Goal: Information Seeking & Learning: Compare options

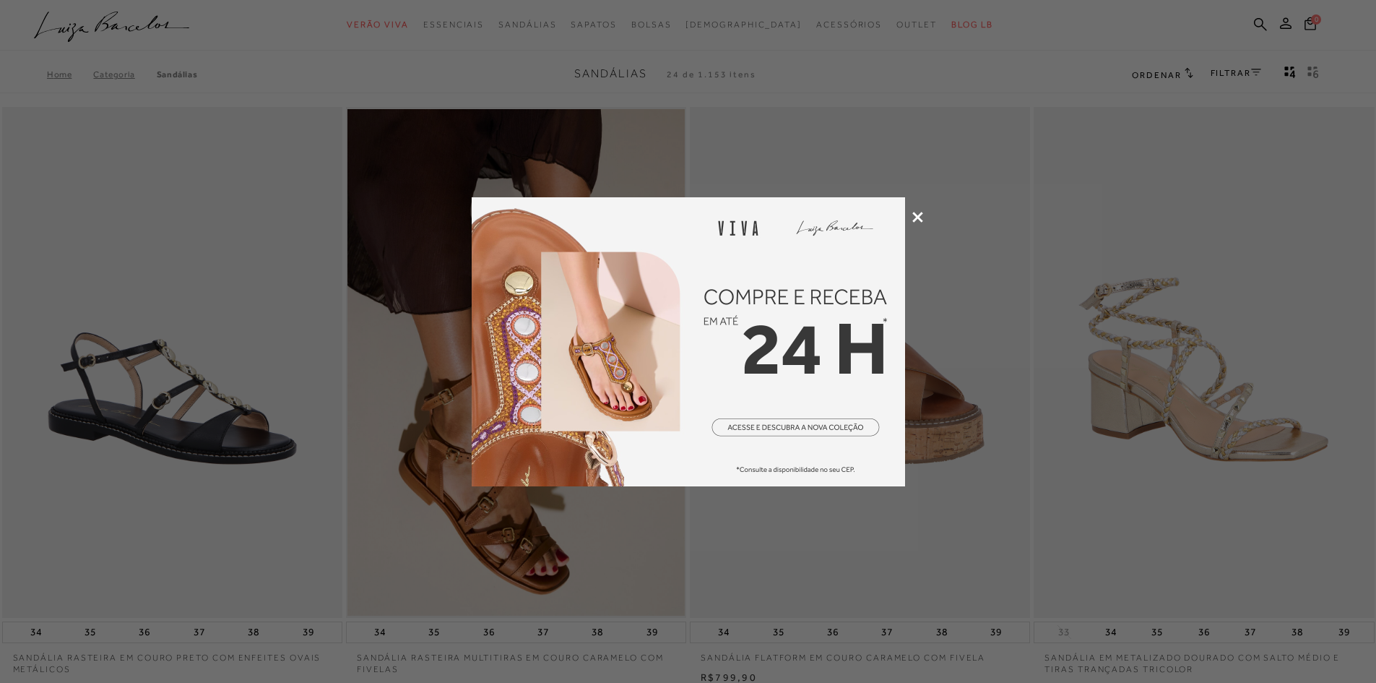
click at [915, 217] on icon at bounding box center [917, 217] width 11 height 11
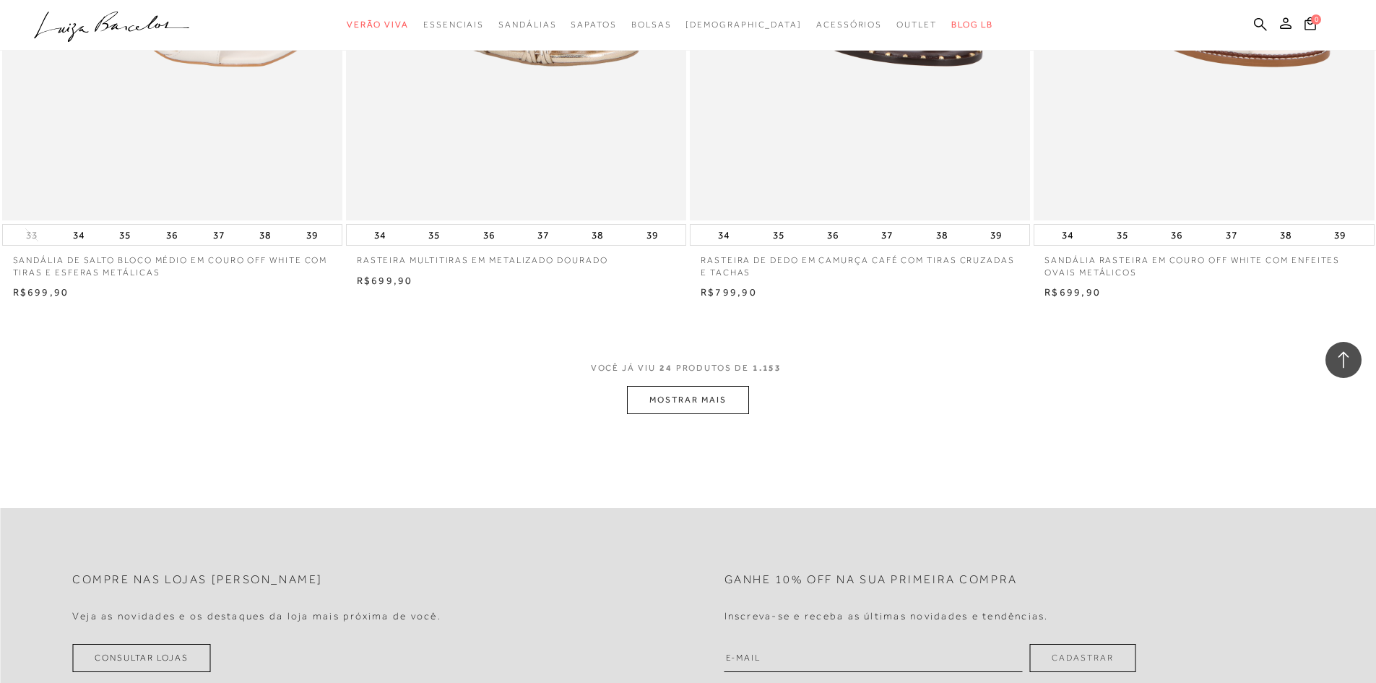
scroll to position [3612, 0]
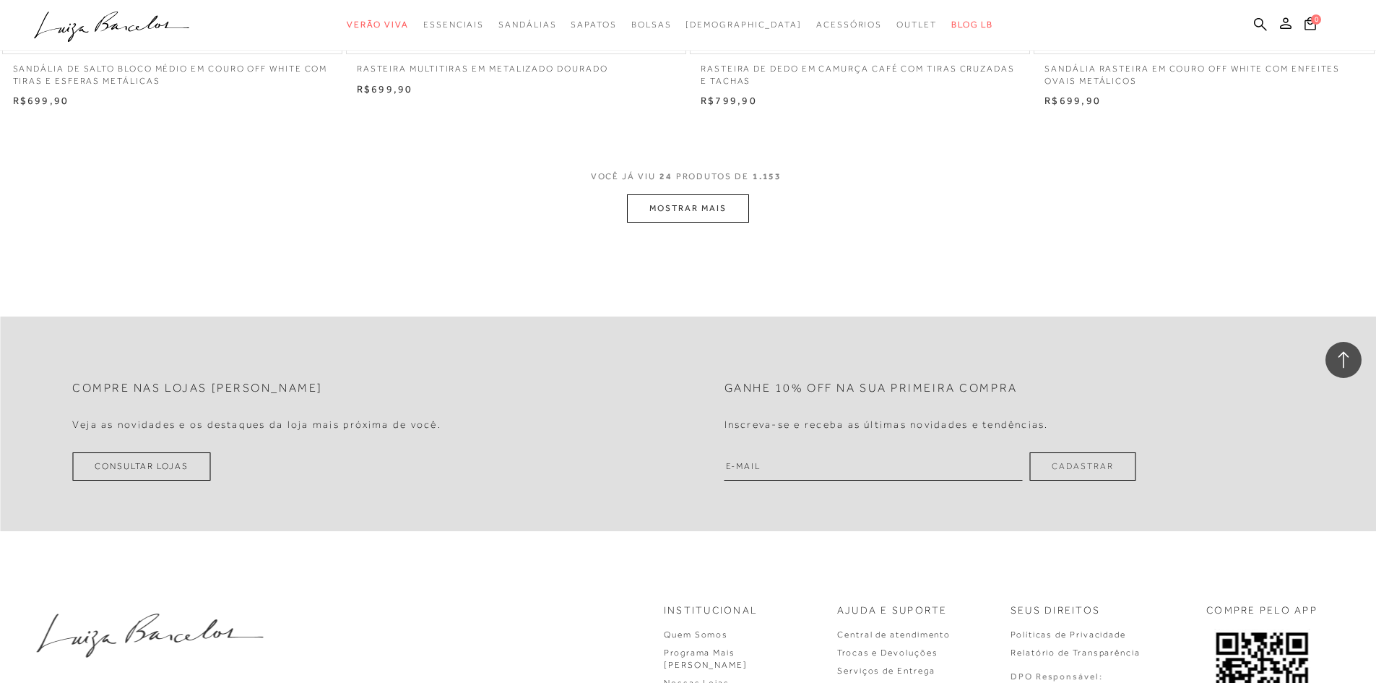
click at [683, 214] on button "MOSTRAR MAIS" at bounding box center [687, 208] width 121 height 28
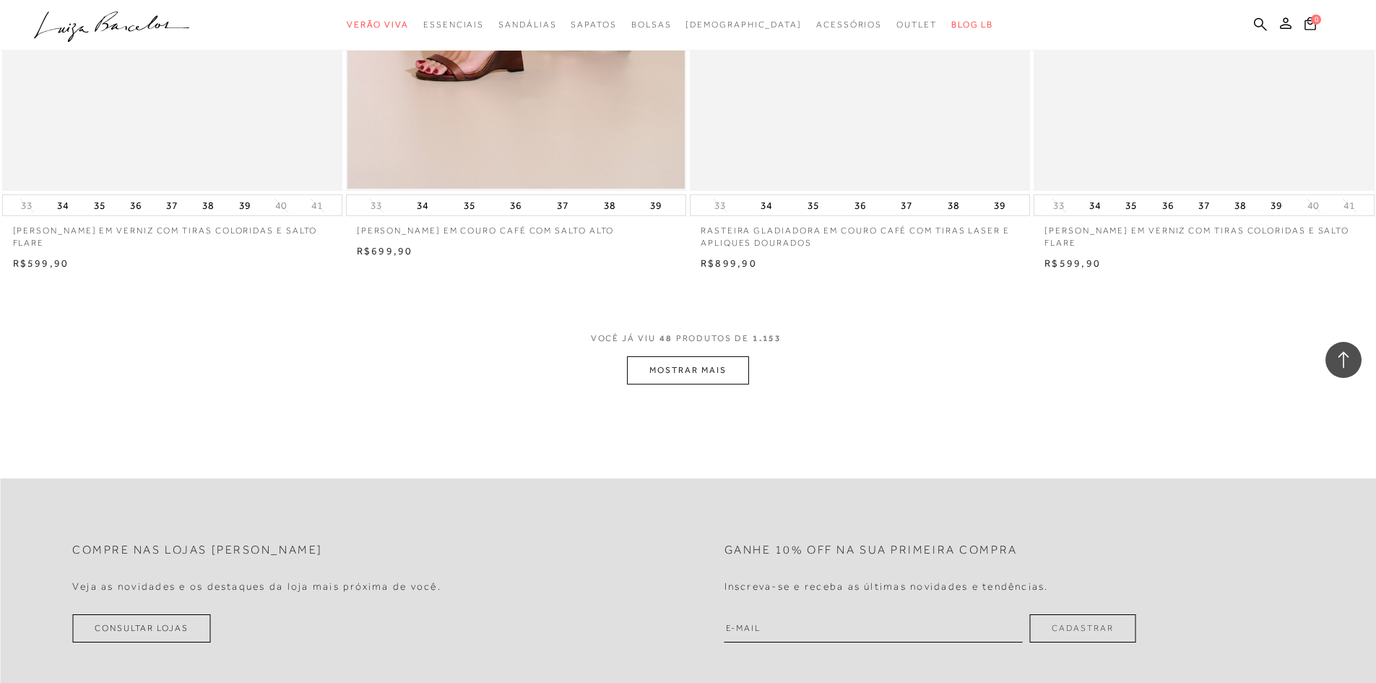
scroll to position [7080, 0]
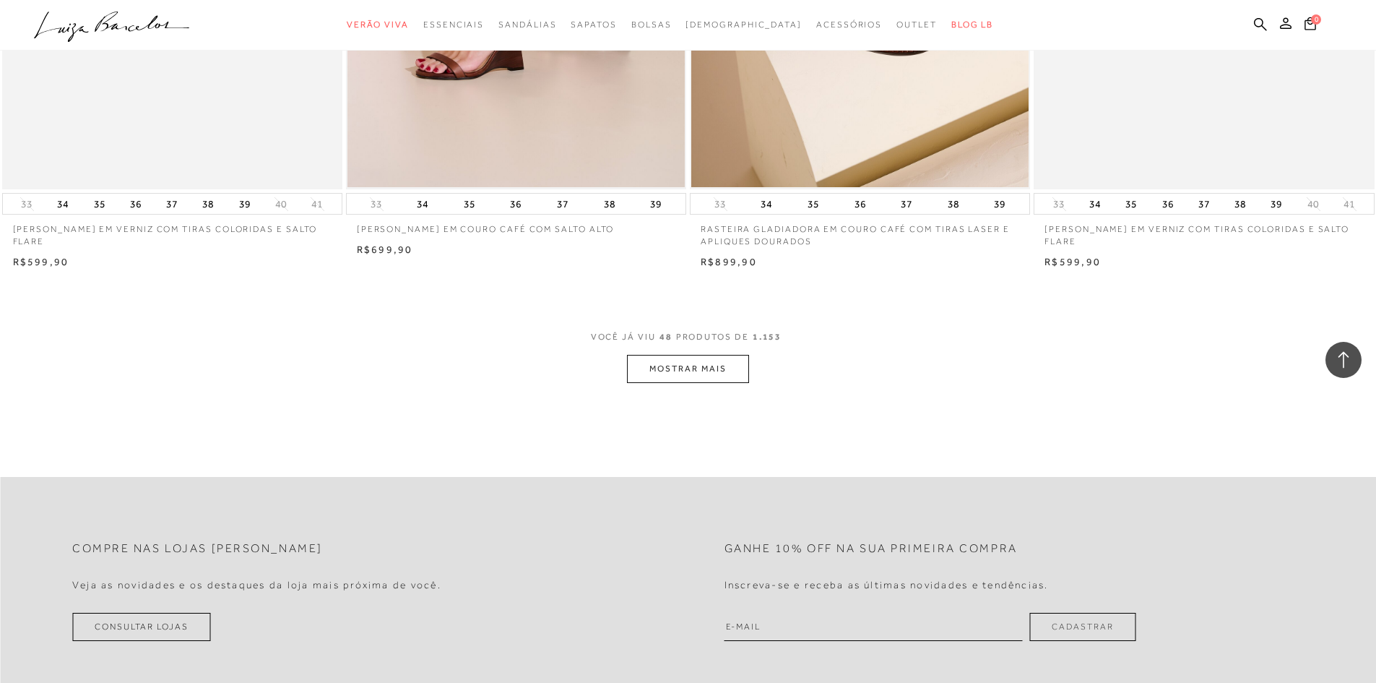
click at [718, 374] on button "MOSTRAR MAIS" at bounding box center [687, 369] width 121 height 28
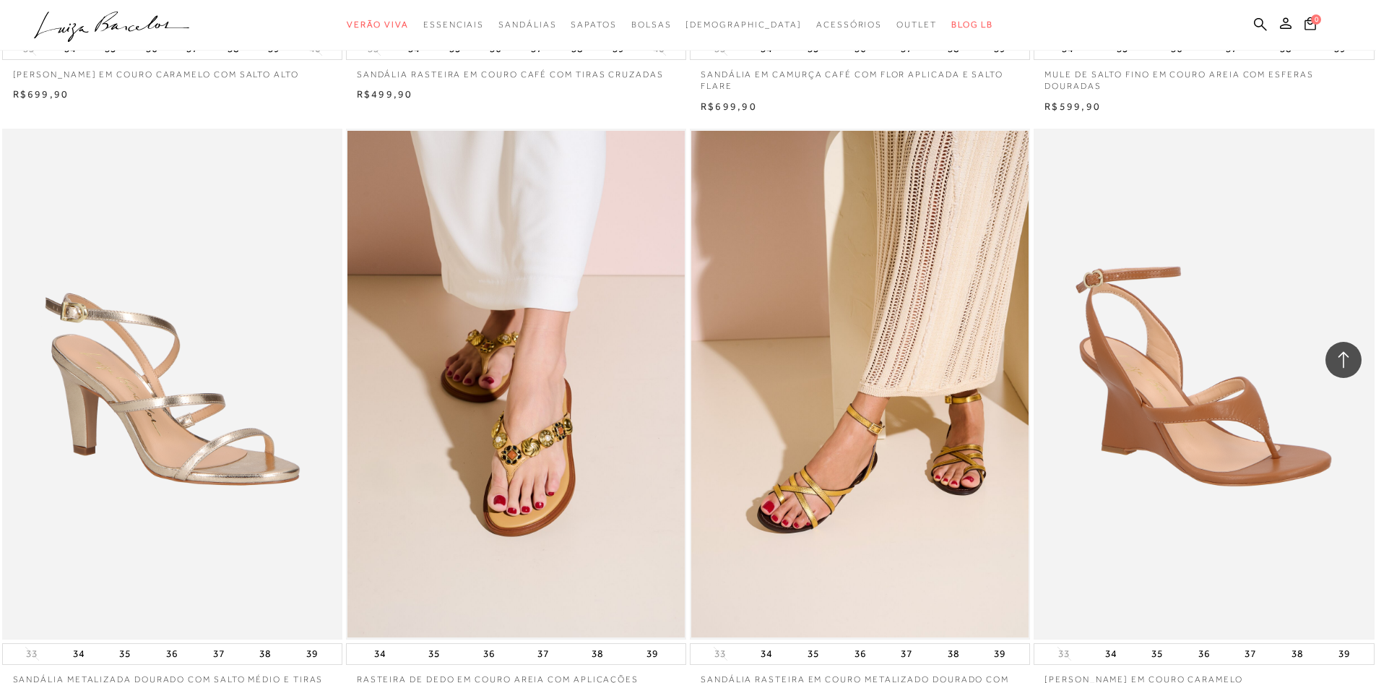
scroll to position [10476, 0]
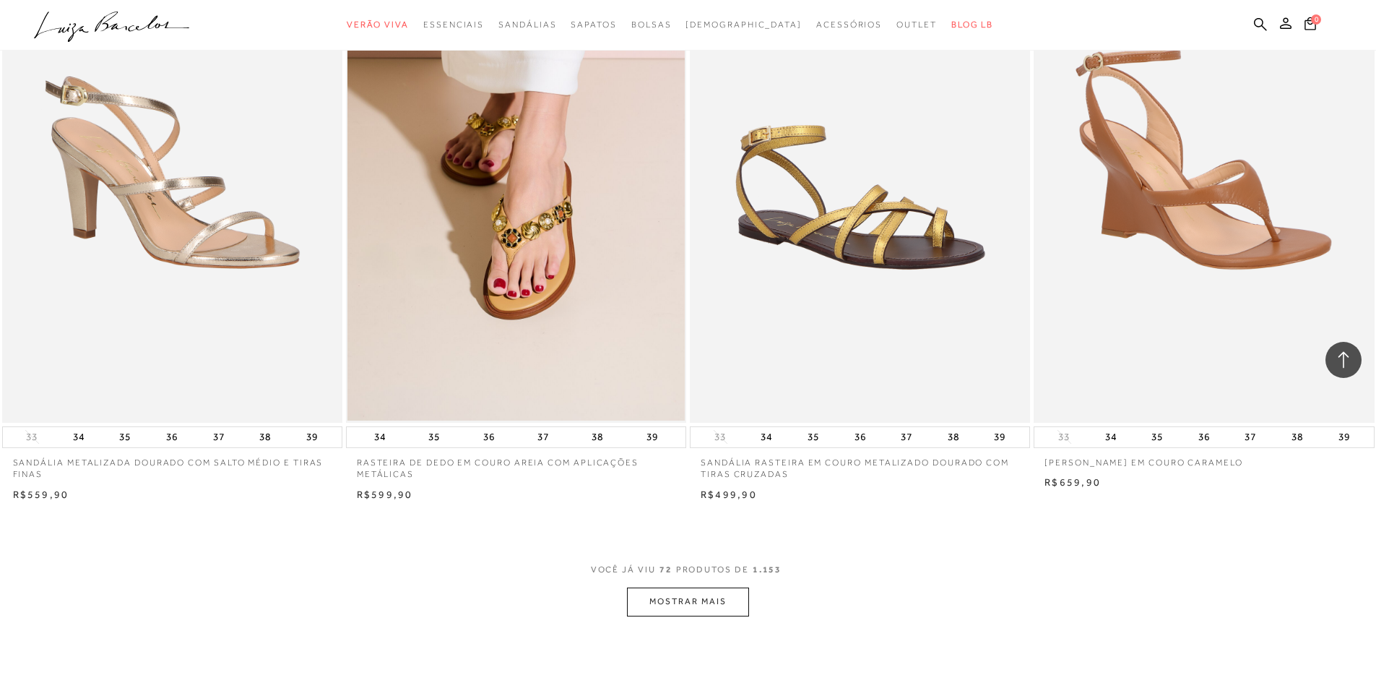
click at [879, 311] on img at bounding box center [860, 167] width 339 height 511
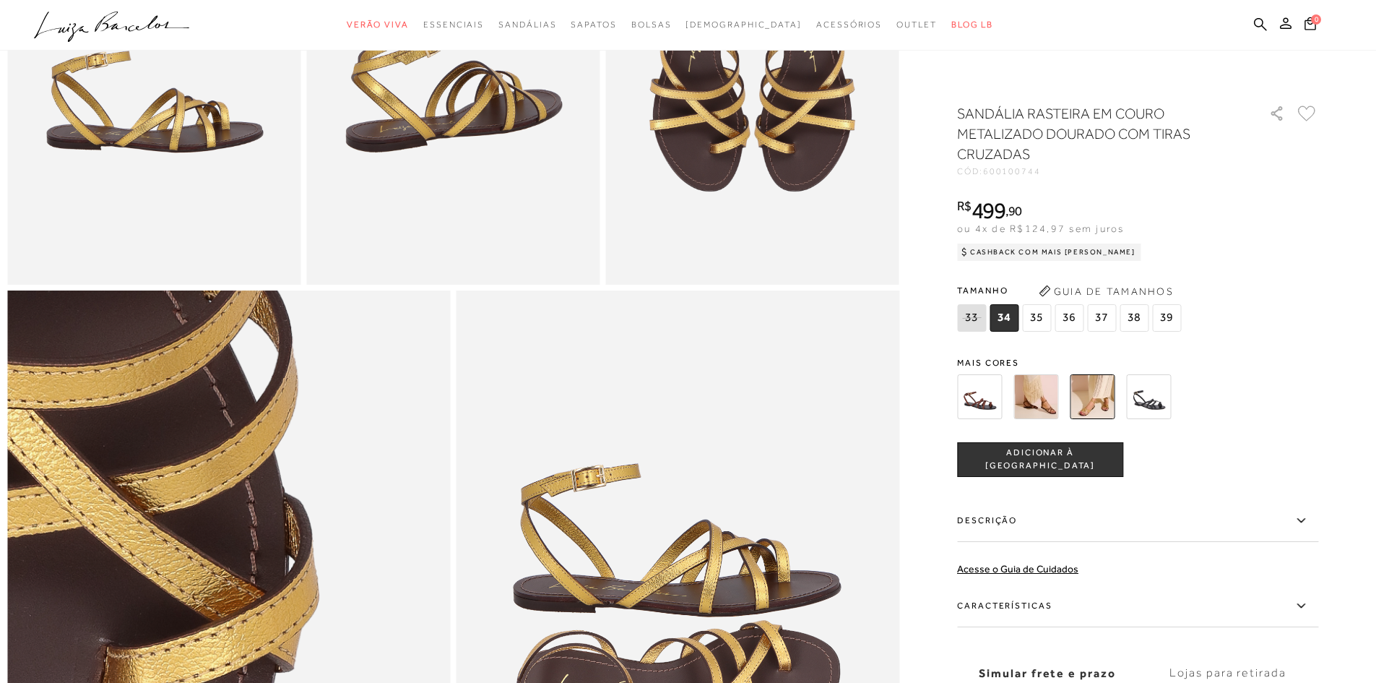
scroll to position [1011, 0]
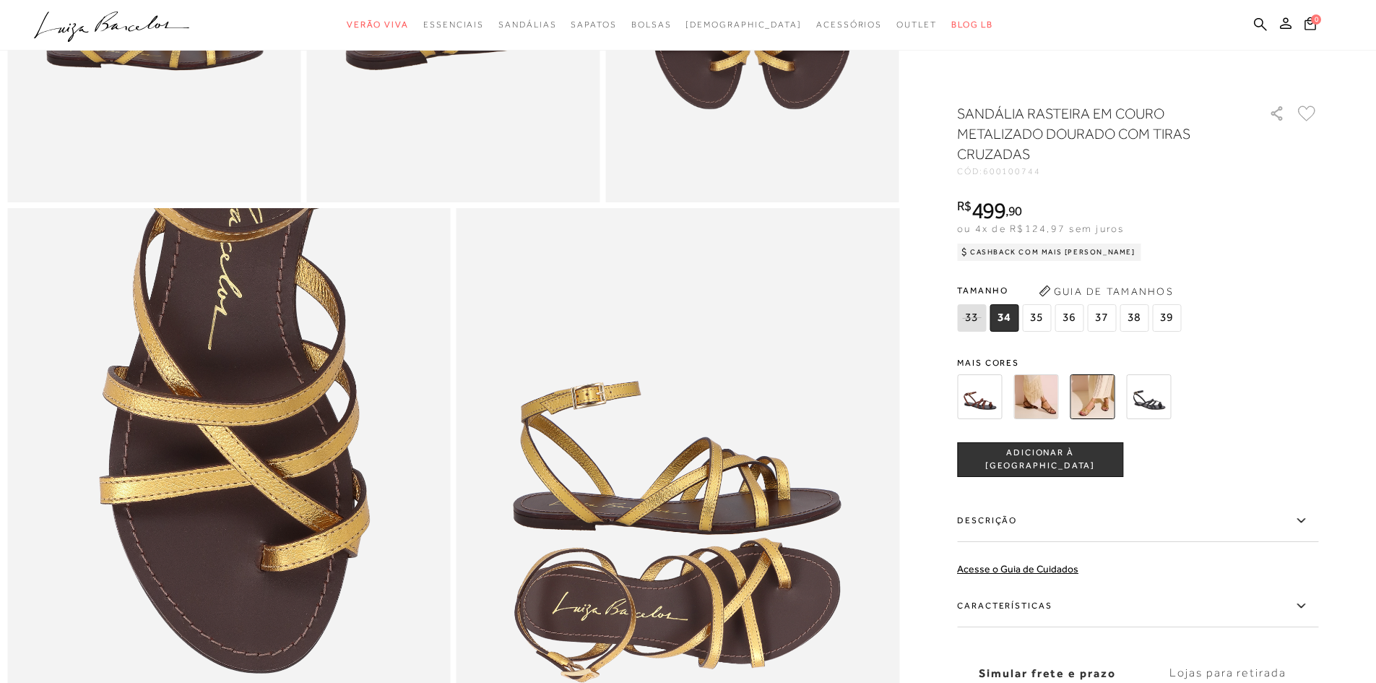
click at [1046, 405] on img at bounding box center [1036, 396] width 45 height 45
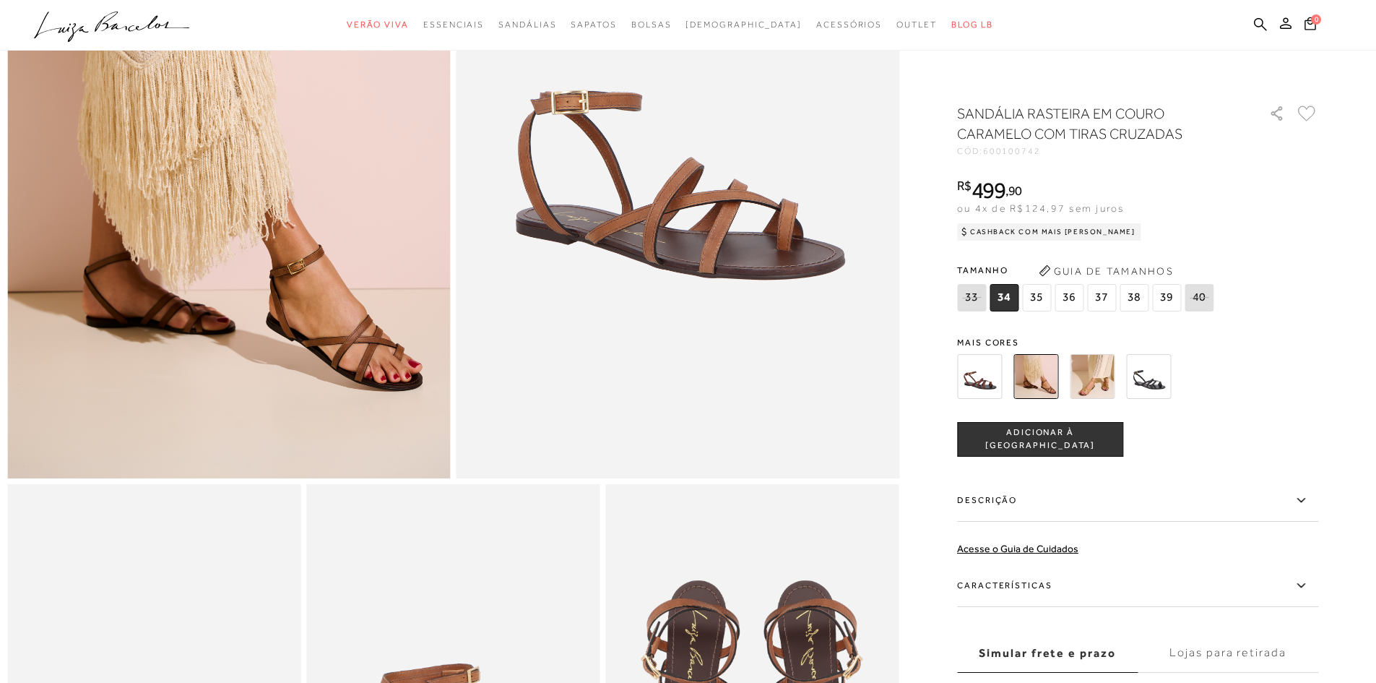
scroll to position [578, 0]
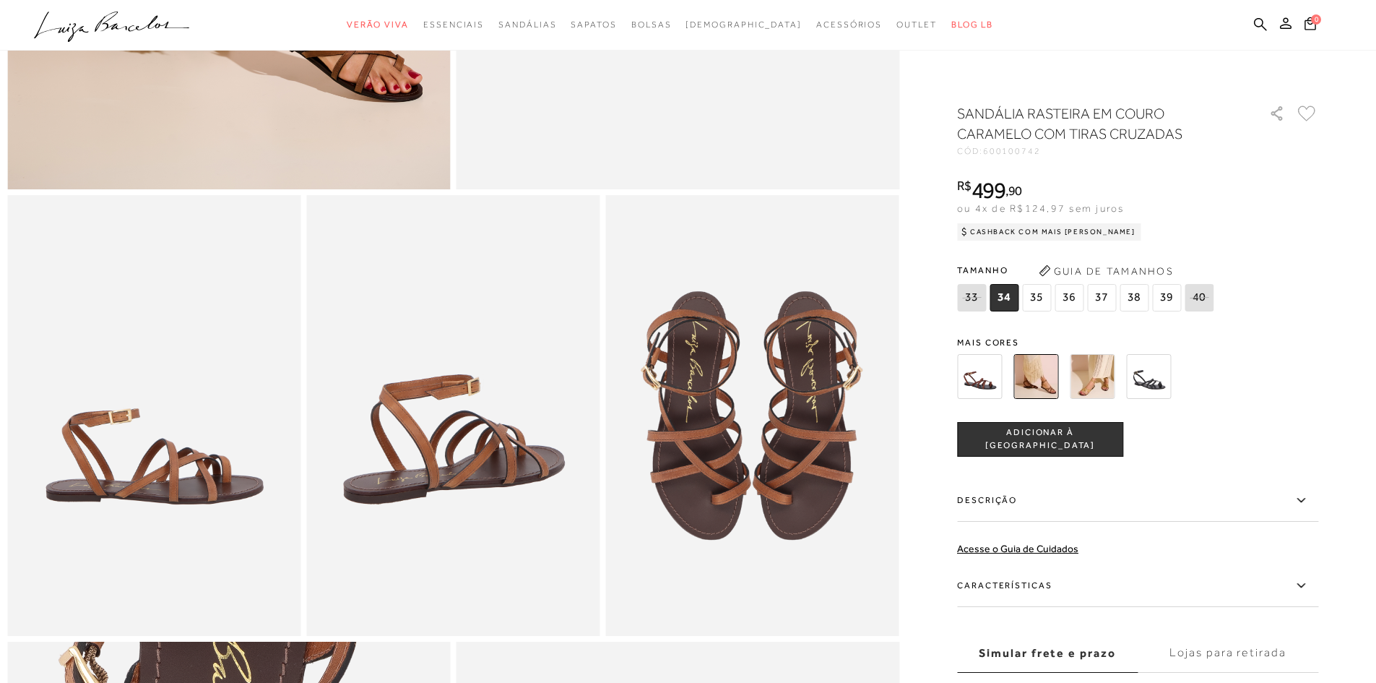
click at [1178, 387] on div at bounding box center [1121, 376] width 336 height 53
click at [1171, 389] on img at bounding box center [1148, 376] width 45 height 45
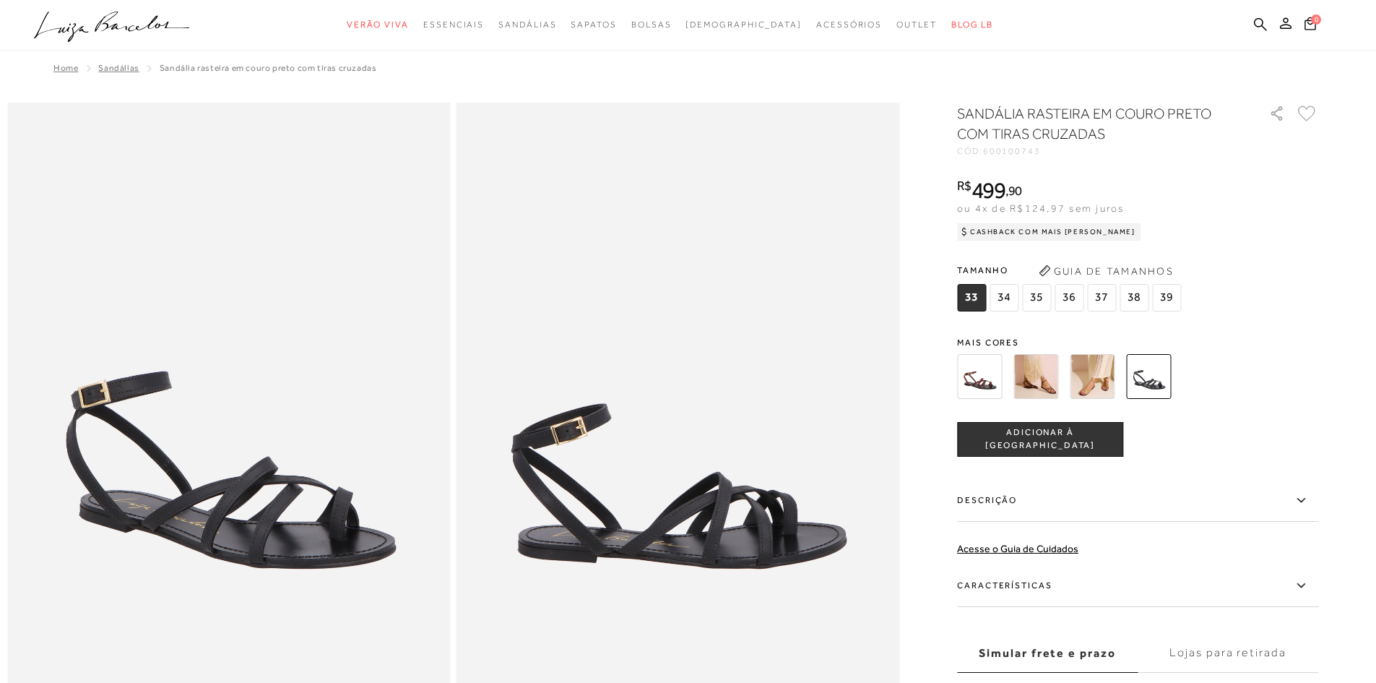
click at [975, 384] on img at bounding box center [979, 376] width 45 height 45
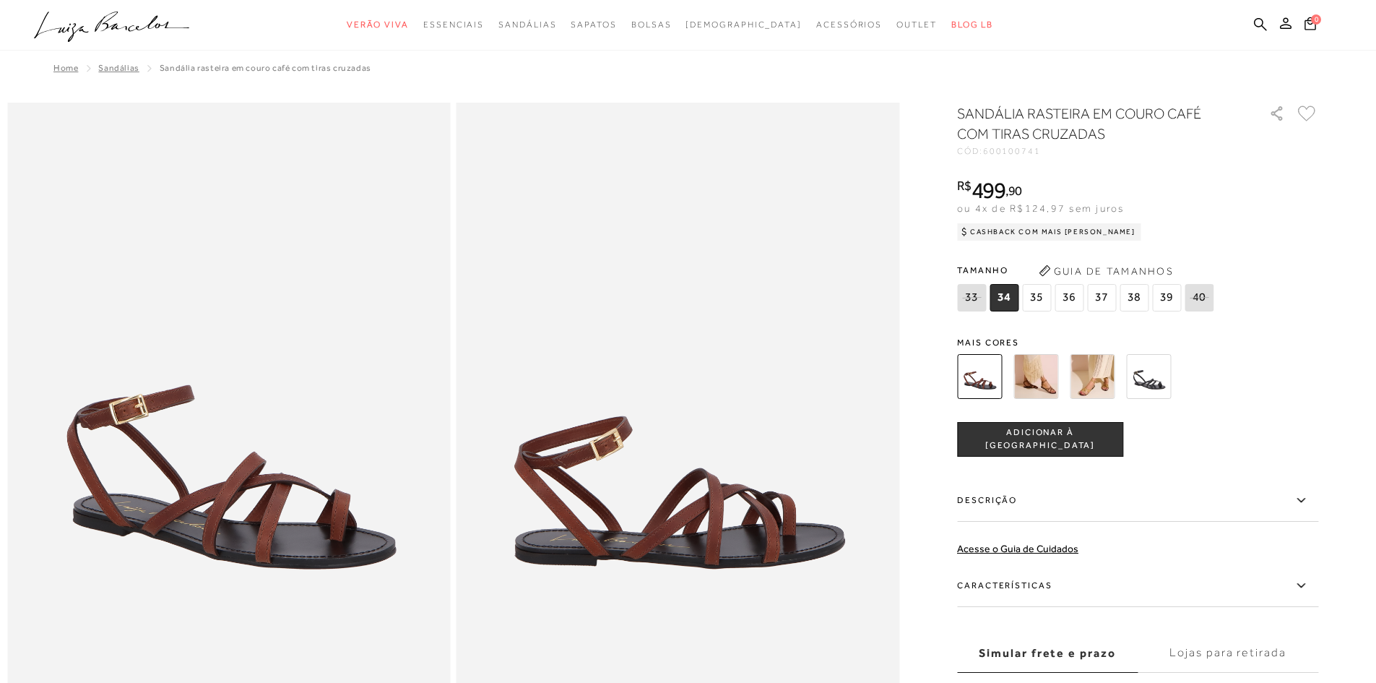
click at [1099, 384] on img at bounding box center [1092, 376] width 45 height 45
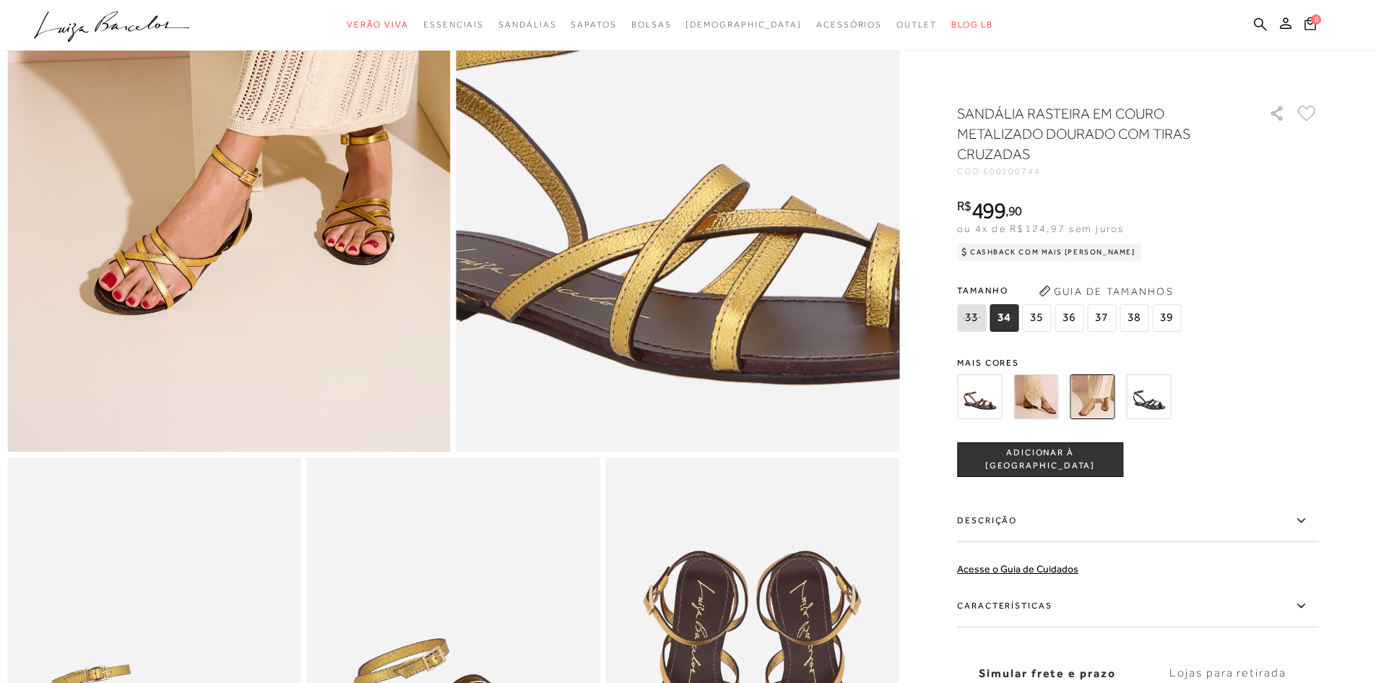
scroll to position [506, 0]
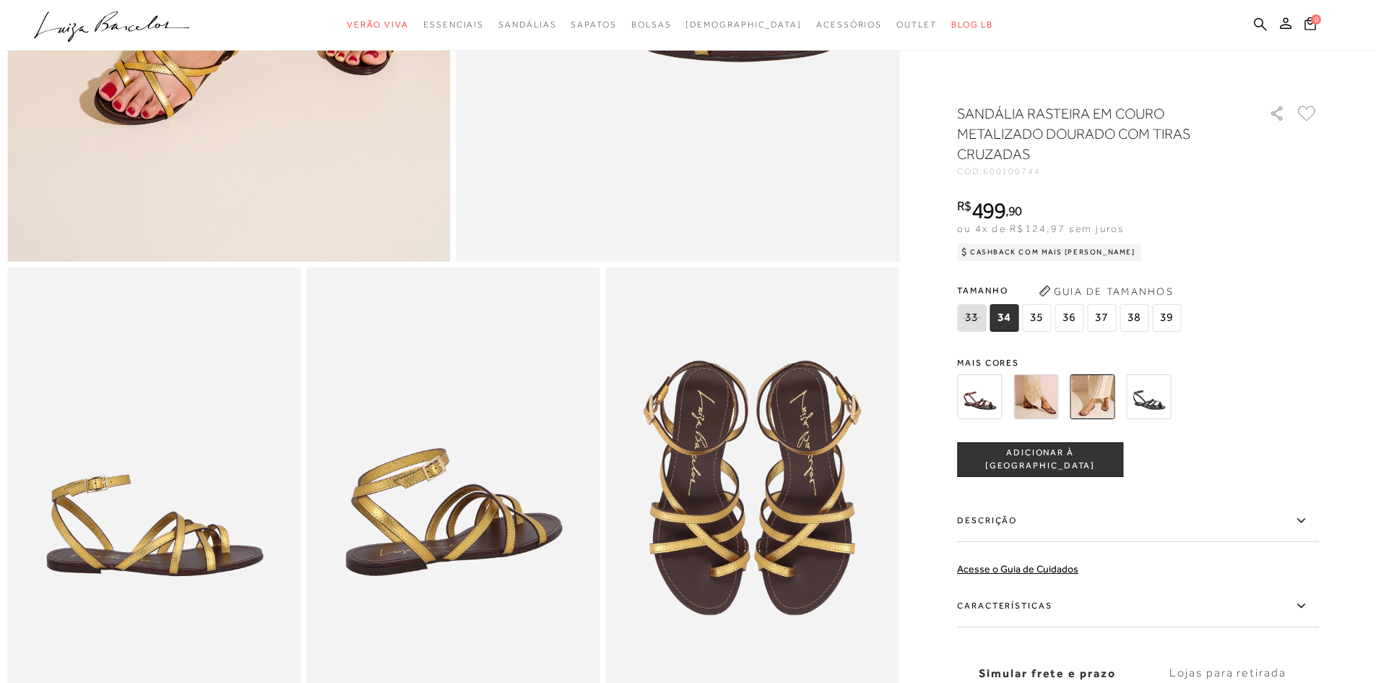
click at [983, 409] on img at bounding box center [979, 396] width 45 height 45
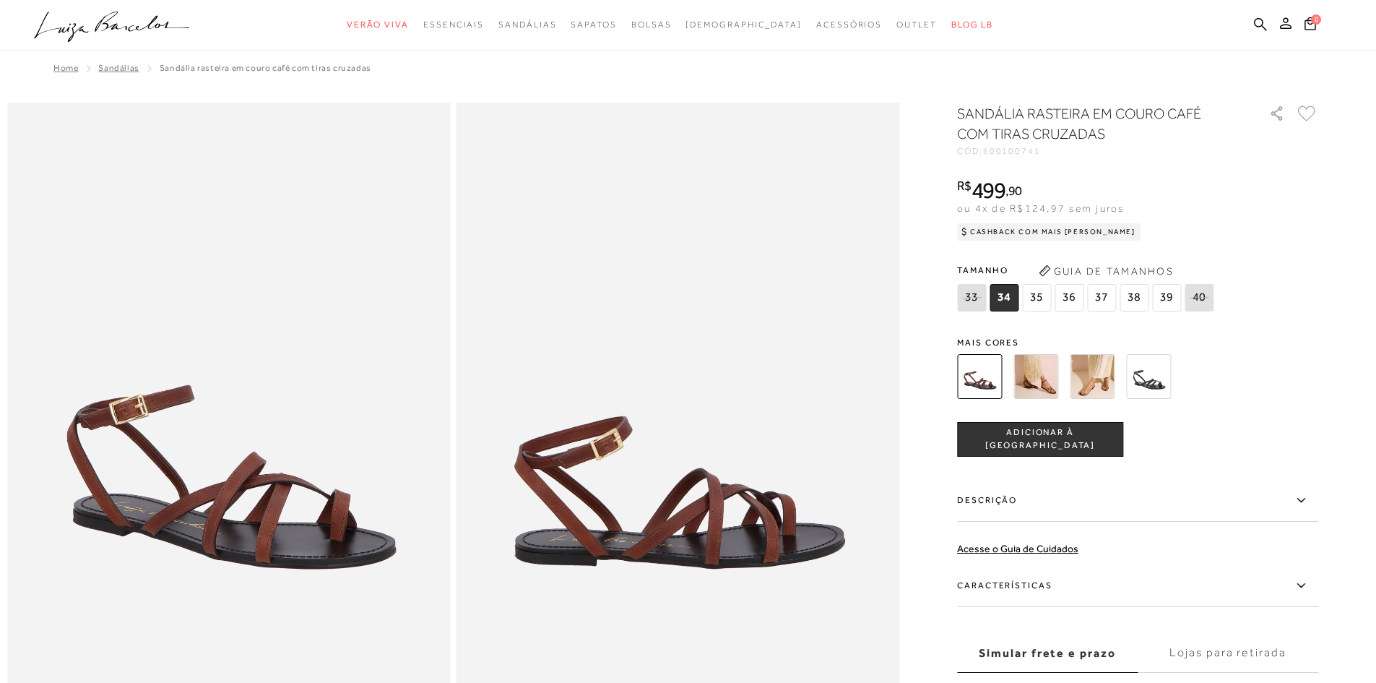
click at [1044, 387] on img at bounding box center [1036, 376] width 45 height 45
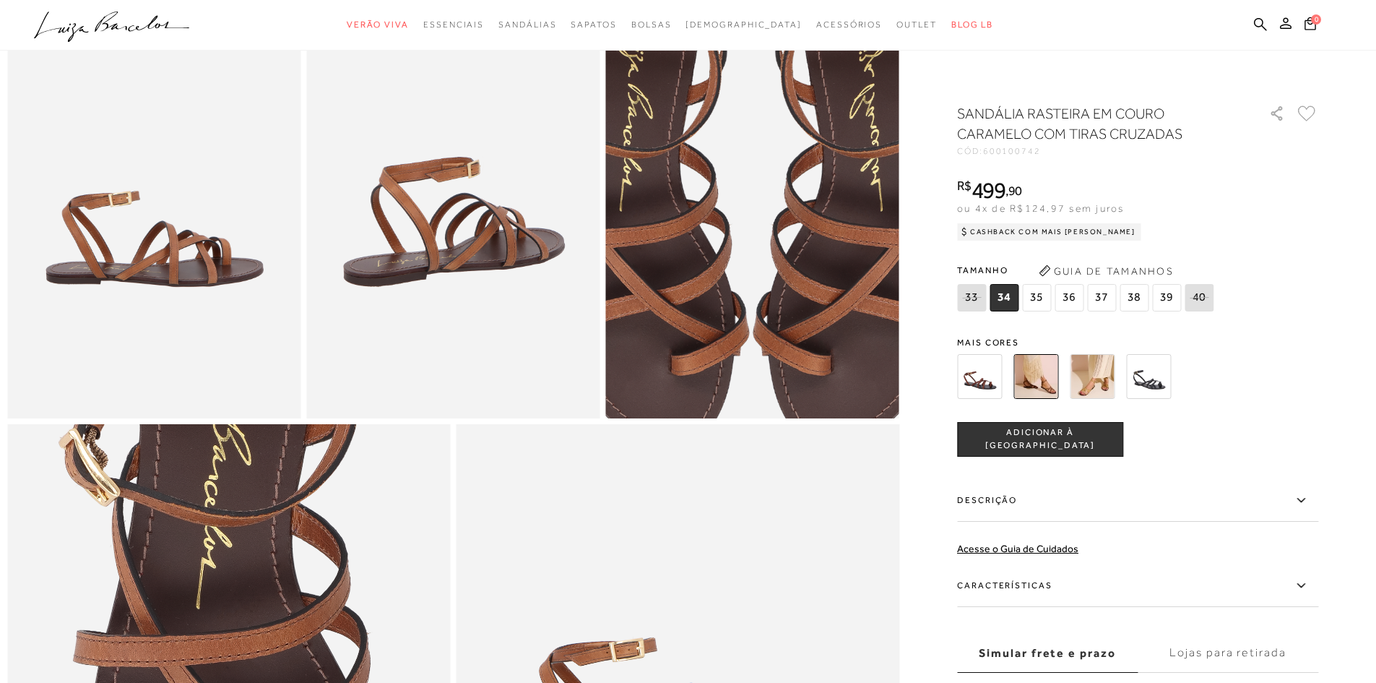
scroll to position [939, 0]
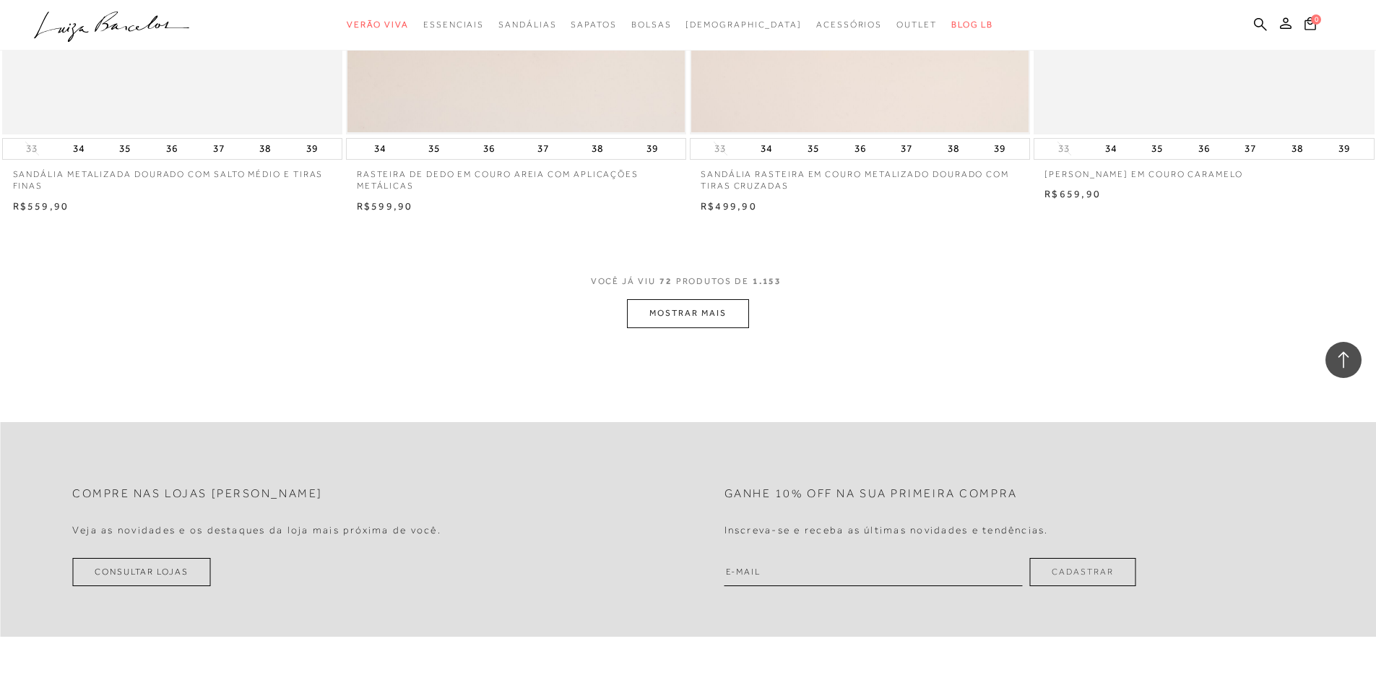
scroll to position [10765, 0]
click at [666, 319] on button "MOSTRAR MAIS" at bounding box center [687, 312] width 121 height 28
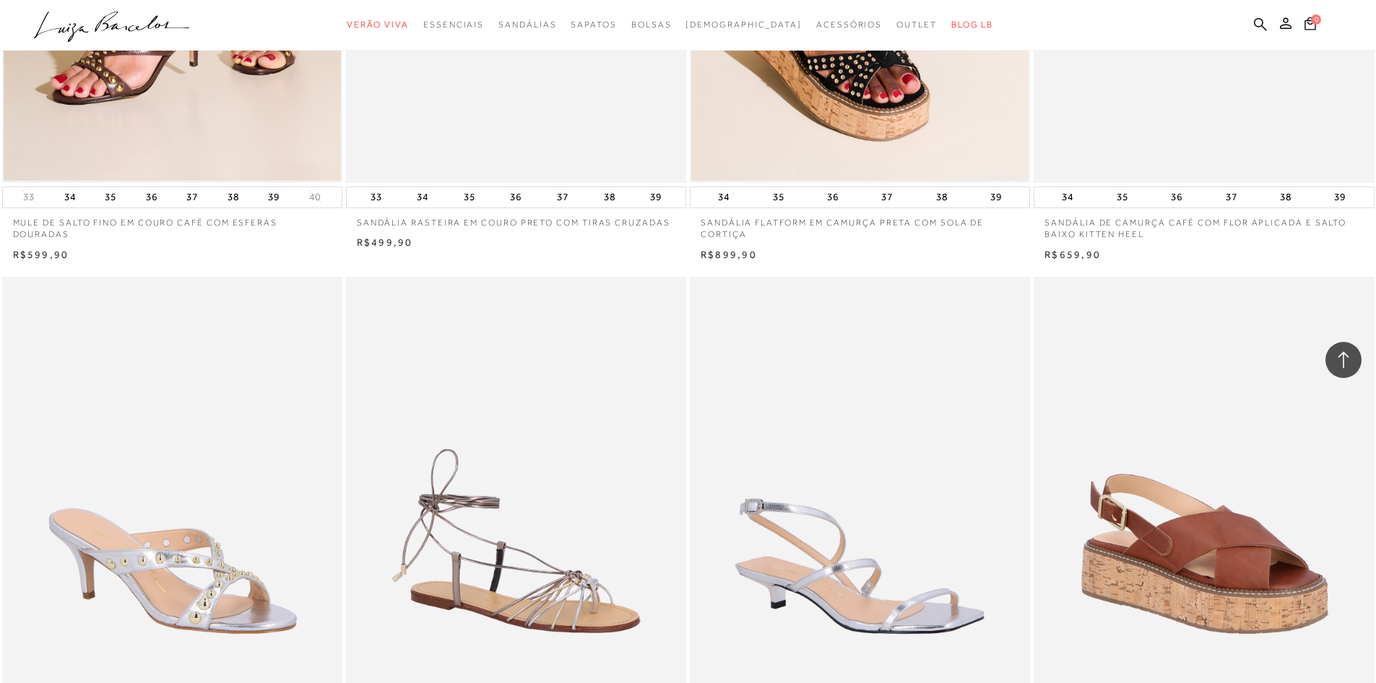
scroll to position [11126, 0]
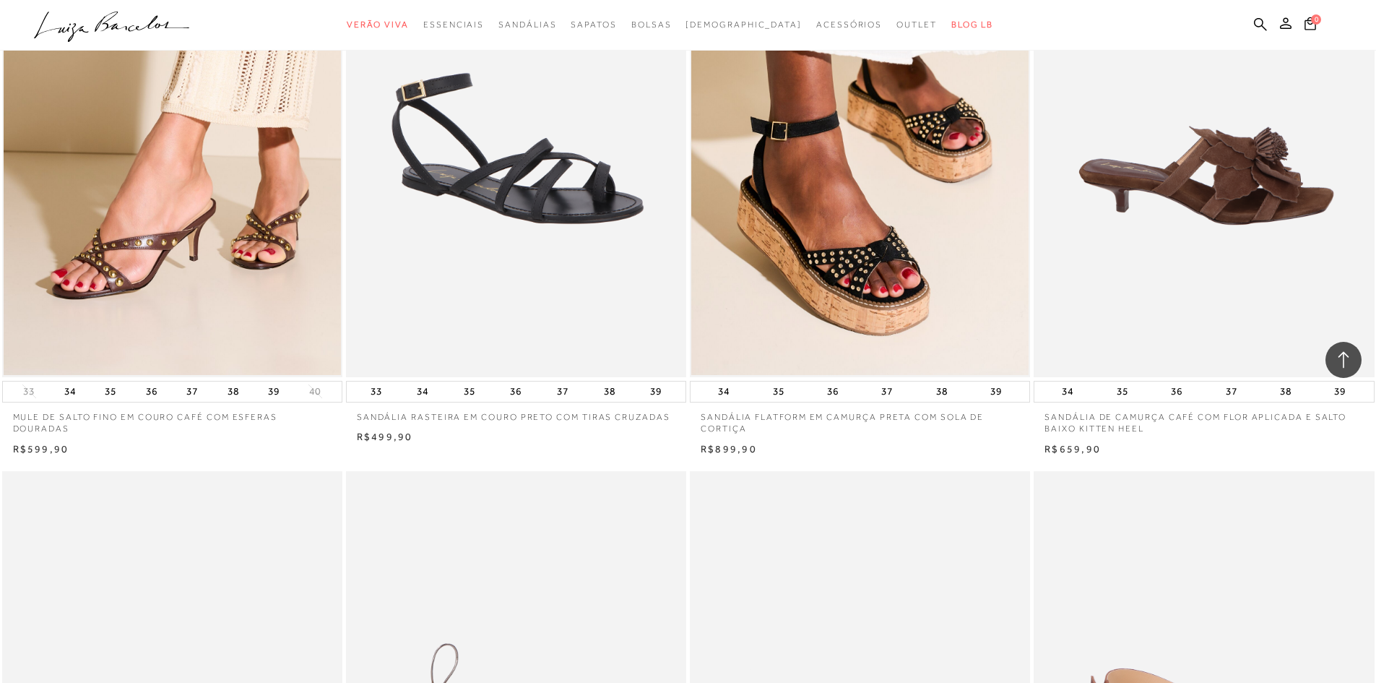
click at [1188, 269] on img at bounding box center [1204, 121] width 339 height 511
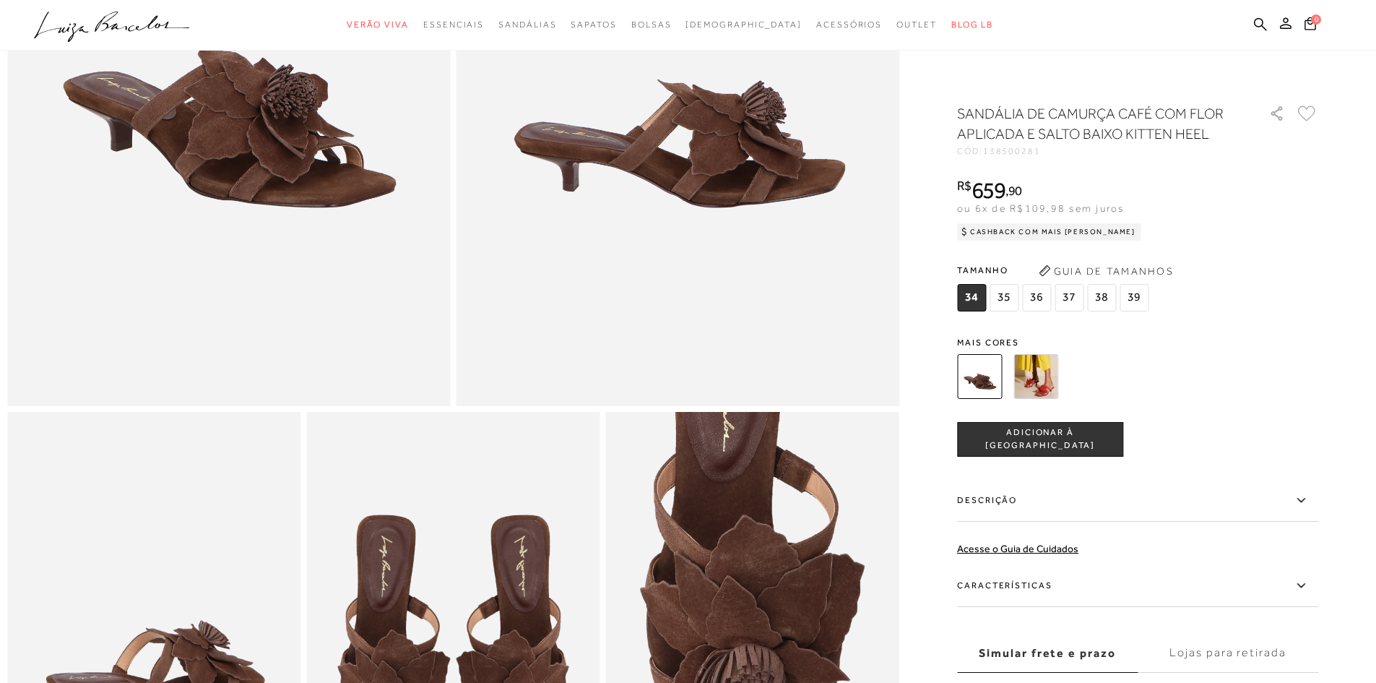
scroll to position [72, 0]
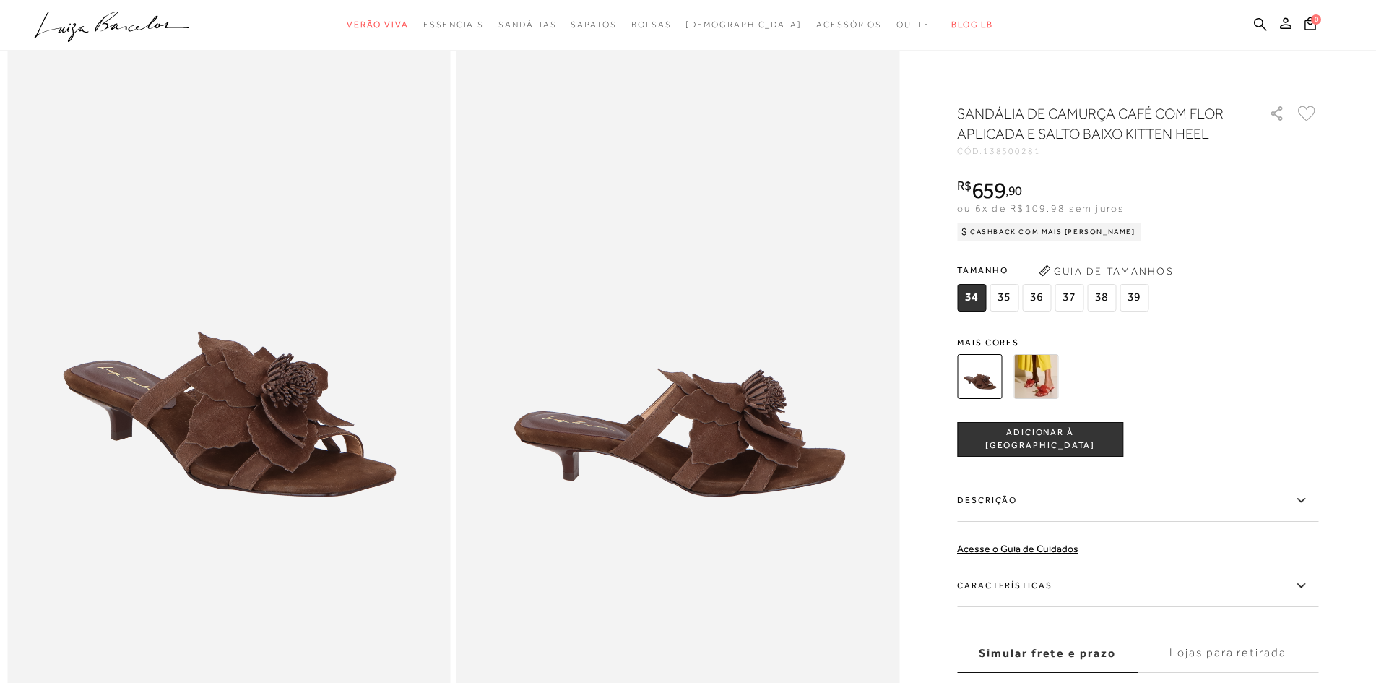
click at [1051, 387] on img at bounding box center [1036, 376] width 45 height 45
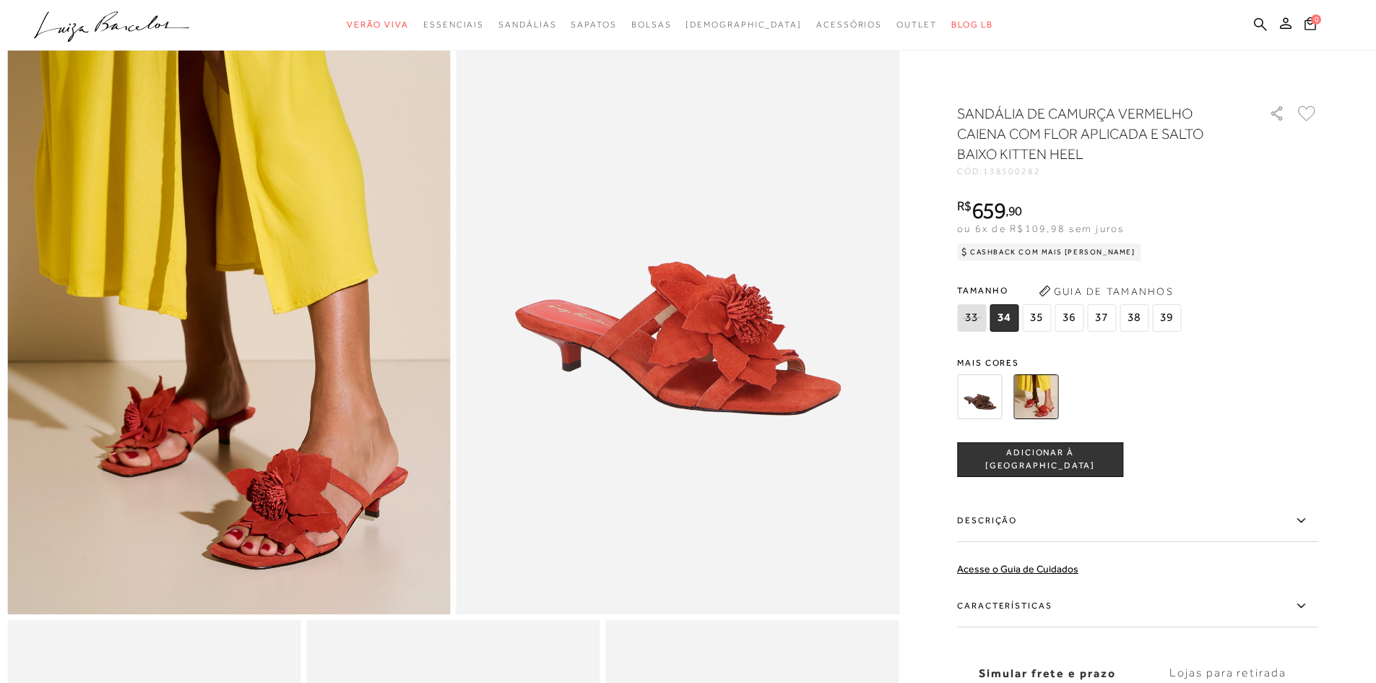
scroll to position [144, 0]
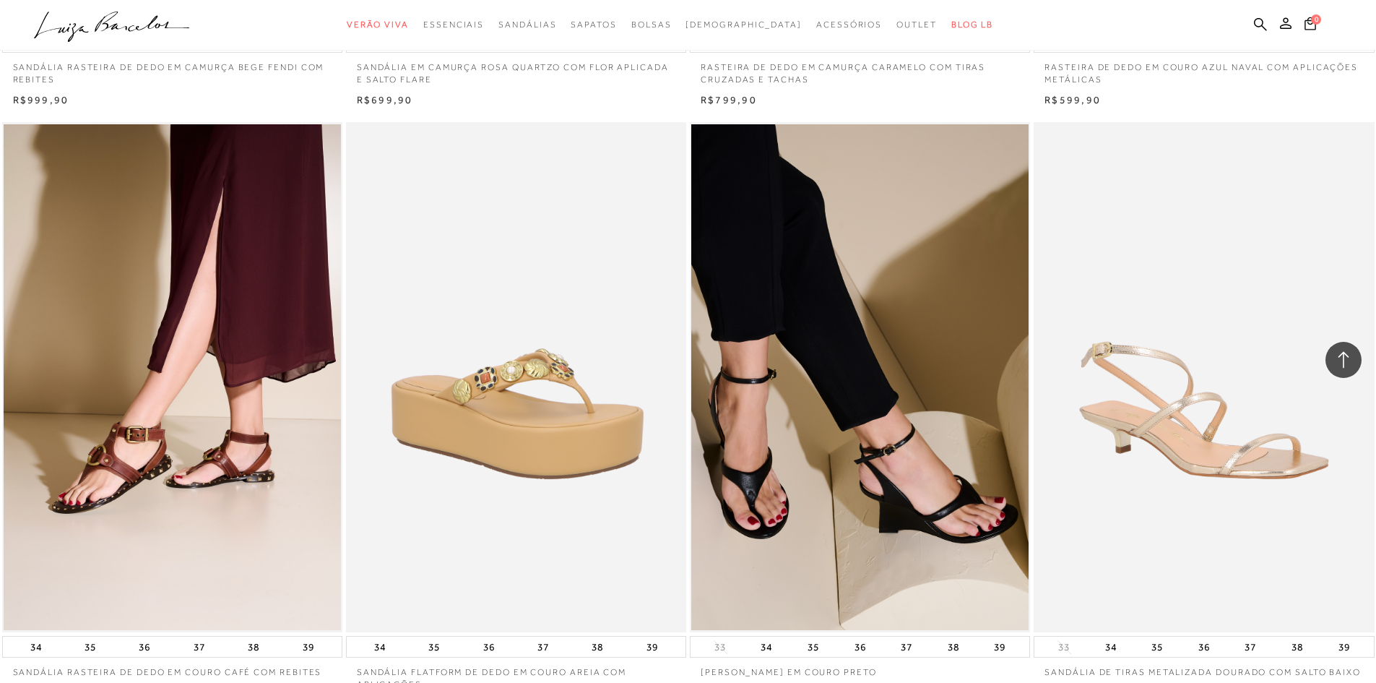
scroll to position [8453, 0]
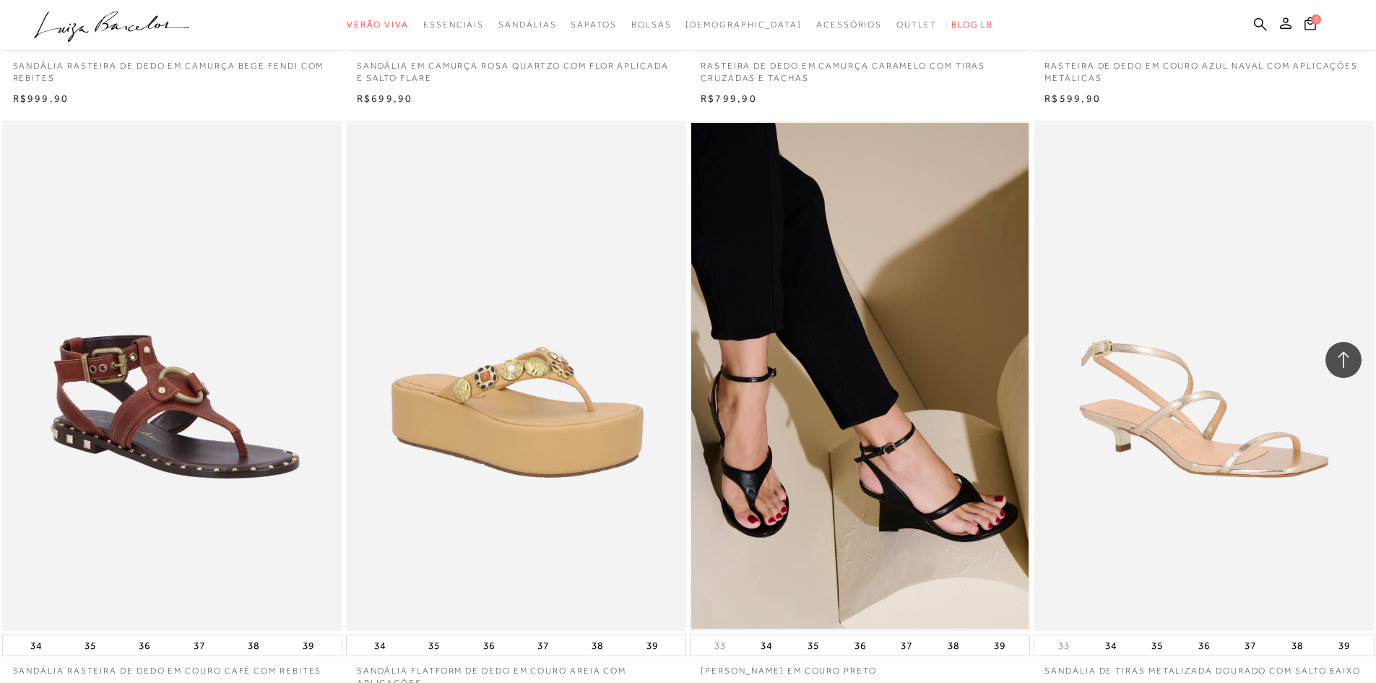
click at [120, 407] on img at bounding box center [173, 376] width 339 height 511
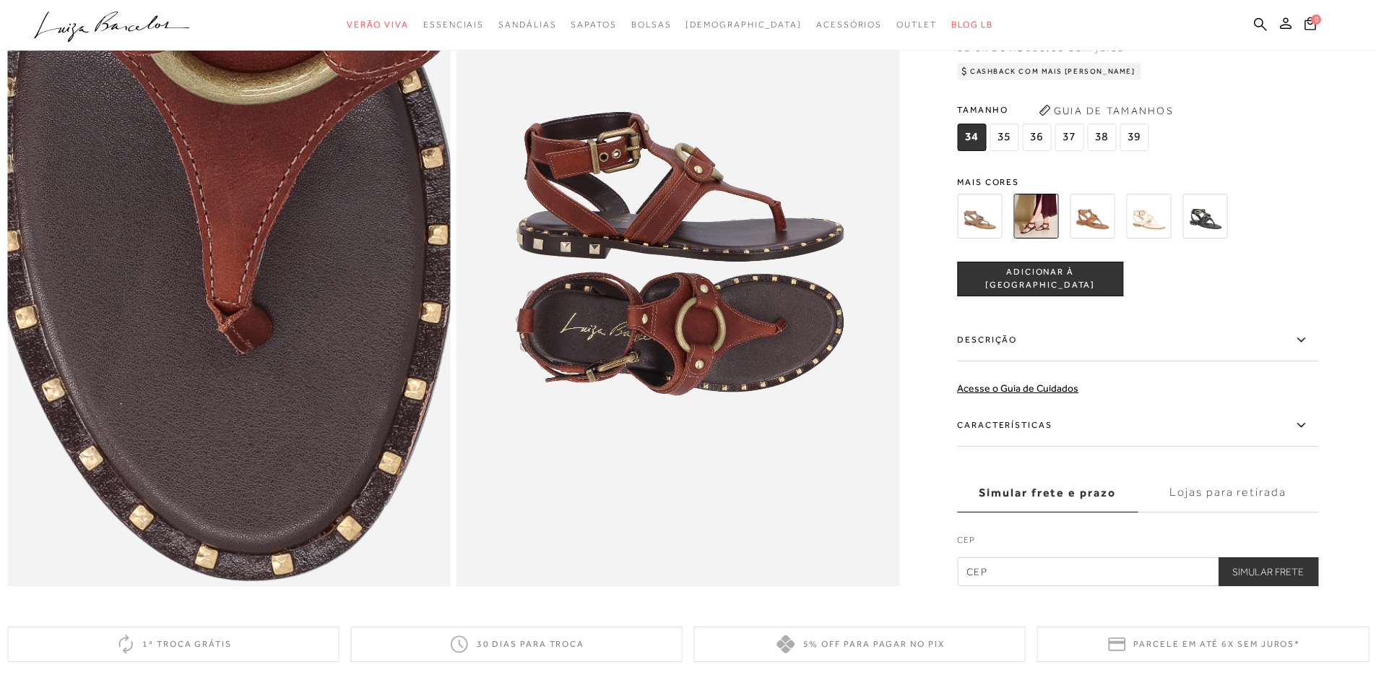
scroll to position [1156, 0]
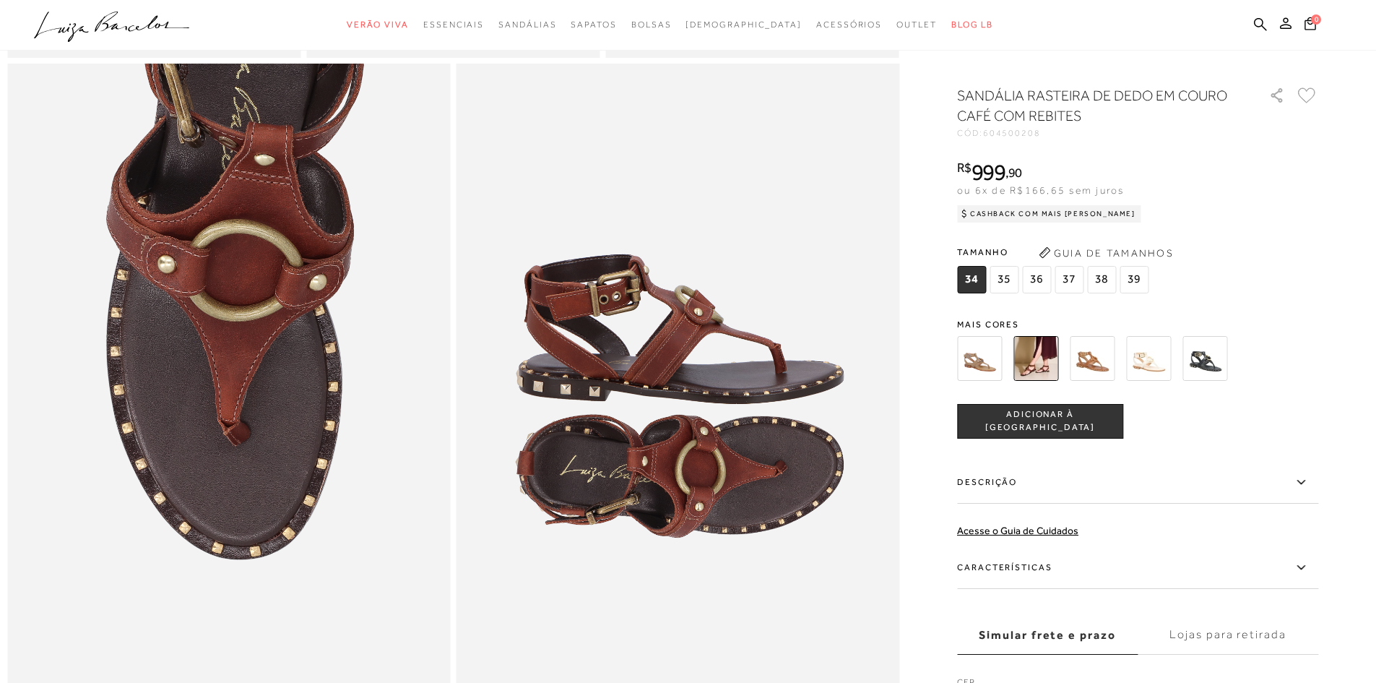
click at [990, 381] on img at bounding box center [979, 358] width 45 height 45
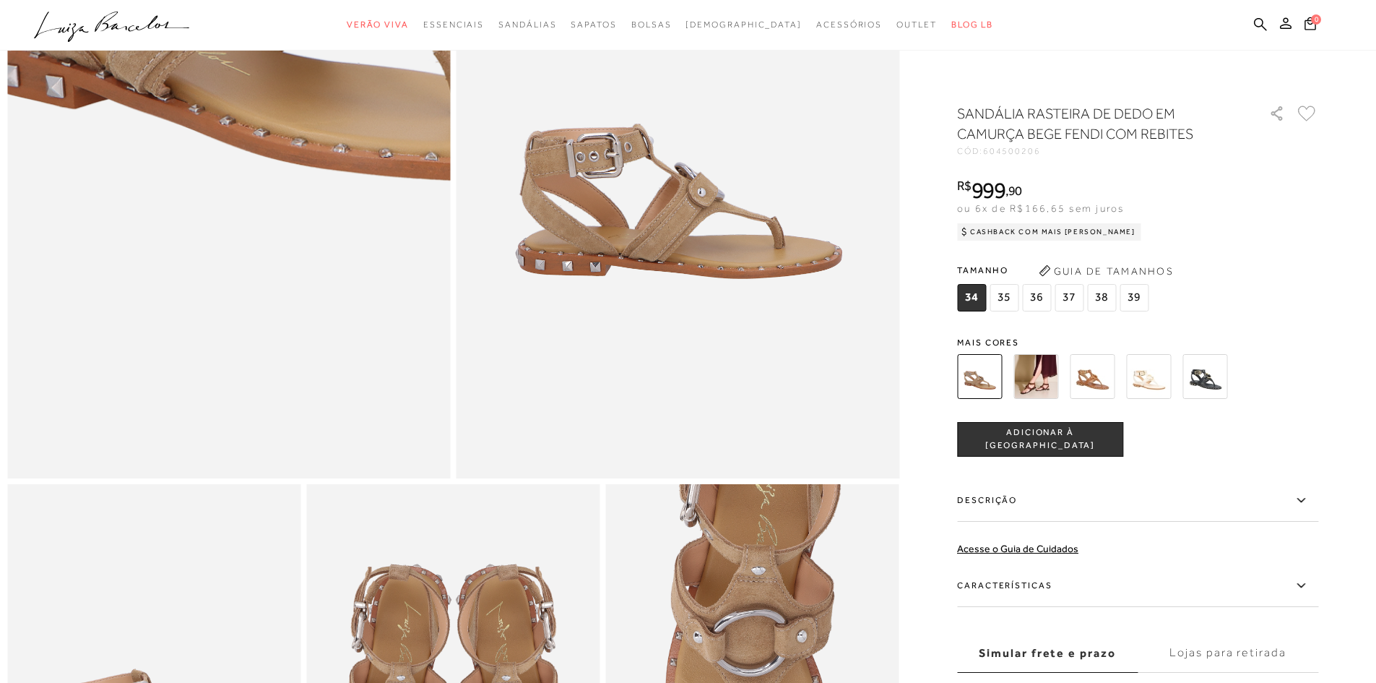
scroll to position [578, 0]
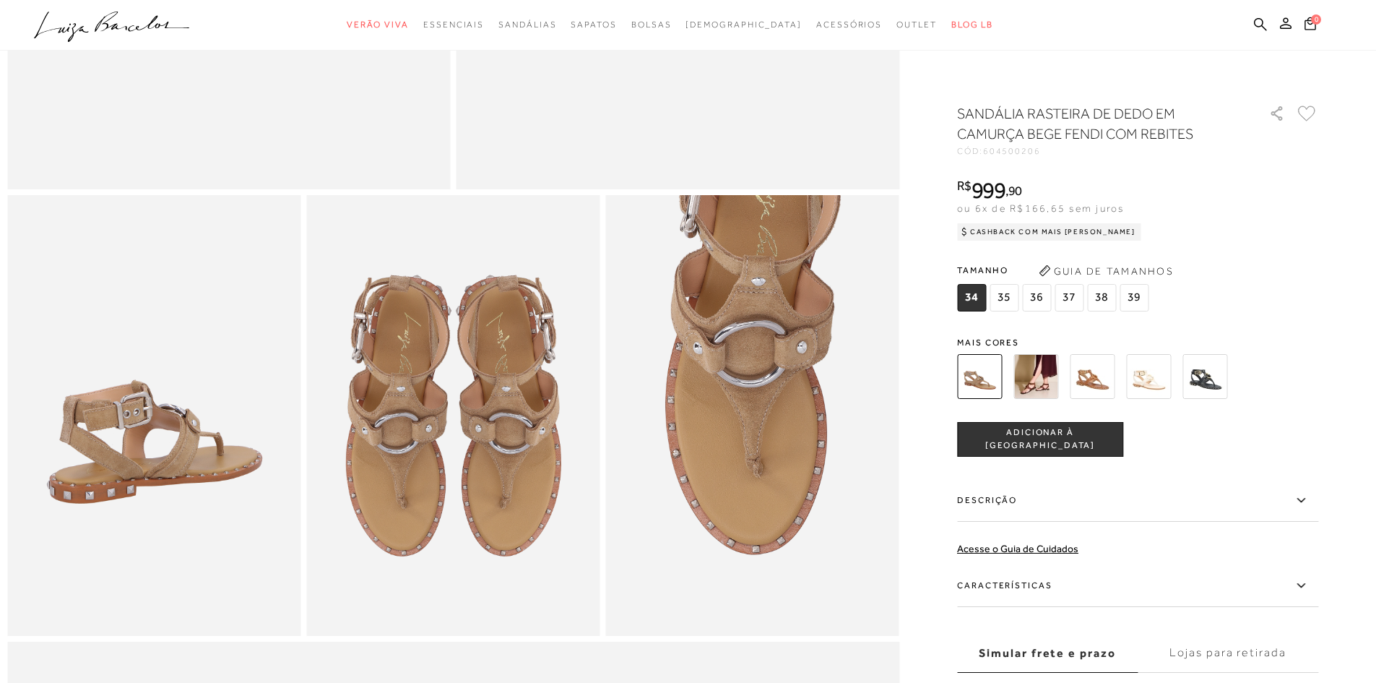
click at [1110, 386] on img at bounding box center [1092, 376] width 45 height 45
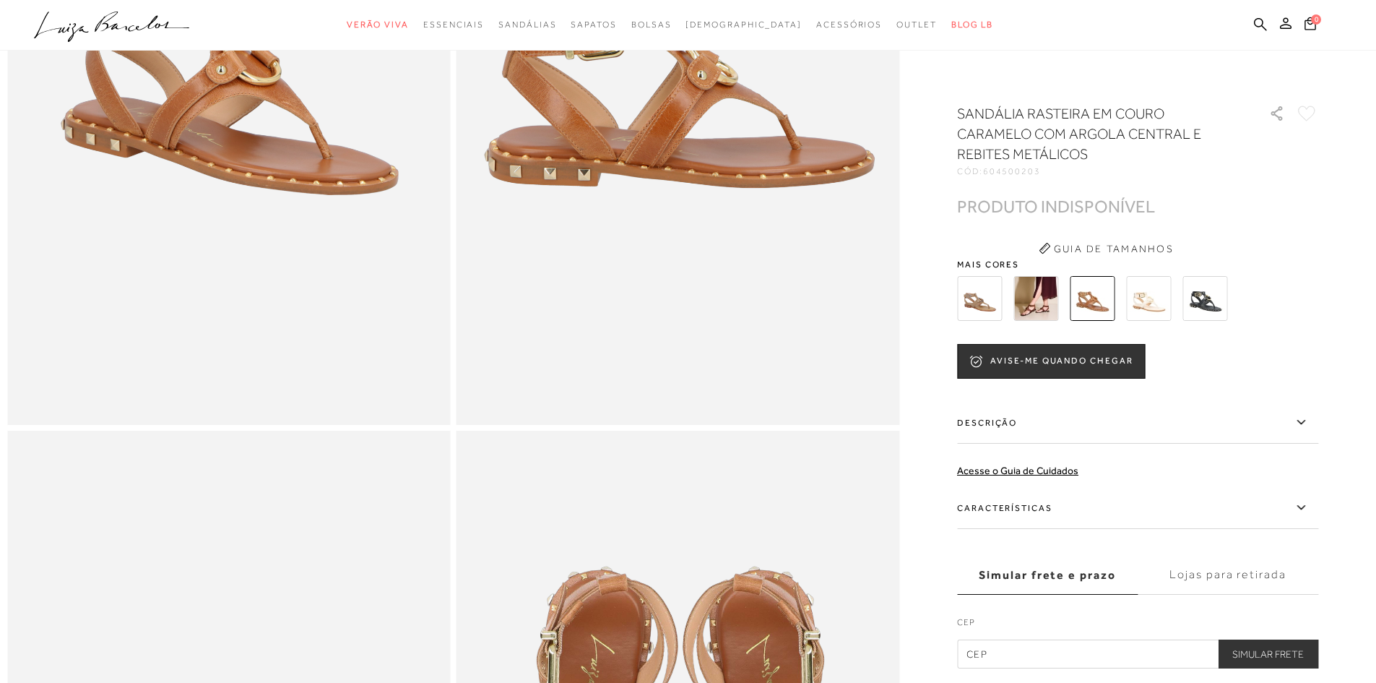
scroll to position [72, 0]
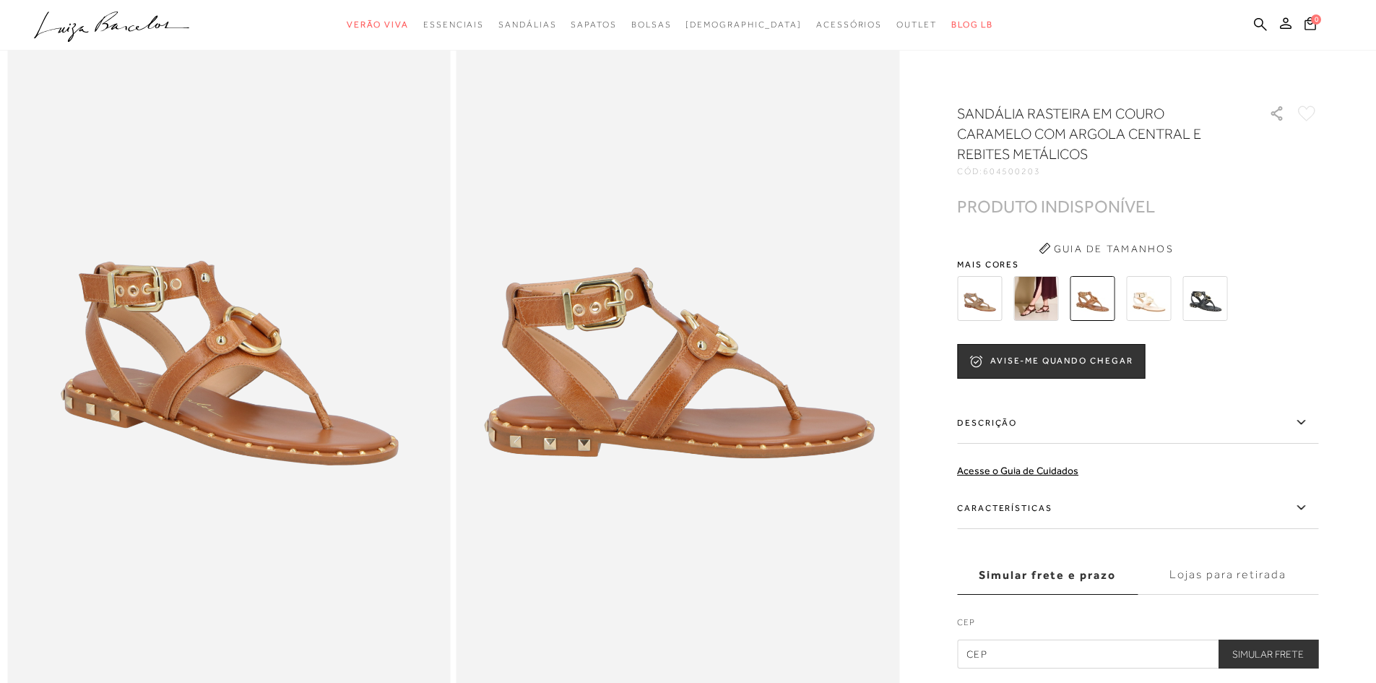
click at [1037, 311] on img at bounding box center [1036, 298] width 45 height 45
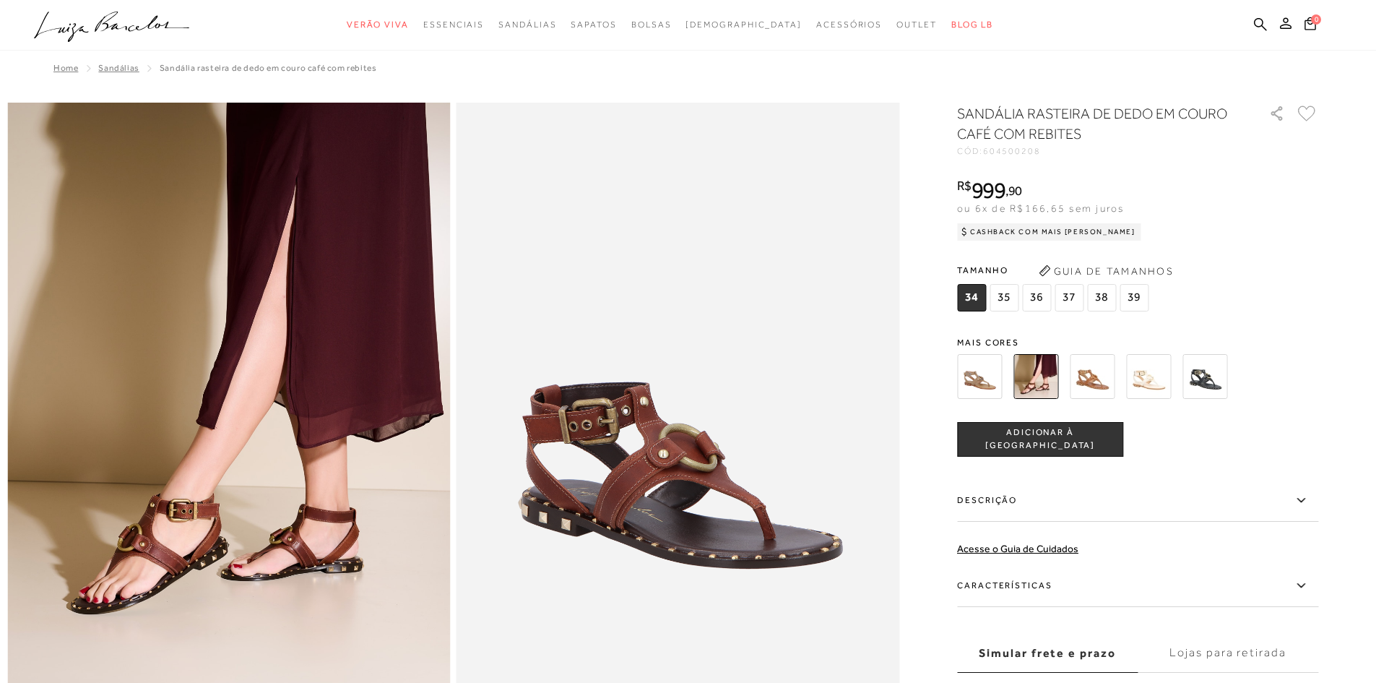
click at [1165, 390] on img at bounding box center [1148, 376] width 45 height 45
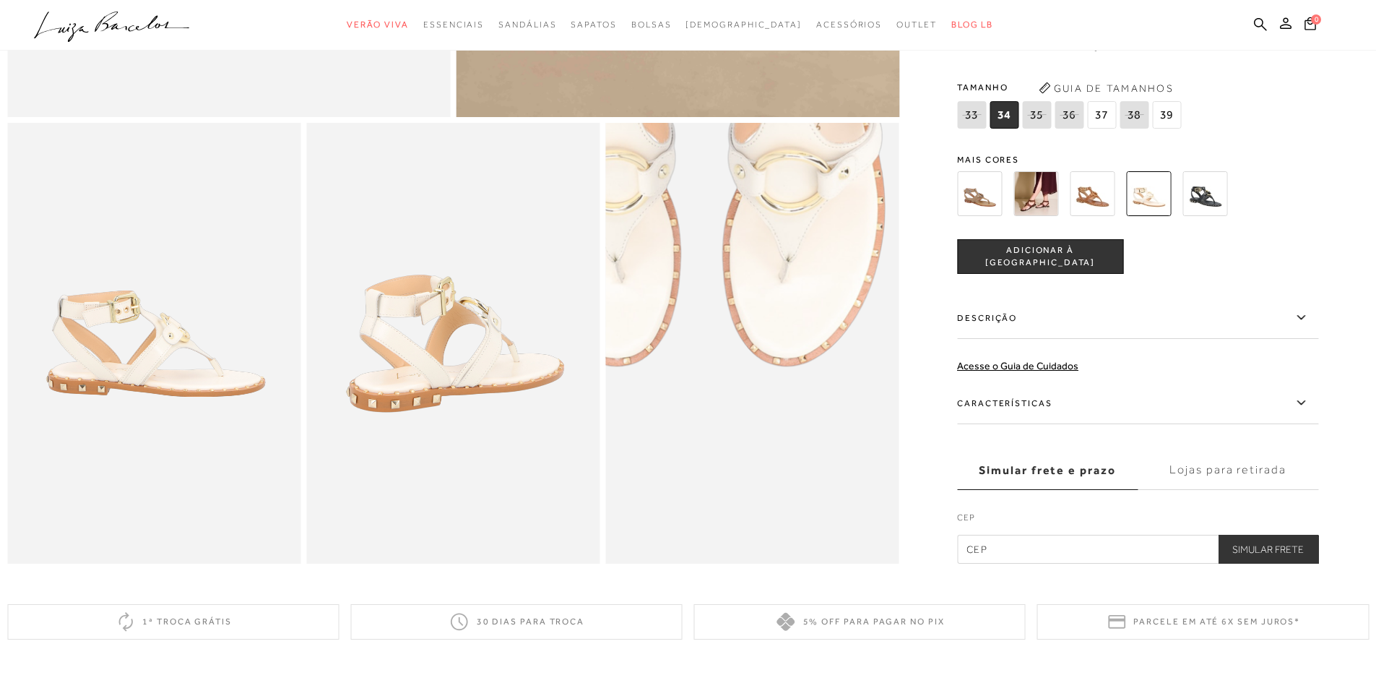
scroll to position [578, 0]
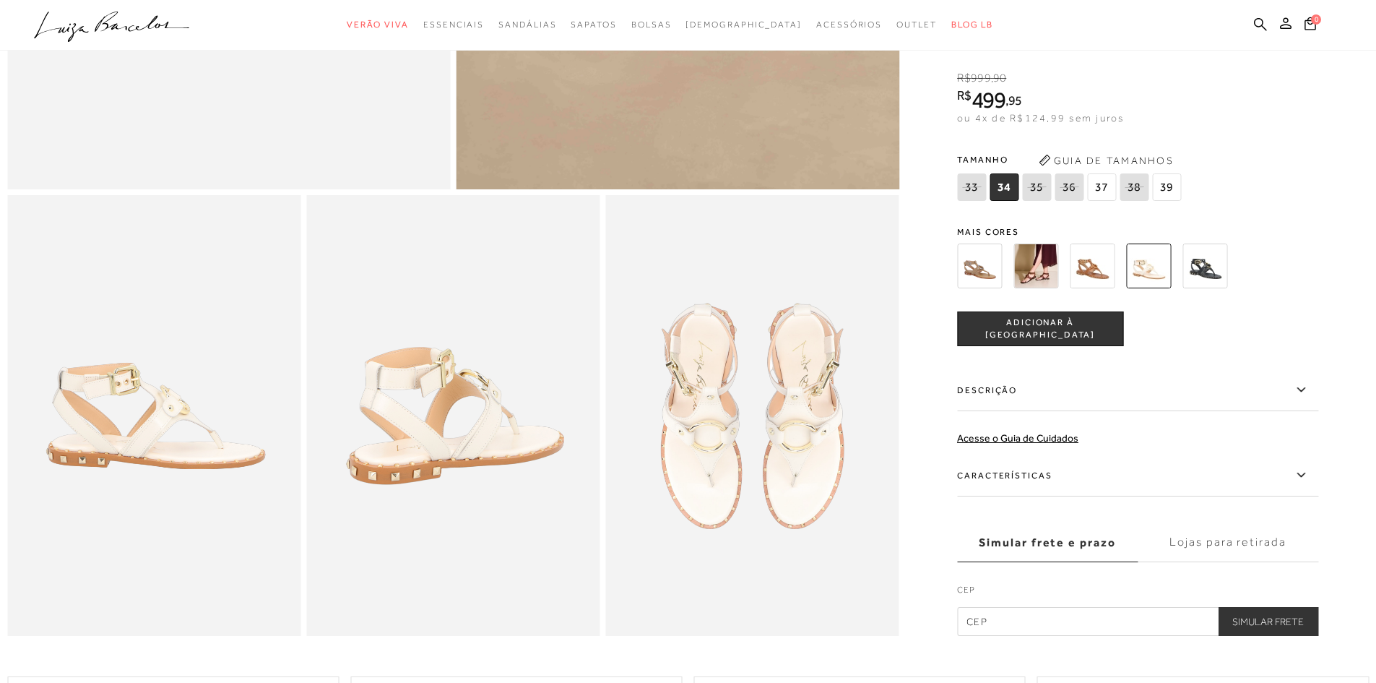
click at [1212, 288] on img at bounding box center [1205, 265] width 45 height 45
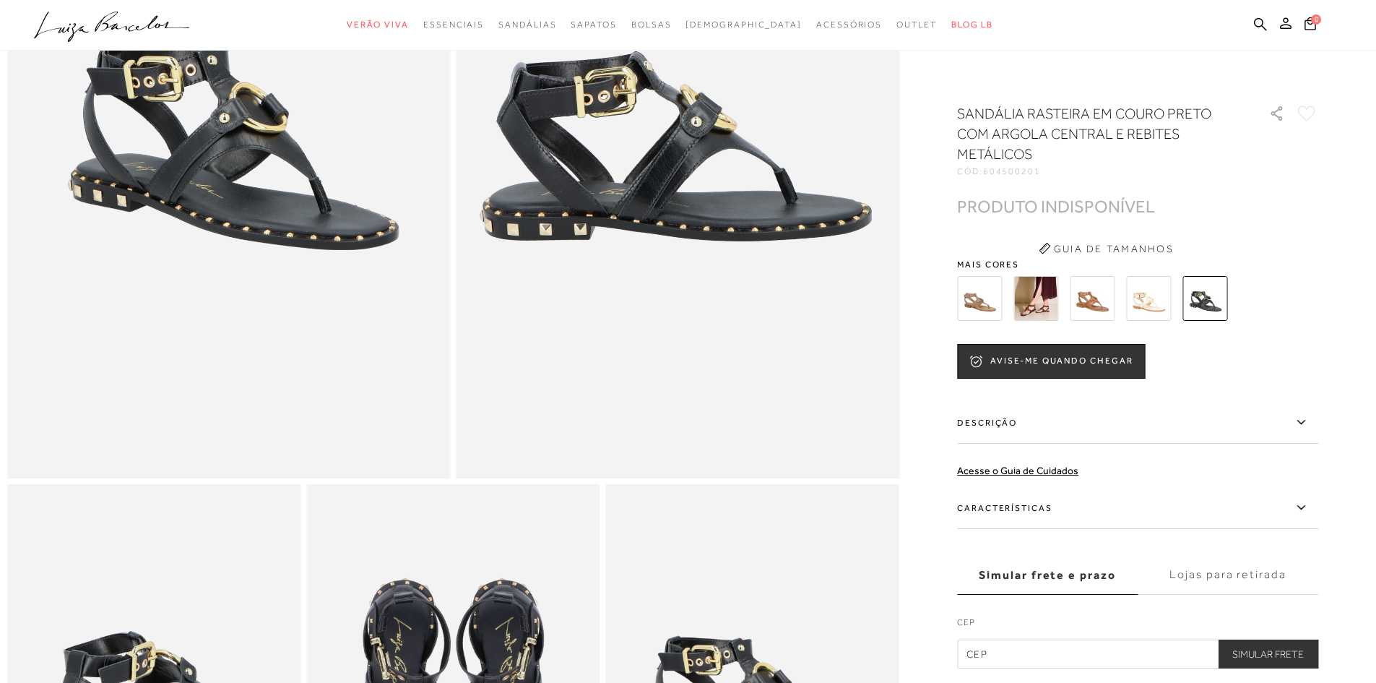
scroll to position [578, 0]
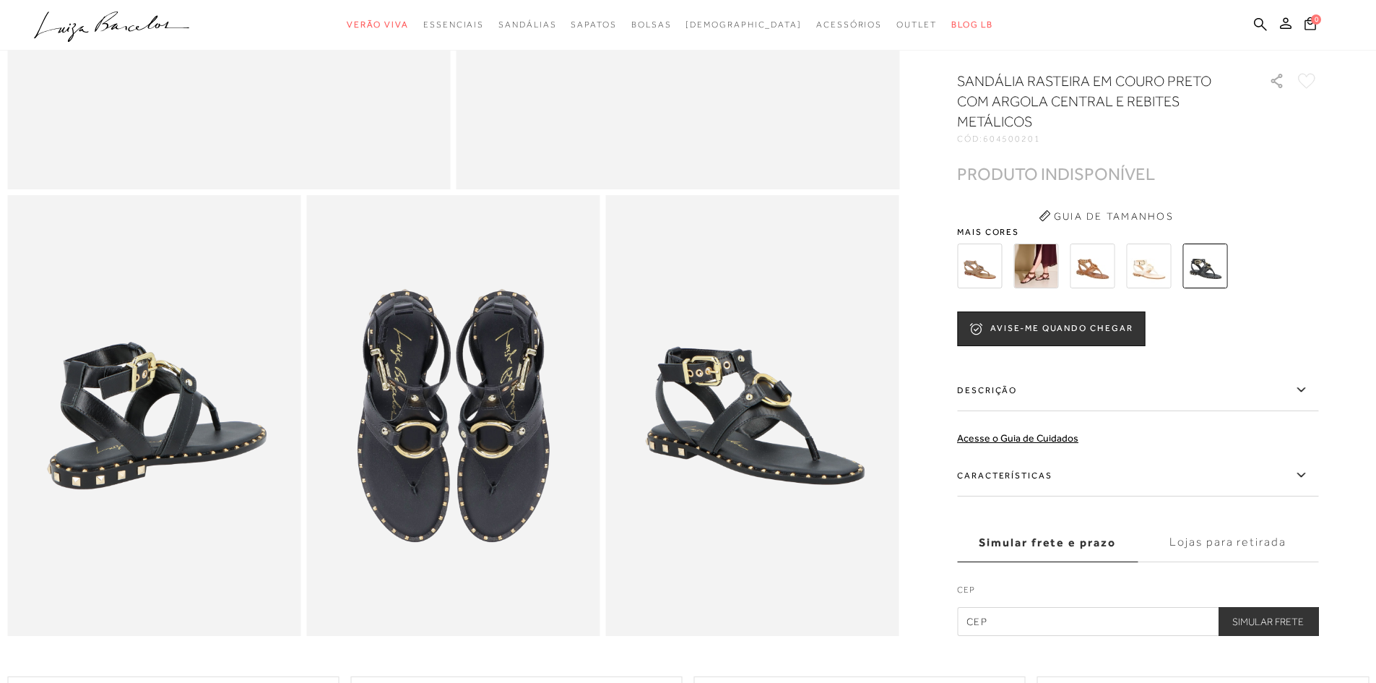
click at [1167, 288] on img at bounding box center [1148, 265] width 45 height 45
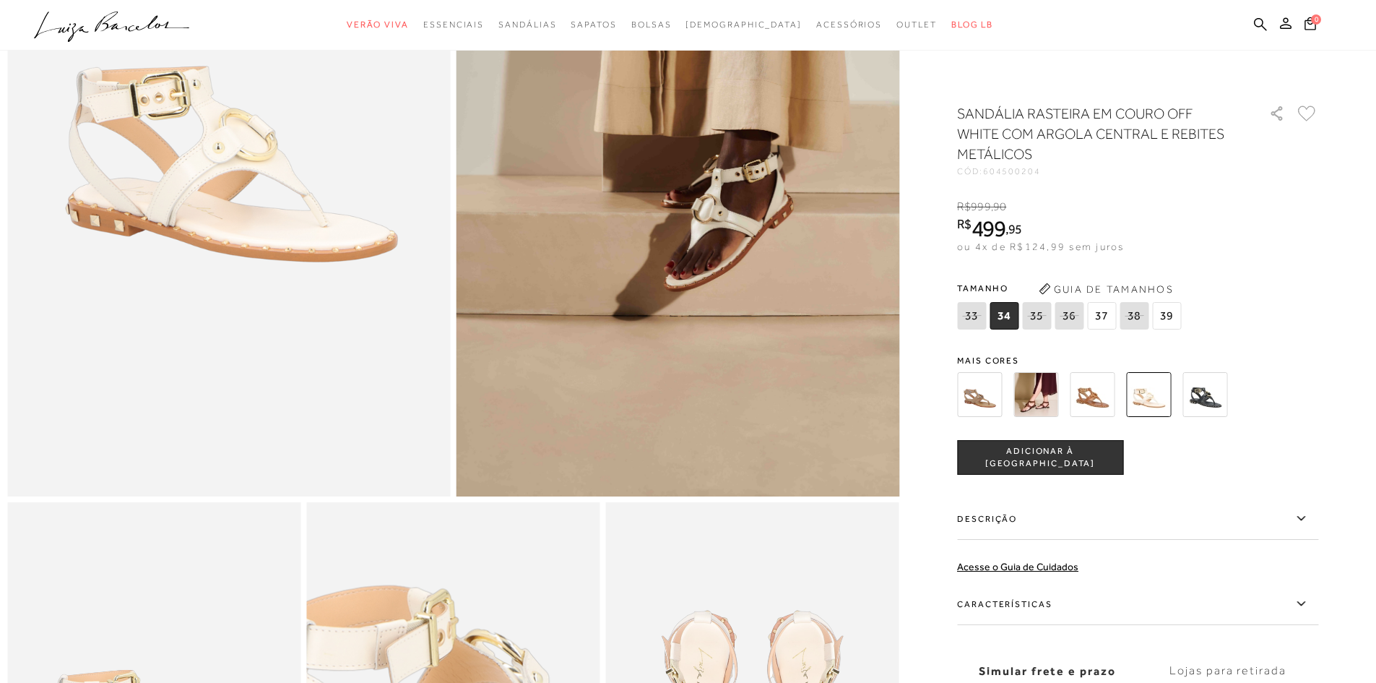
scroll to position [144, 0]
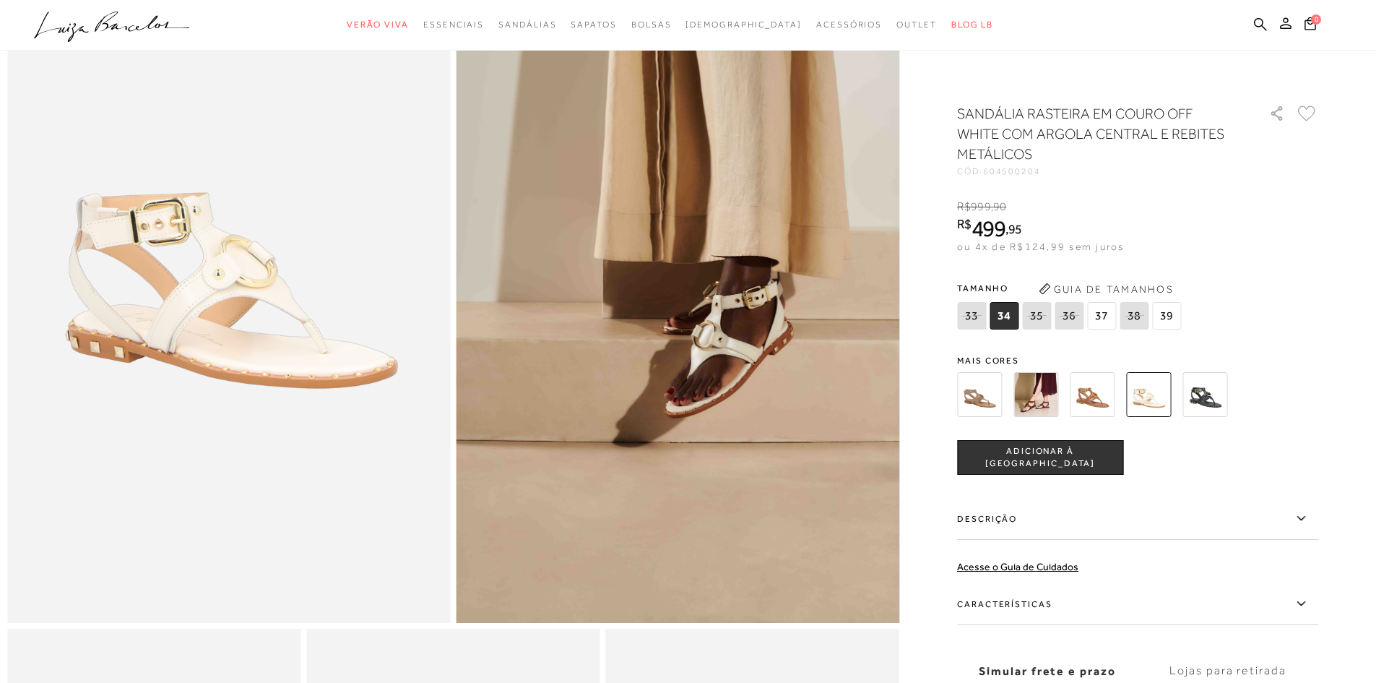
click at [1096, 413] on img at bounding box center [1092, 394] width 45 height 45
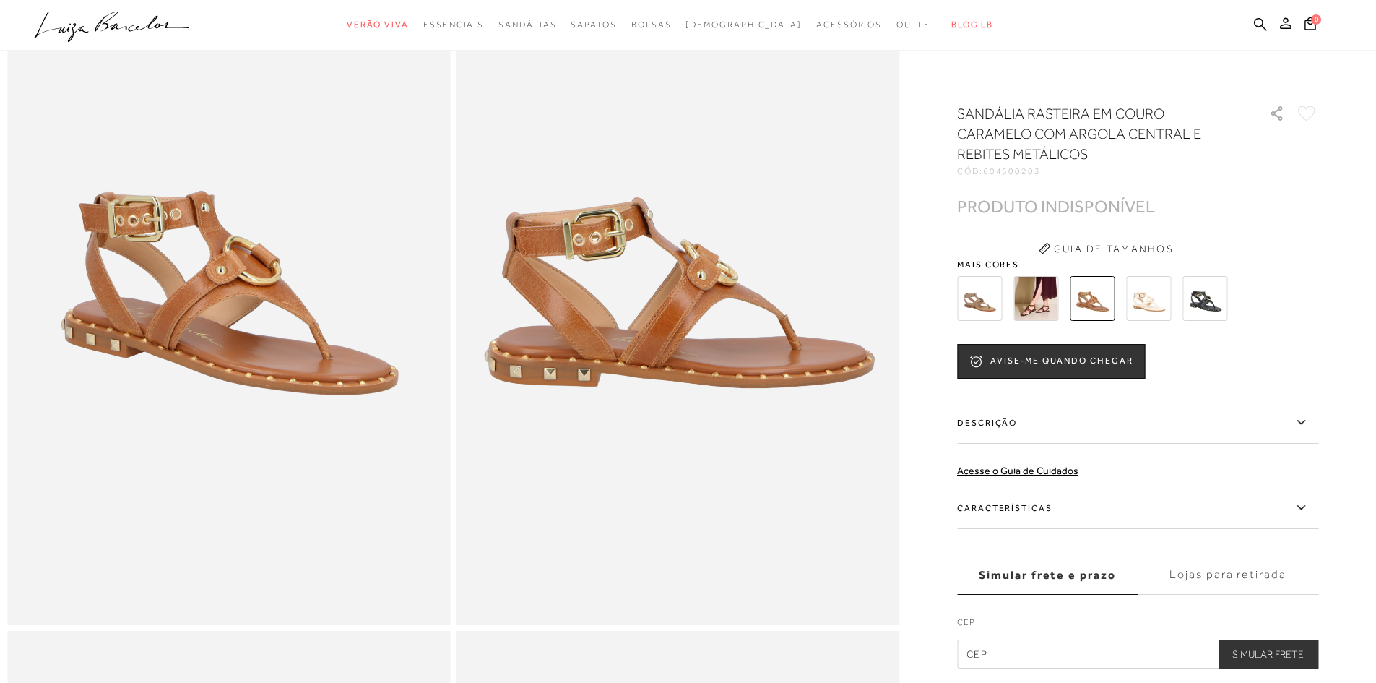
scroll to position [144, 0]
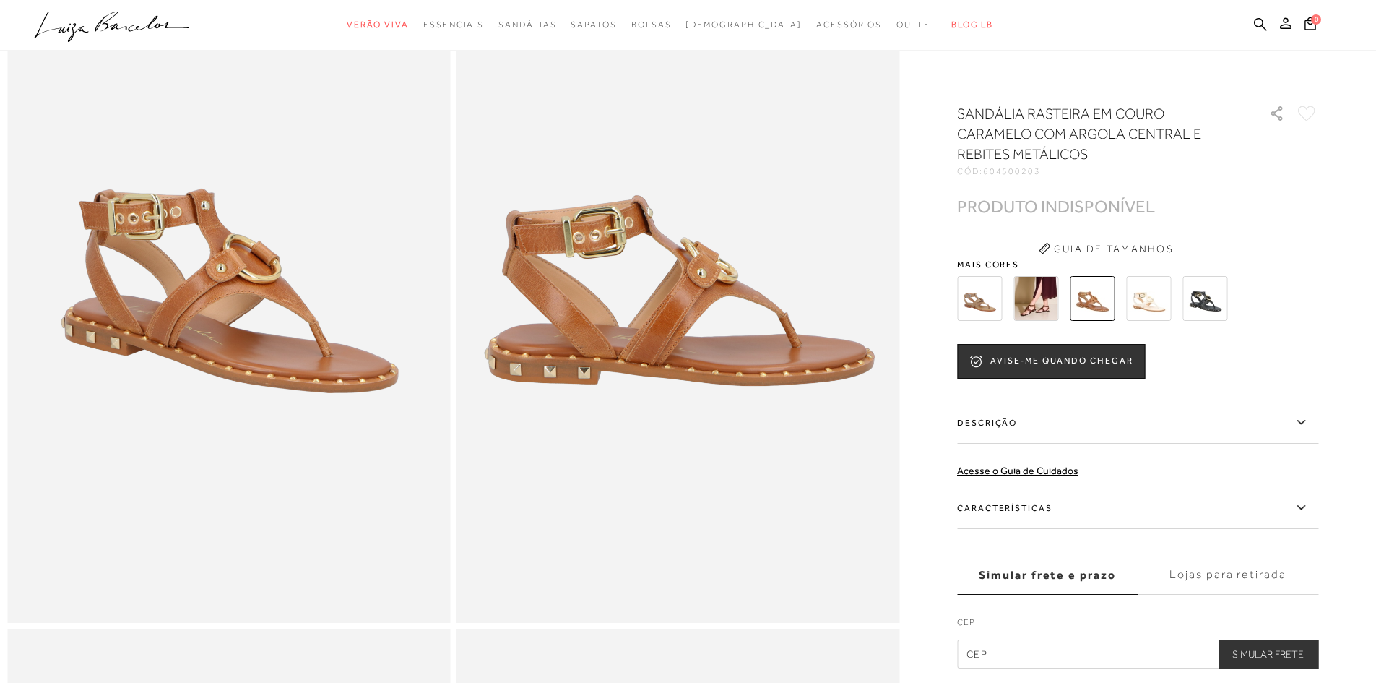
click at [1031, 300] on img at bounding box center [1036, 298] width 45 height 45
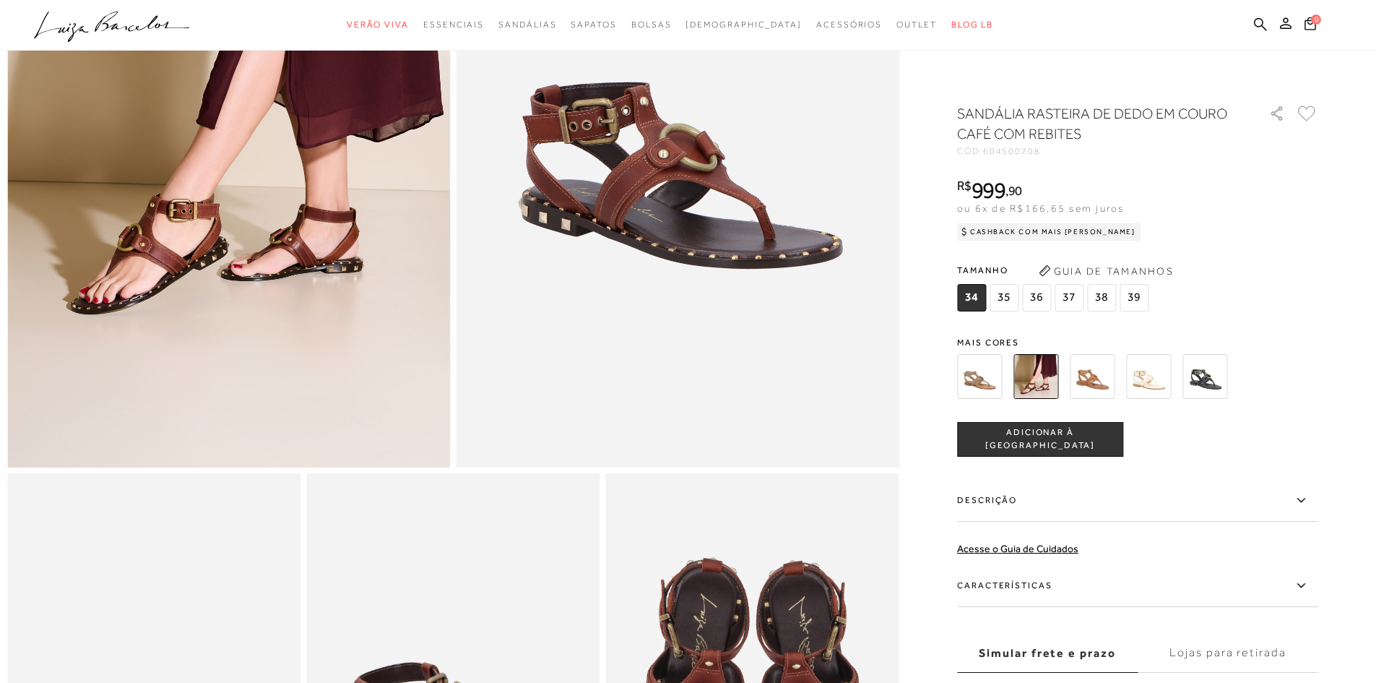
scroll to position [144, 0]
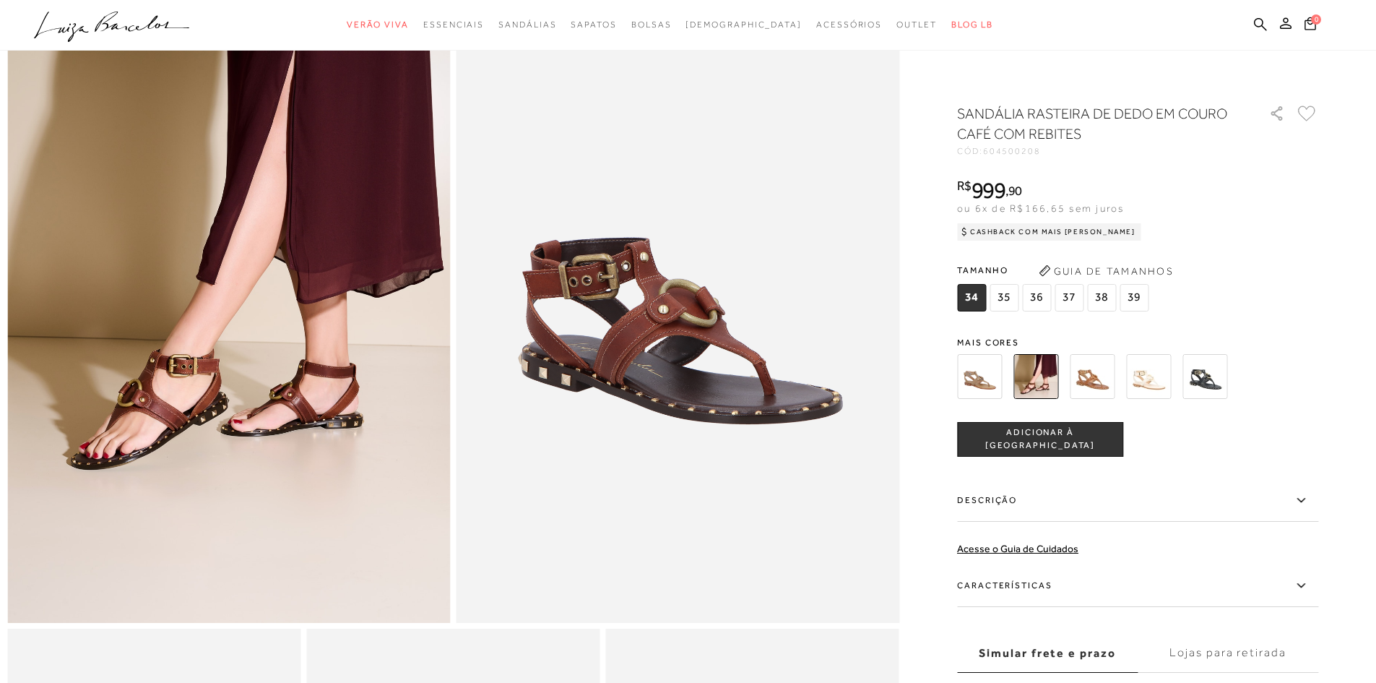
click at [1103, 381] on img at bounding box center [1092, 376] width 45 height 45
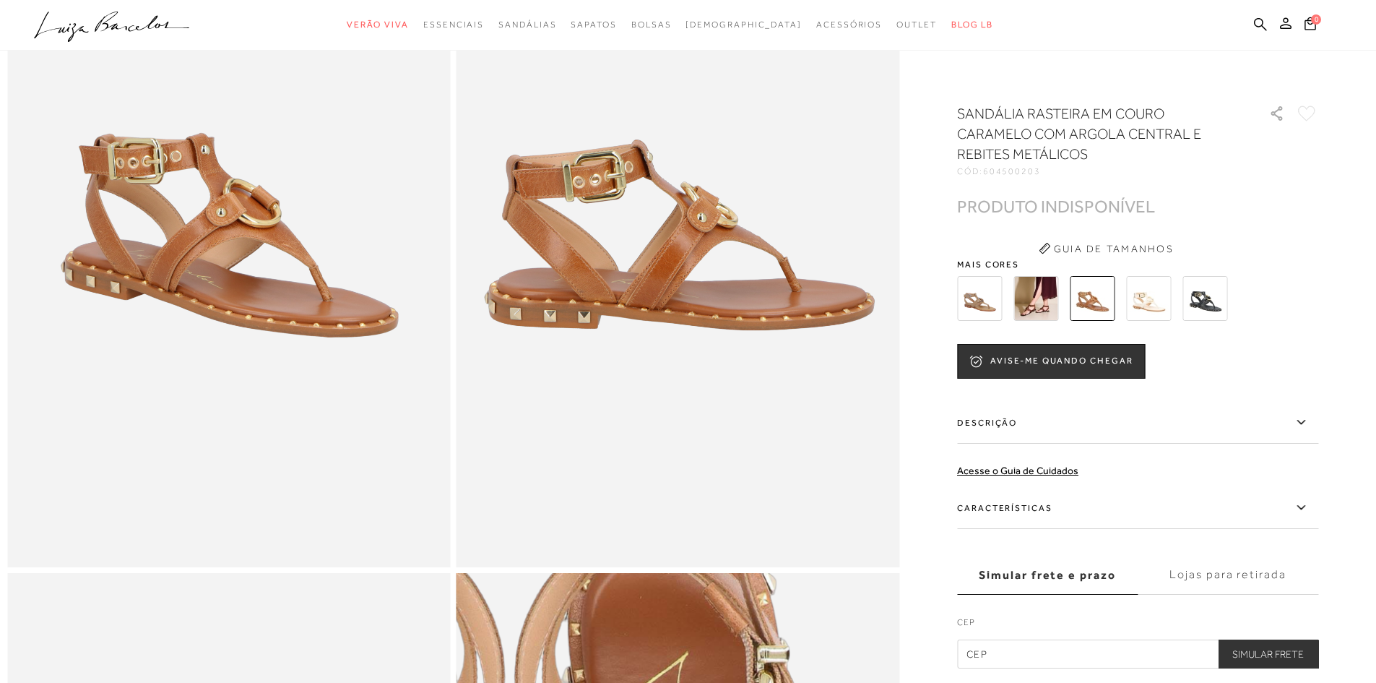
scroll to position [72, 0]
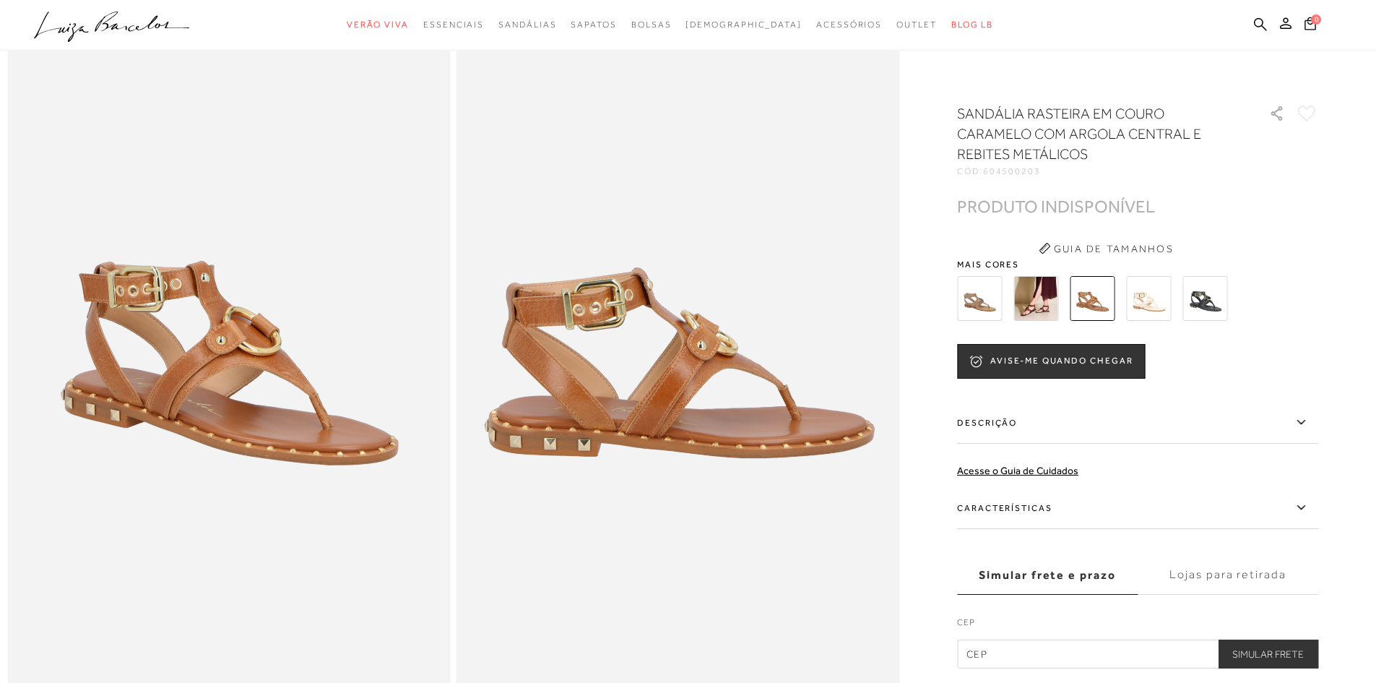
click at [1048, 310] on img at bounding box center [1036, 298] width 45 height 45
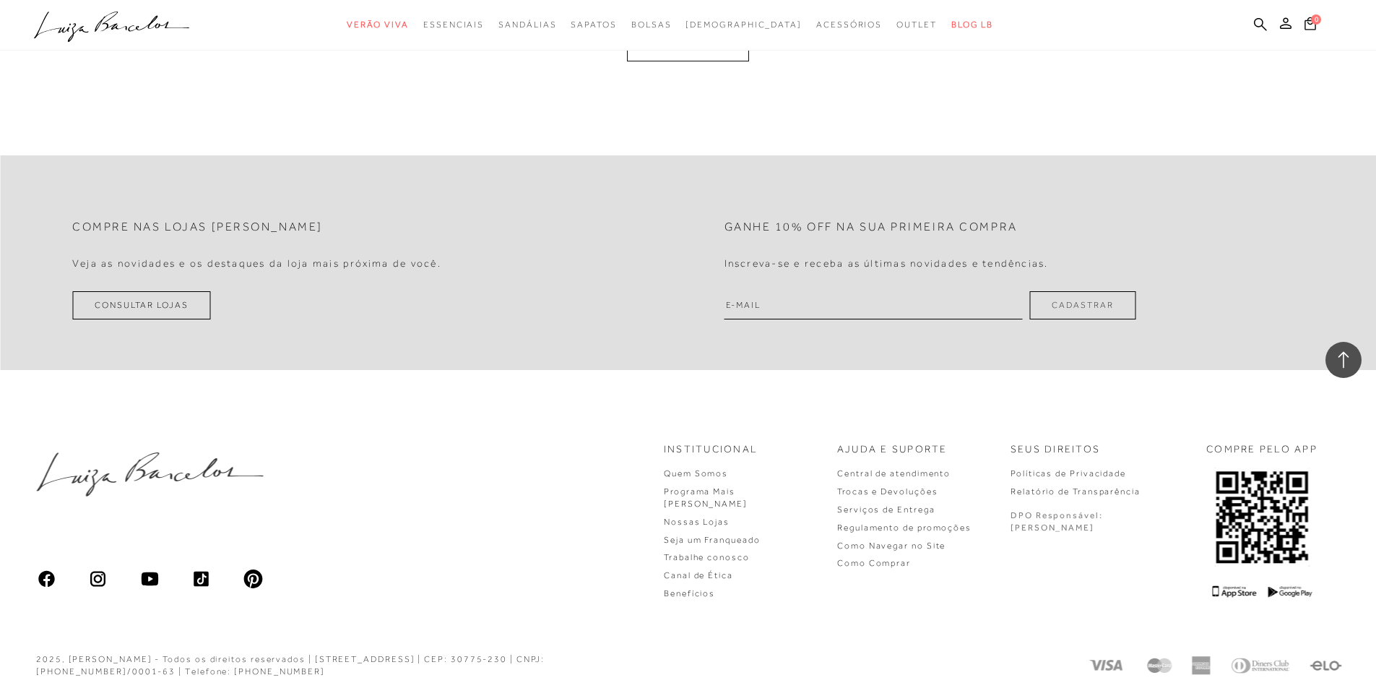
scroll to position [3422, 0]
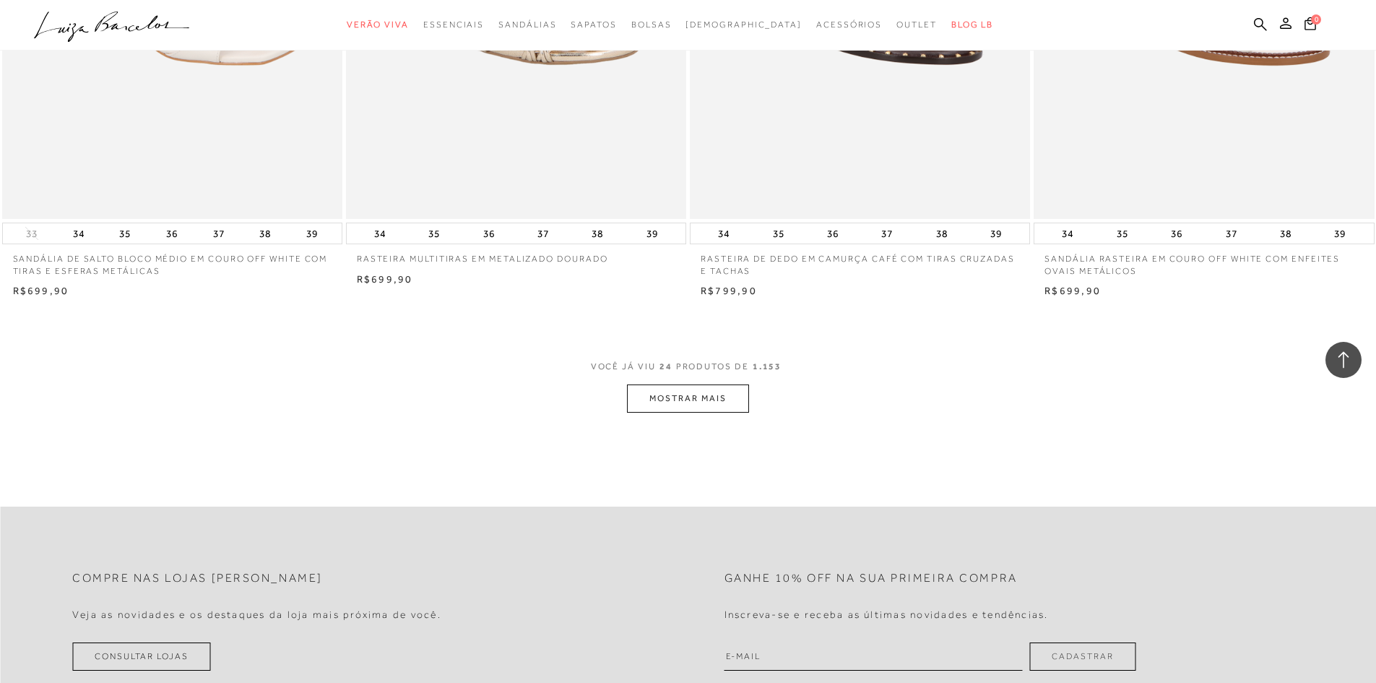
click at [701, 390] on button "MOSTRAR MAIS" at bounding box center [687, 398] width 121 height 28
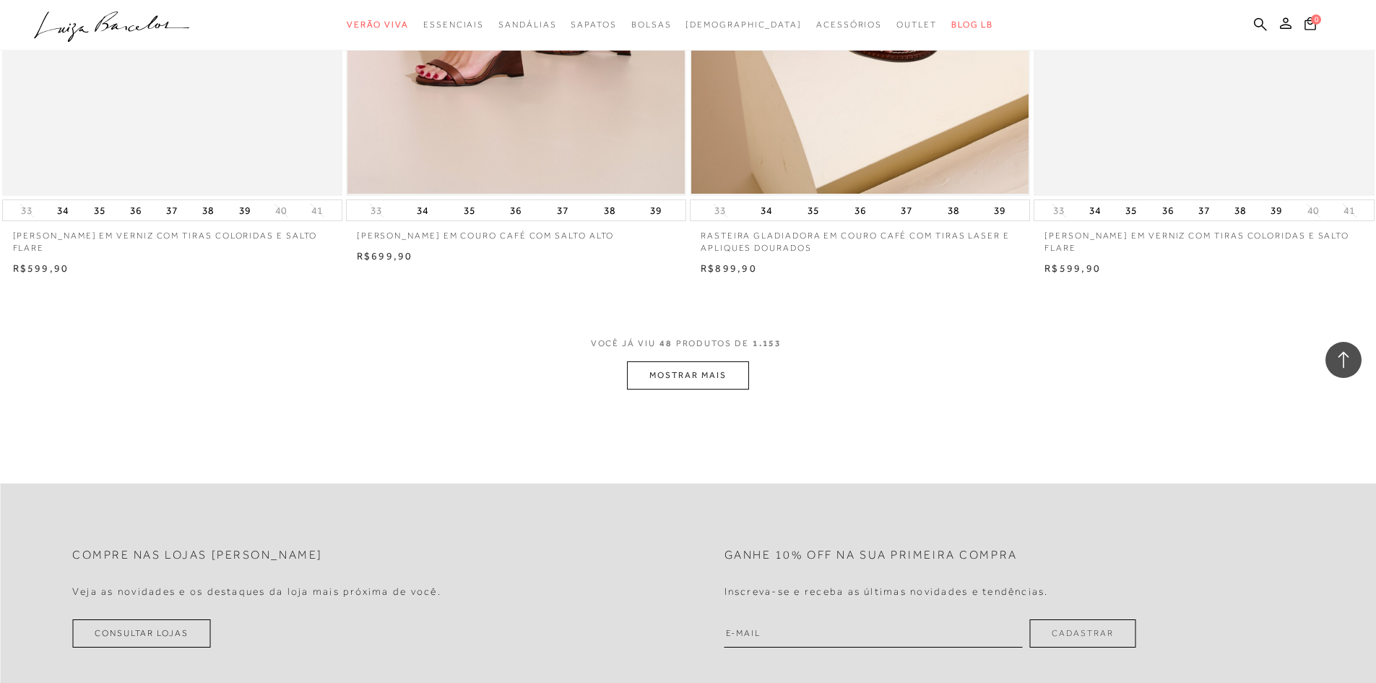
scroll to position [7050, 0]
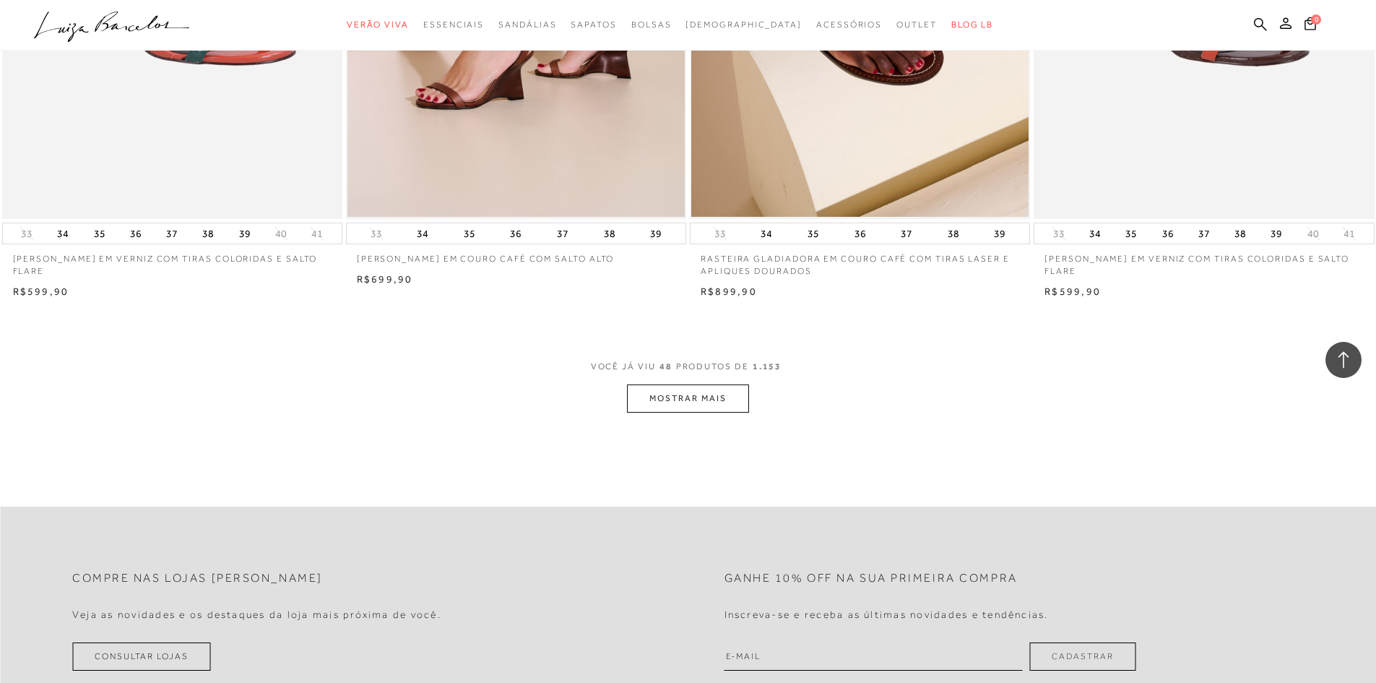
click at [697, 397] on button "MOSTRAR MAIS" at bounding box center [687, 398] width 121 height 28
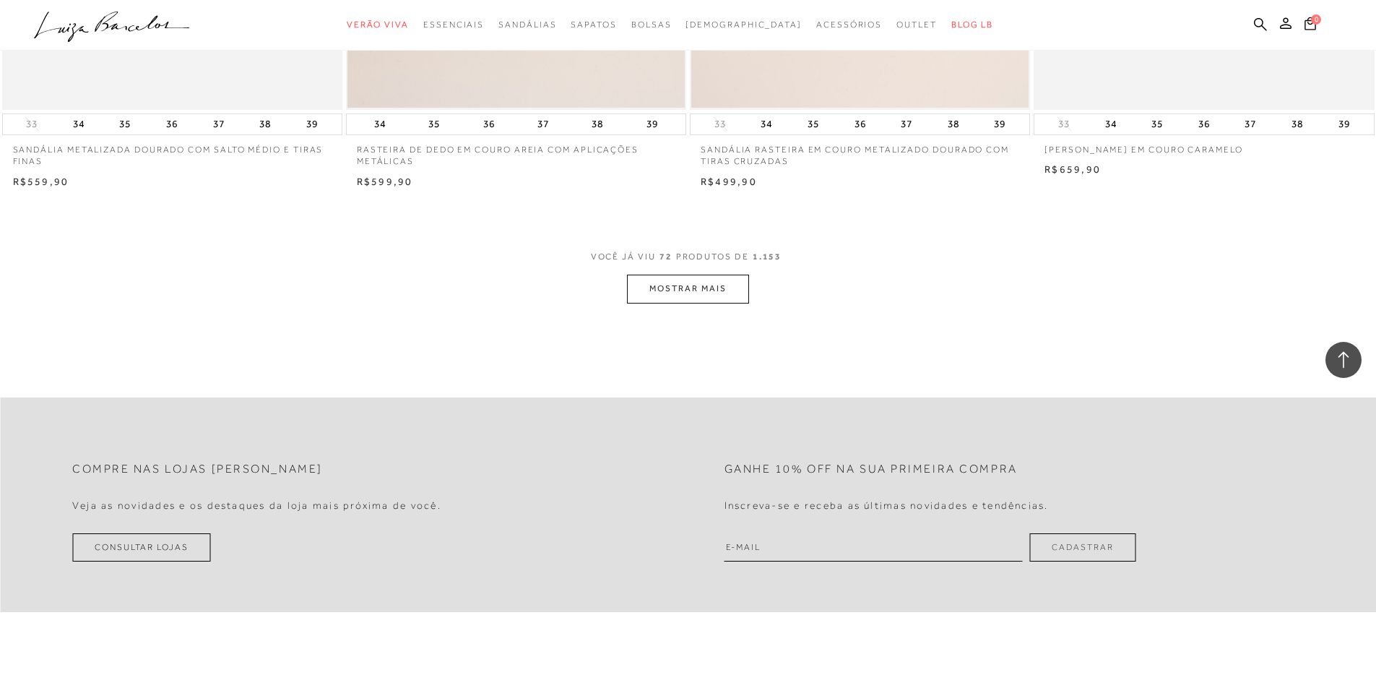
scroll to position [10466, 0]
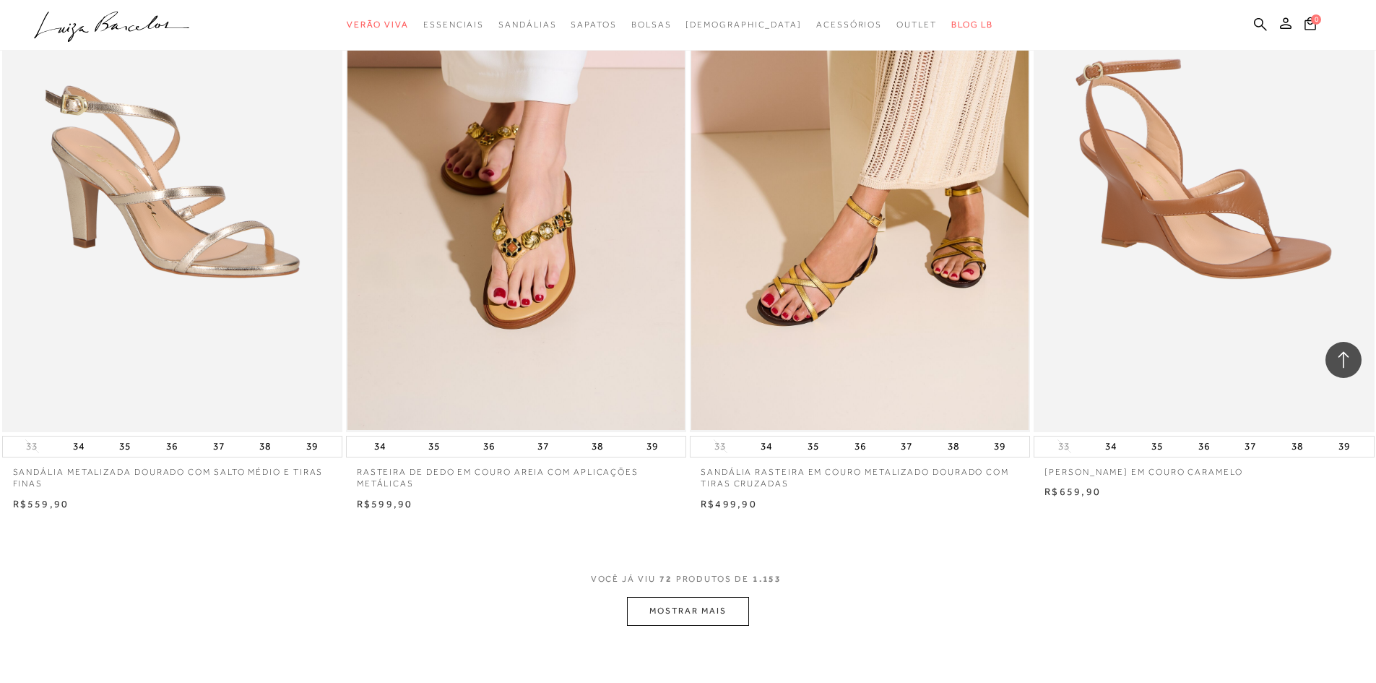
click at [721, 612] on button "MOSTRAR MAIS" at bounding box center [687, 611] width 121 height 28
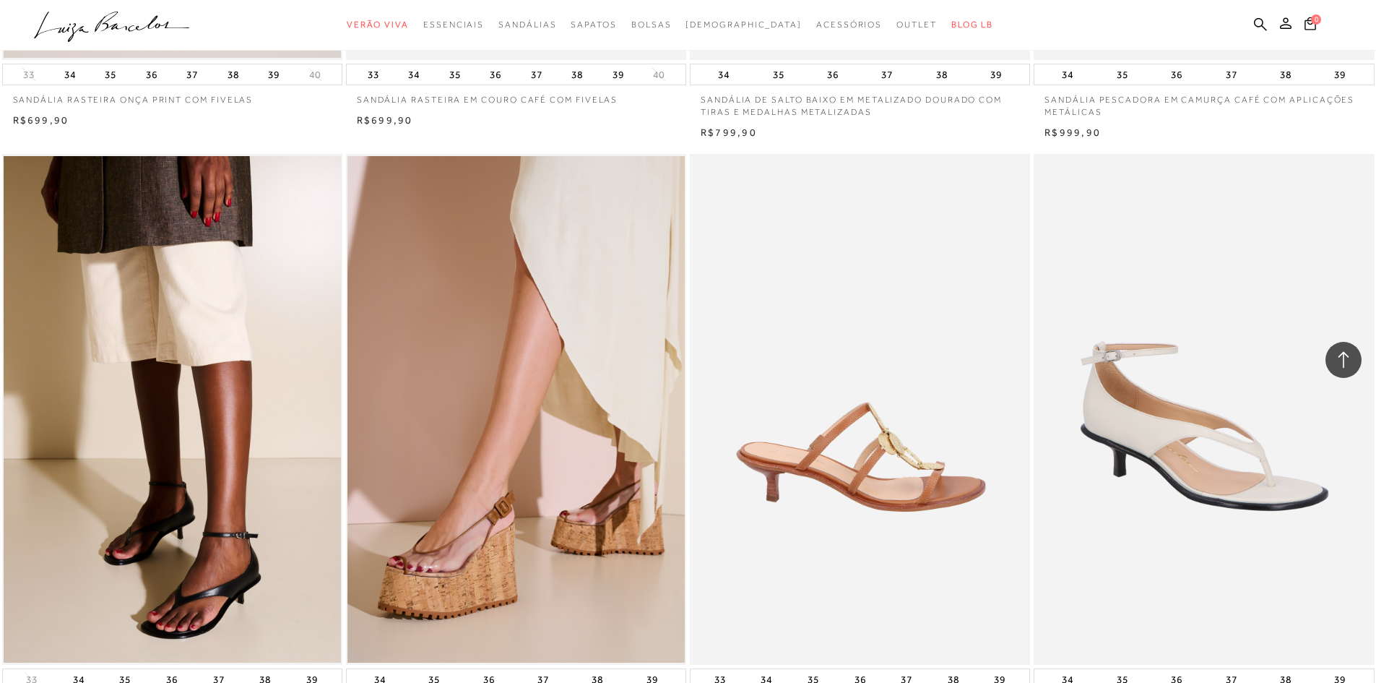
scroll to position [14223, 0]
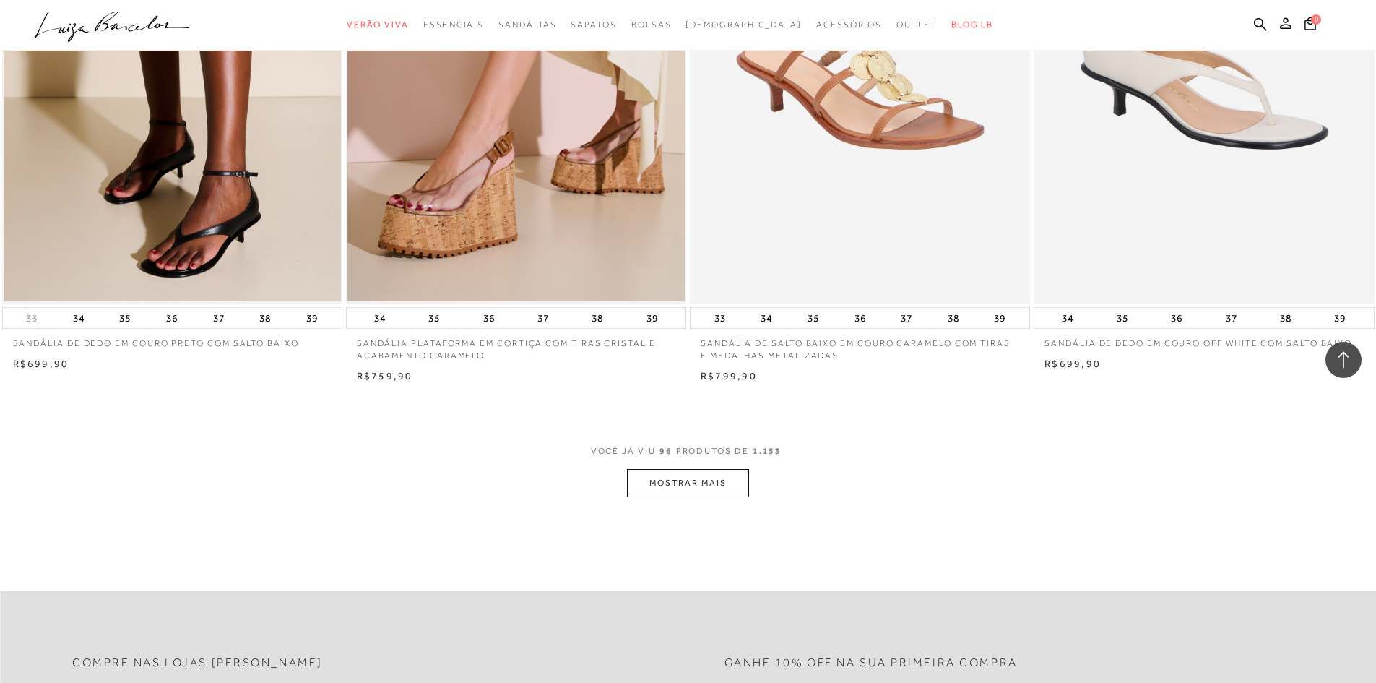
click at [709, 480] on button "MOSTRAR MAIS" at bounding box center [687, 483] width 121 height 28
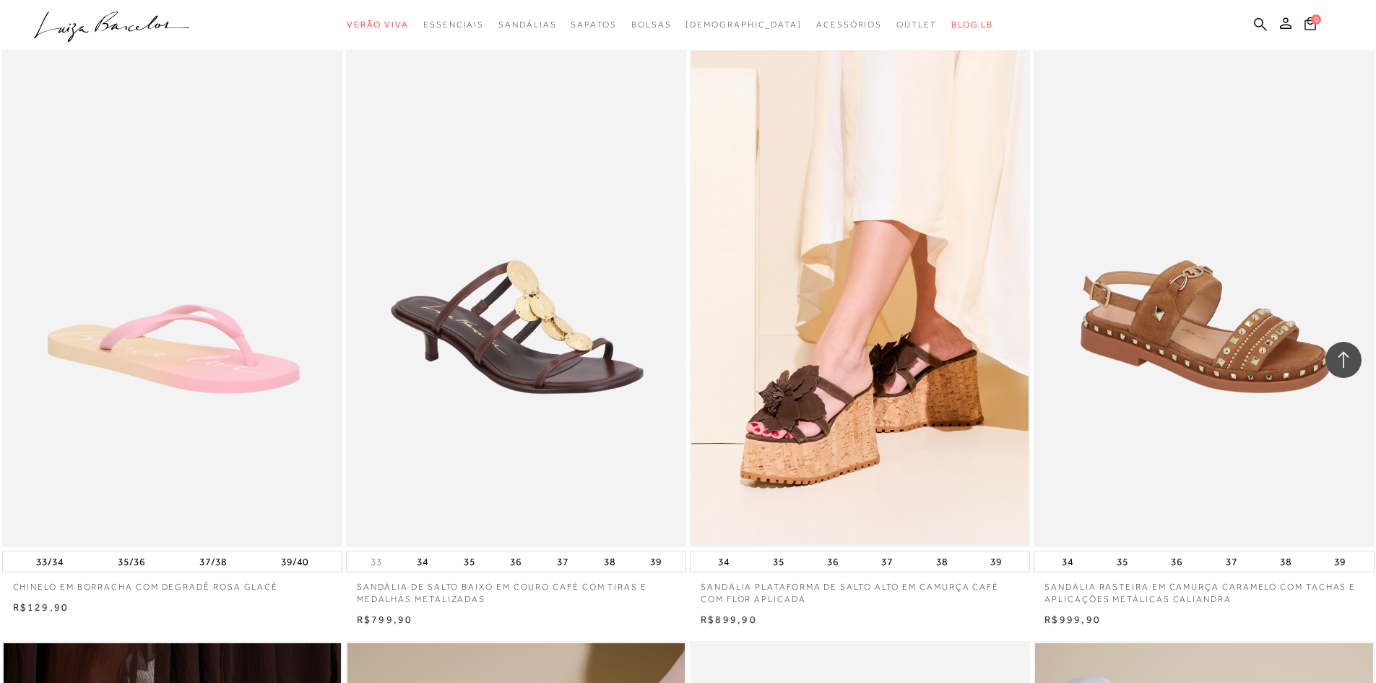
scroll to position [14801, 0]
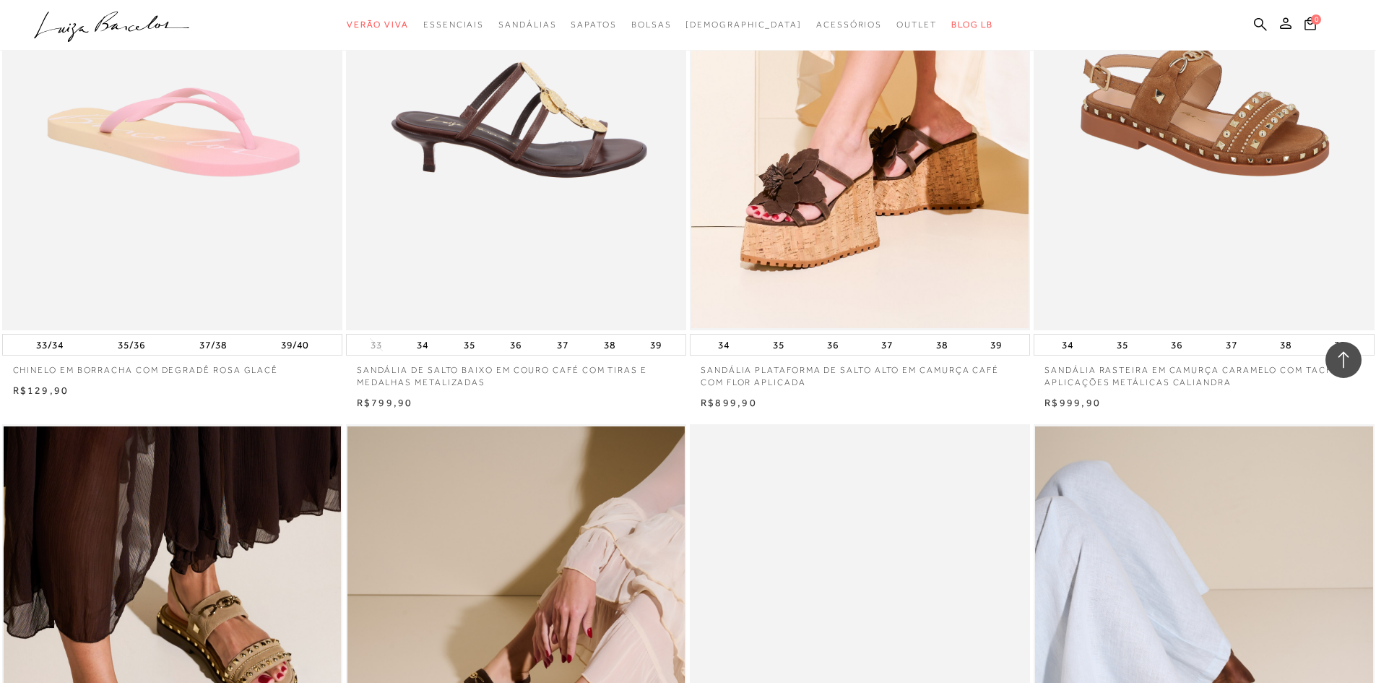
click at [478, 261] on img at bounding box center [517, 74] width 339 height 511
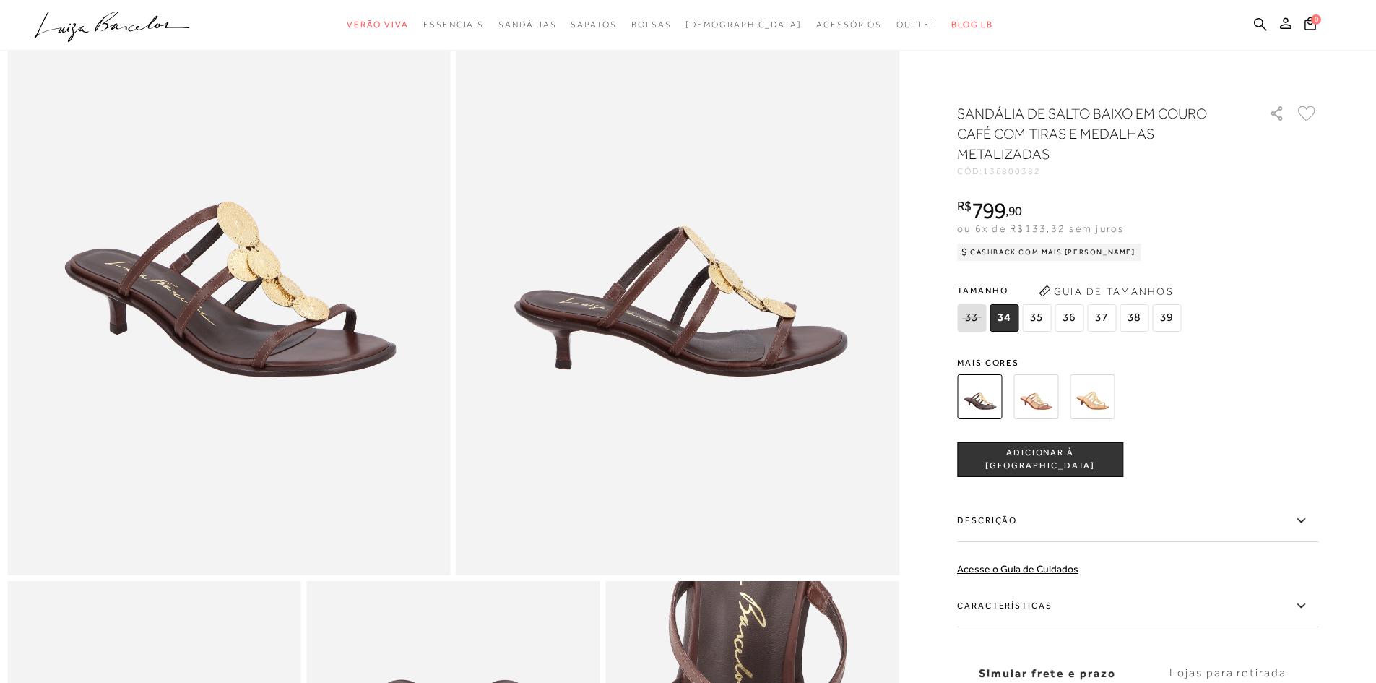
scroll to position [144, 0]
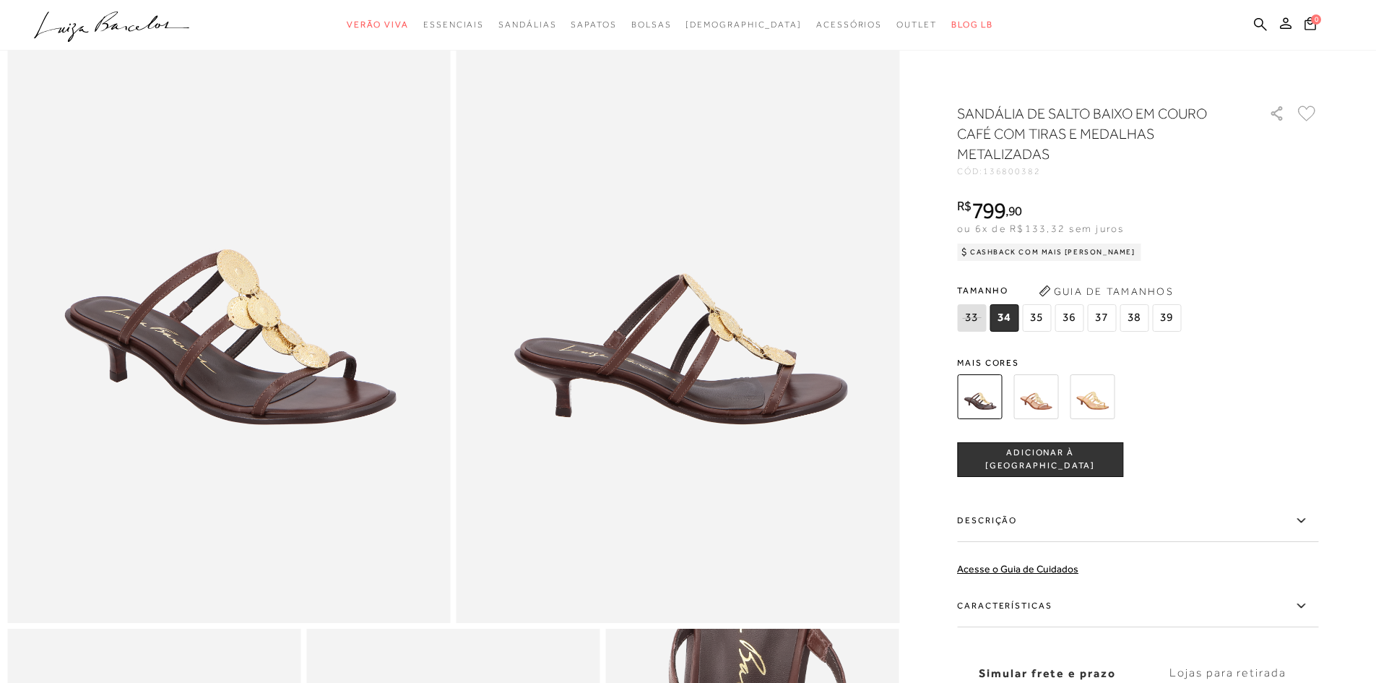
click at [1052, 407] on img at bounding box center [1036, 396] width 45 height 45
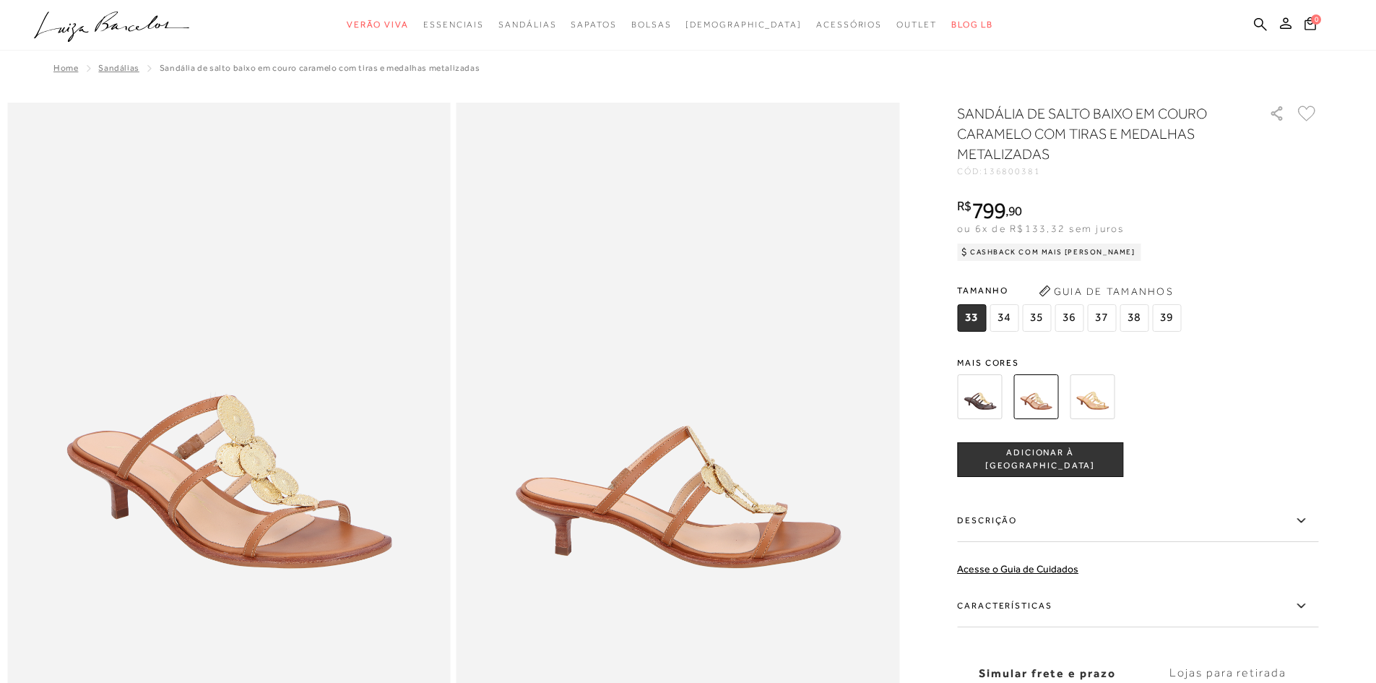
click at [1089, 394] on img at bounding box center [1092, 396] width 45 height 45
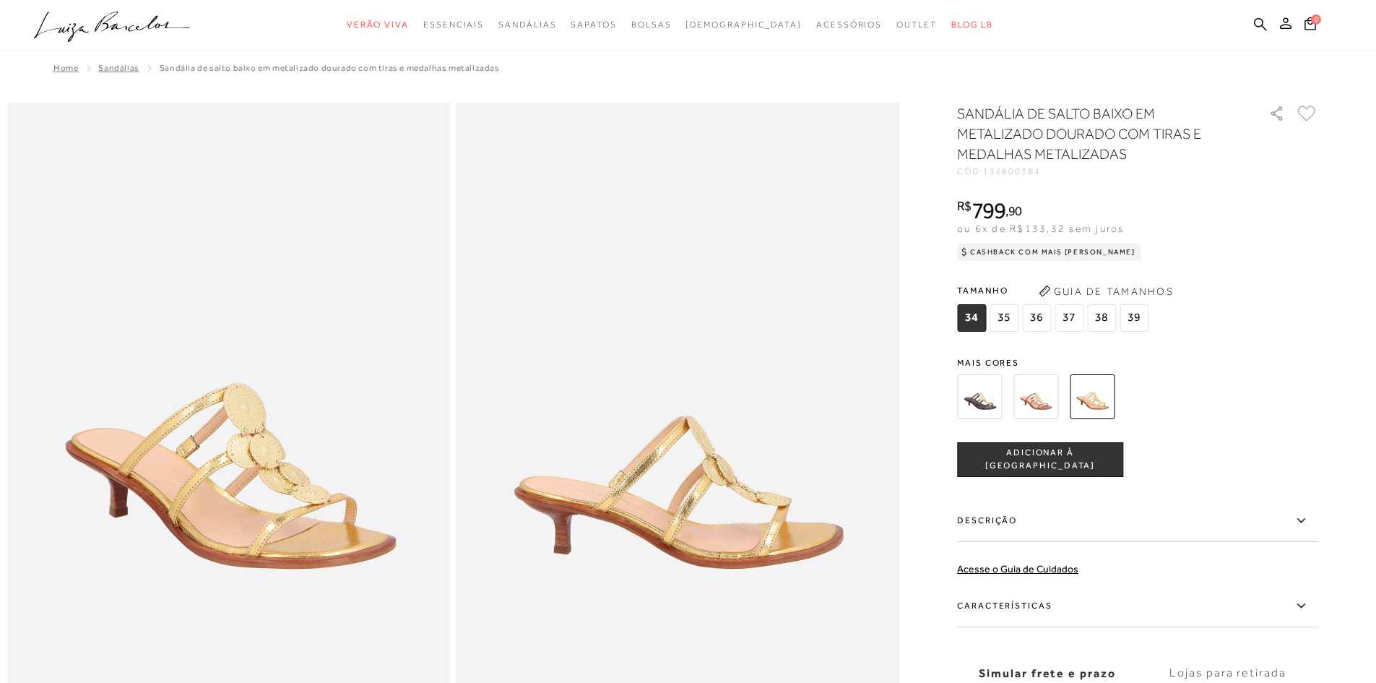
click at [990, 412] on img at bounding box center [979, 396] width 45 height 45
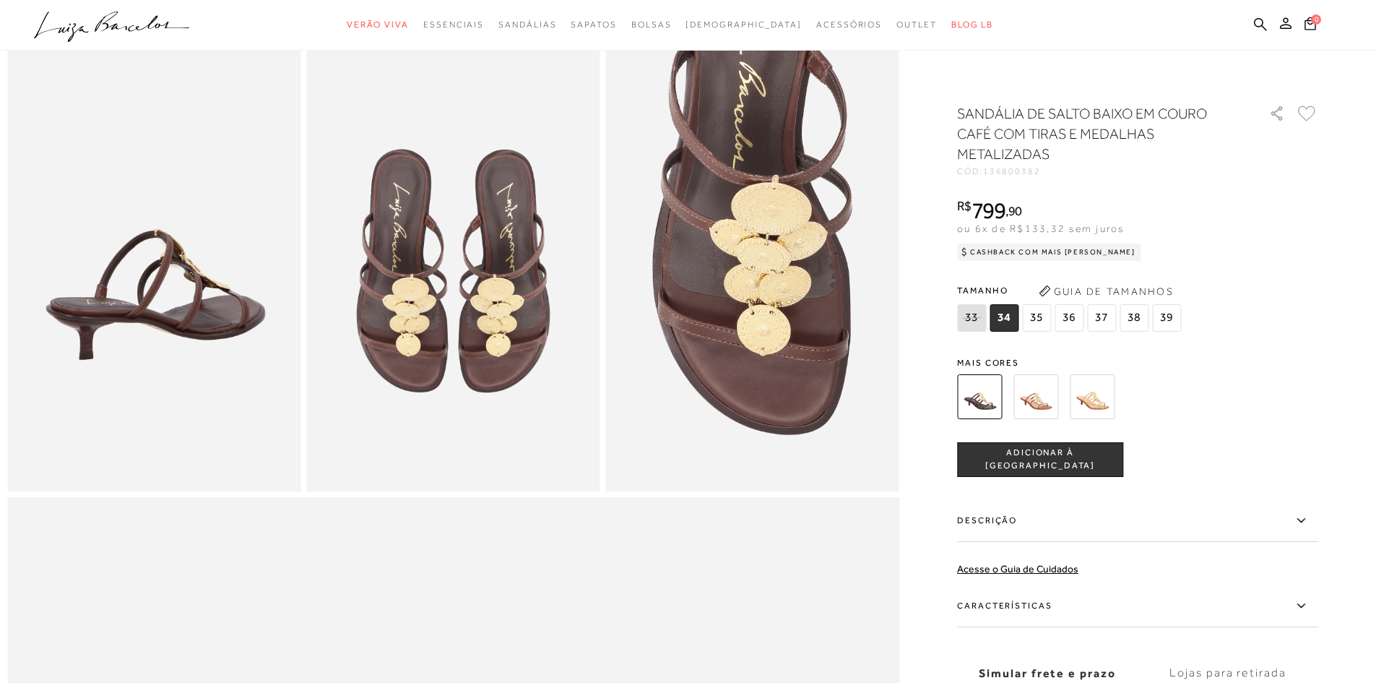
scroll to position [361, 0]
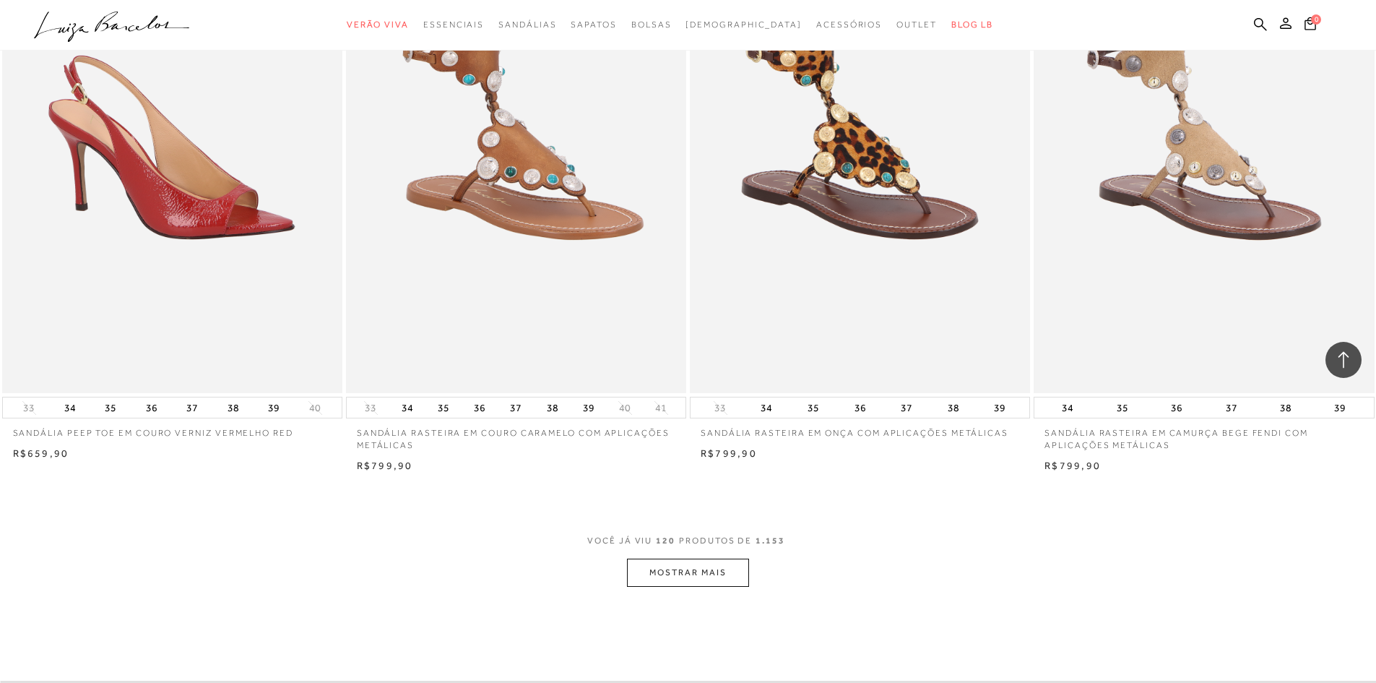
scroll to position [17772, 0]
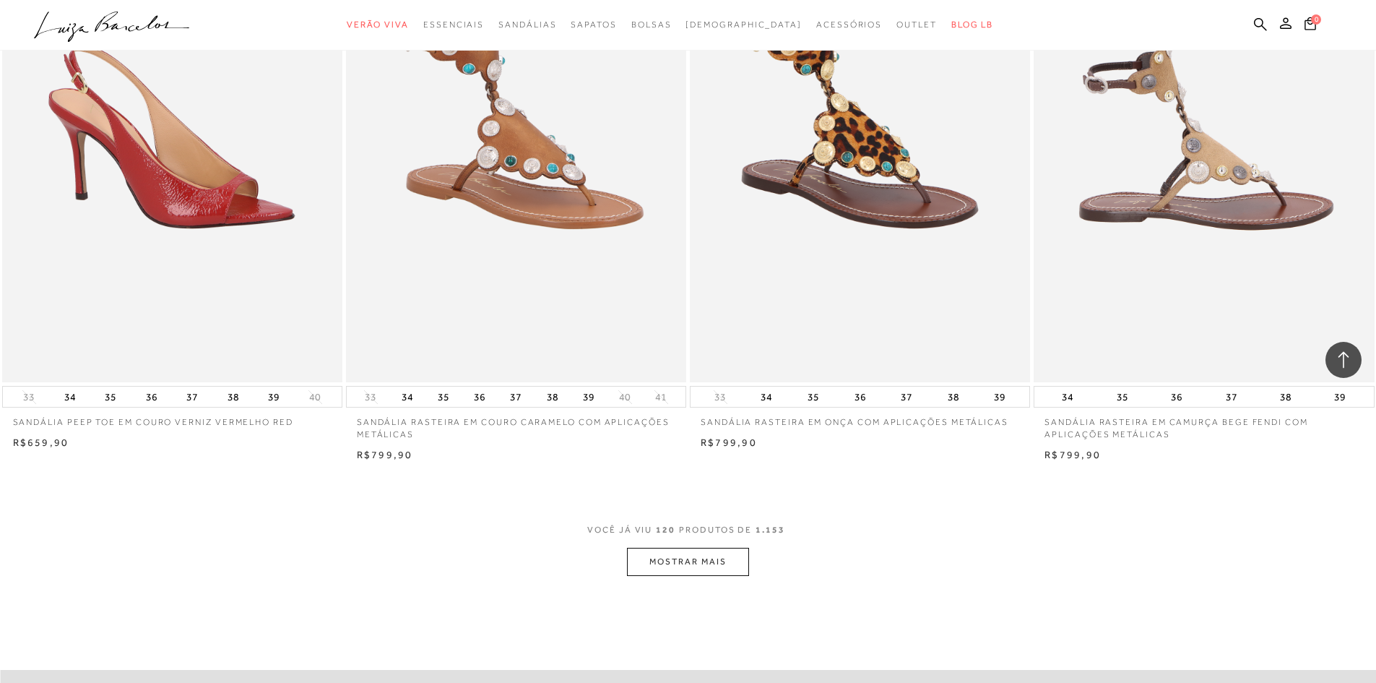
click at [1194, 230] on img at bounding box center [1204, 127] width 339 height 511
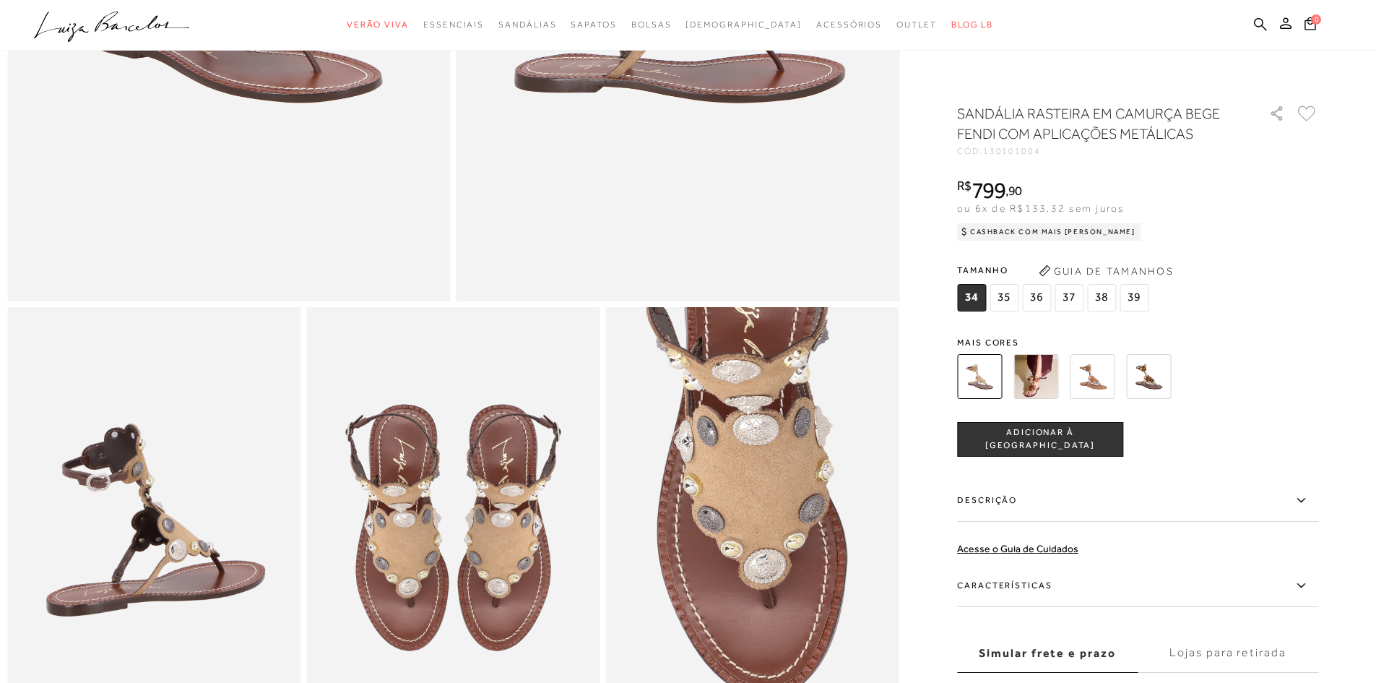
scroll to position [361, 0]
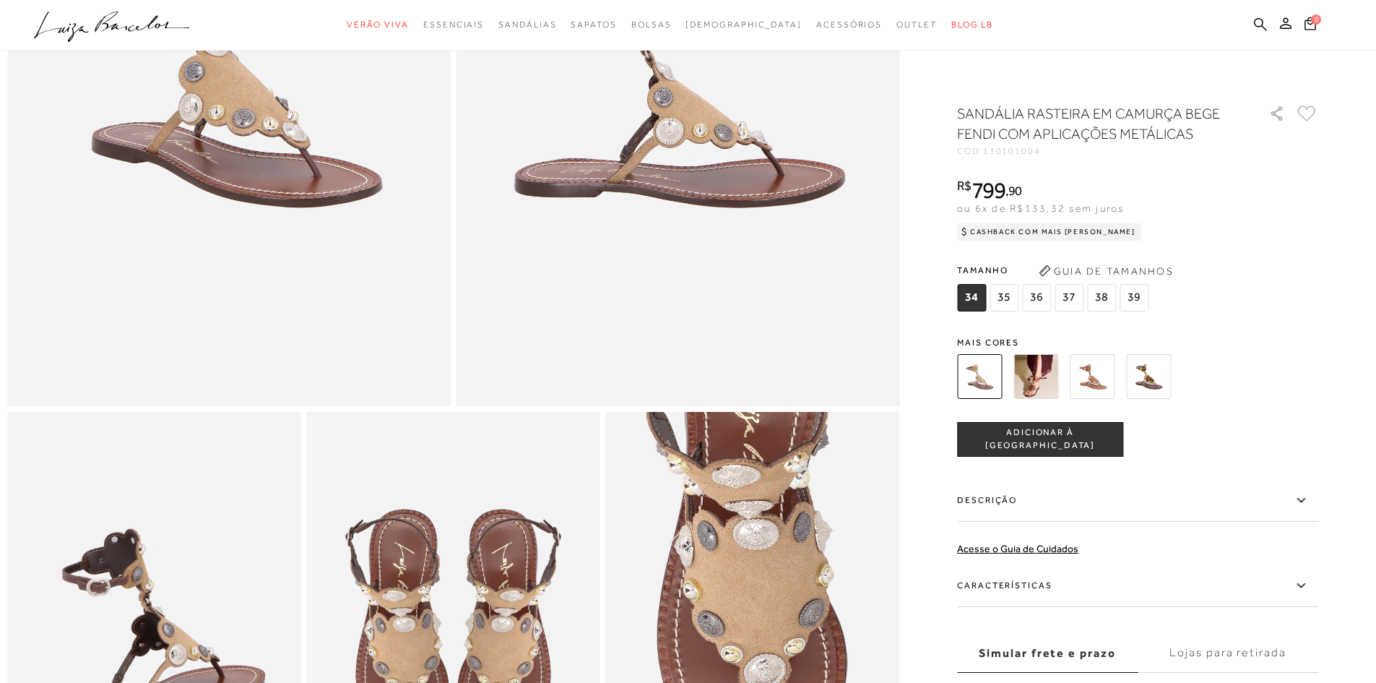
click at [1039, 381] on img at bounding box center [1036, 376] width 45 height 45
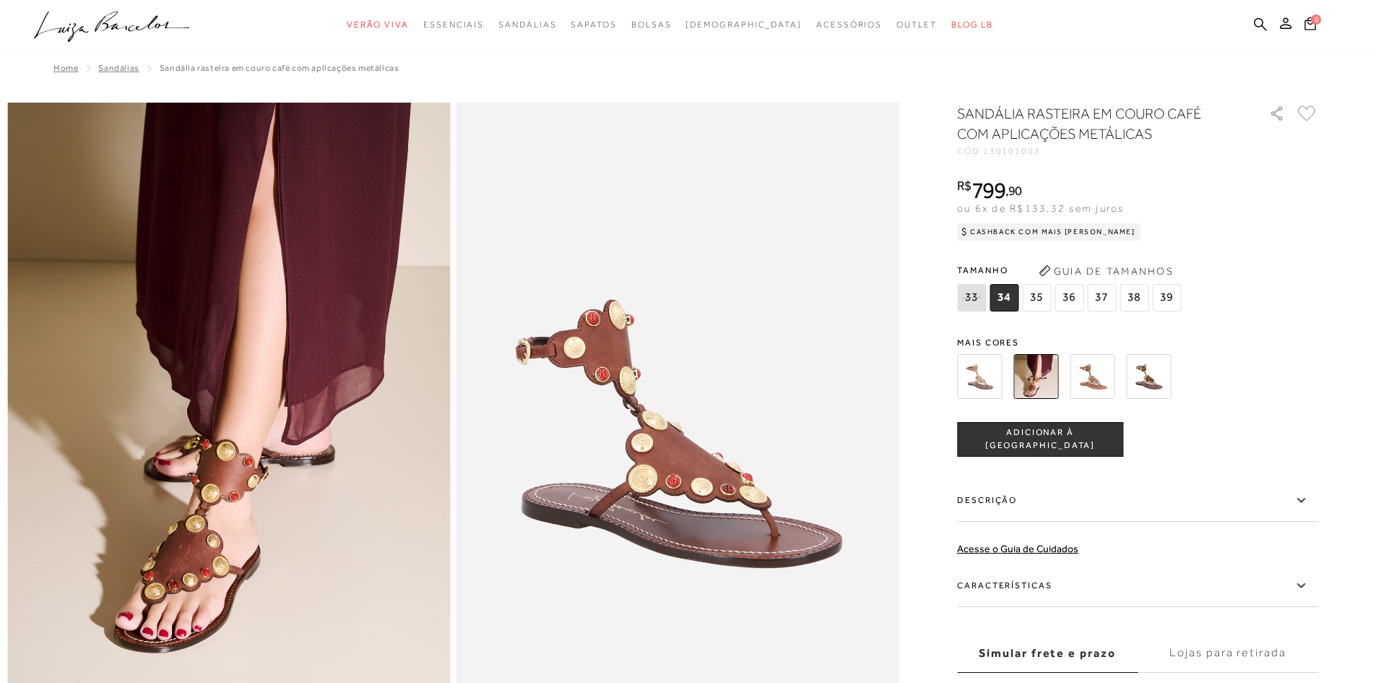
click at [1165, 381] on img at bounding box center [1148, 376] width 45 height 45
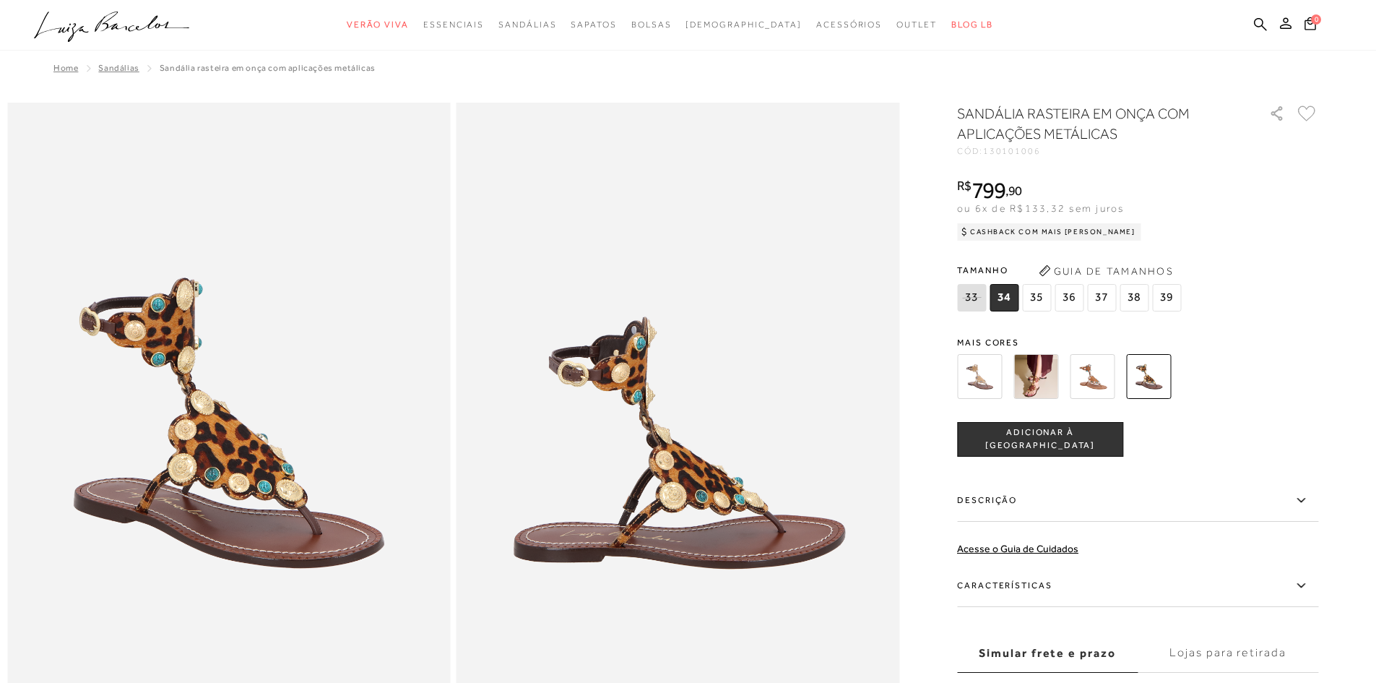
click at [983, 377] on img at bounding box center [979, 376] width 45 height 45
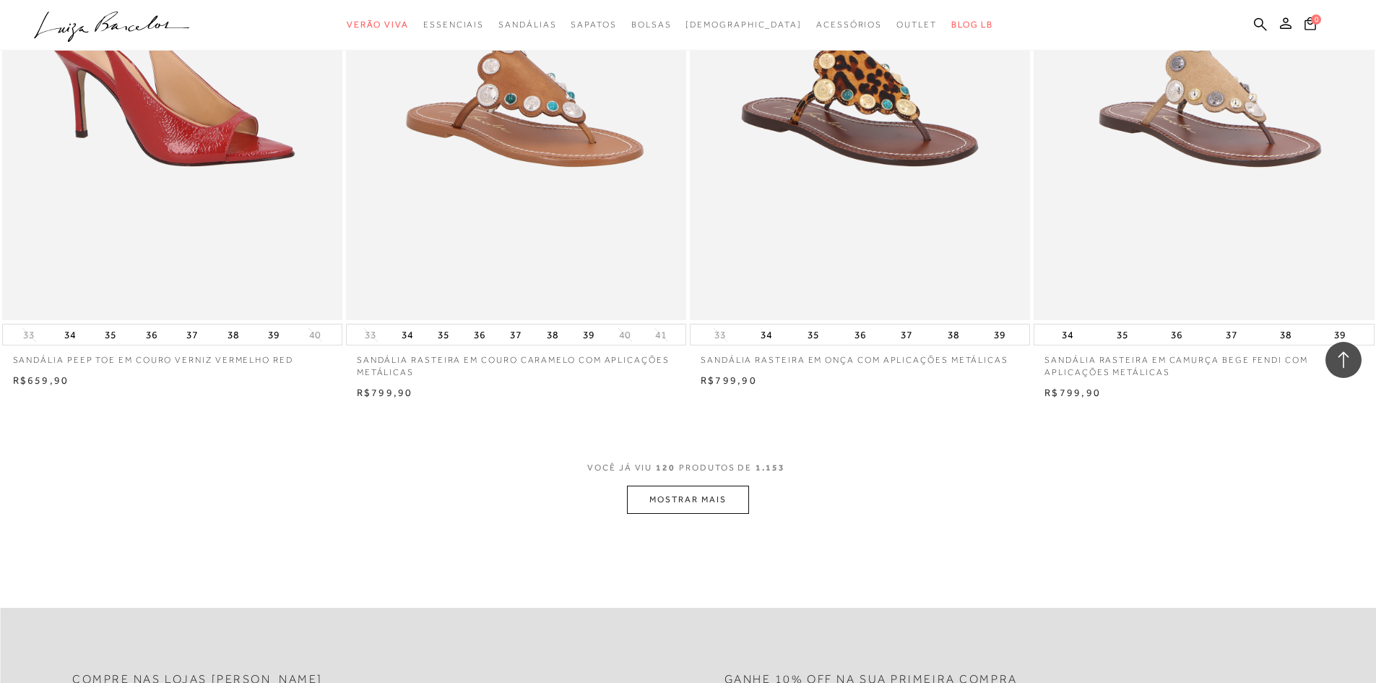
scroll to position [17864, 0]
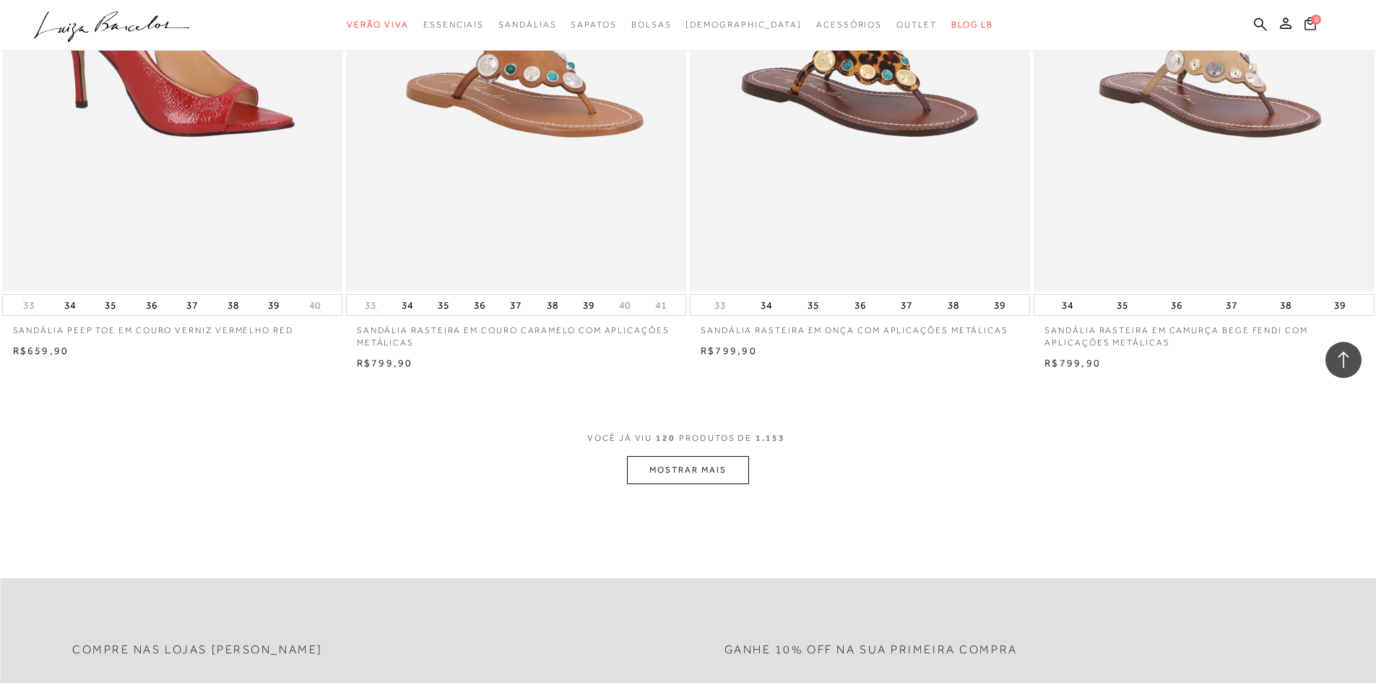
click at [742, 461] on button "MOSTRAR MAIS" at bounding box center [687, 470] width 121 height 28
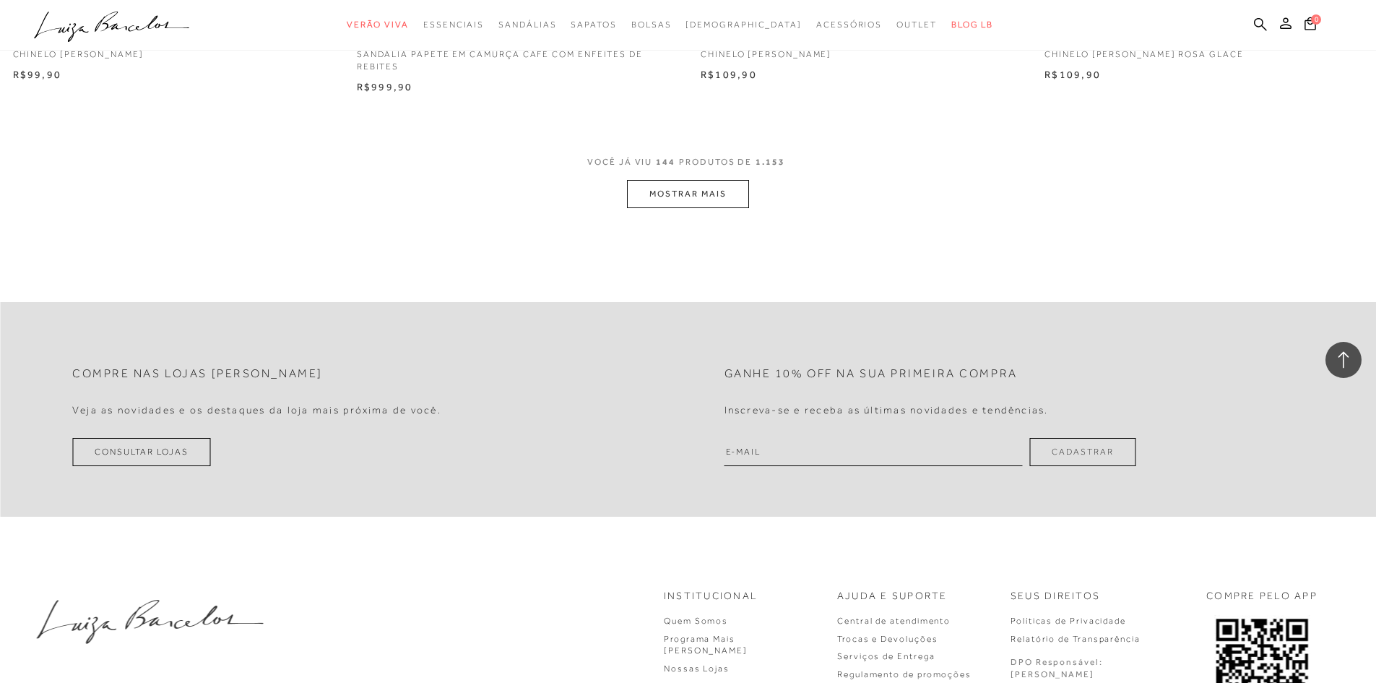
scroll to position [21549, 0]
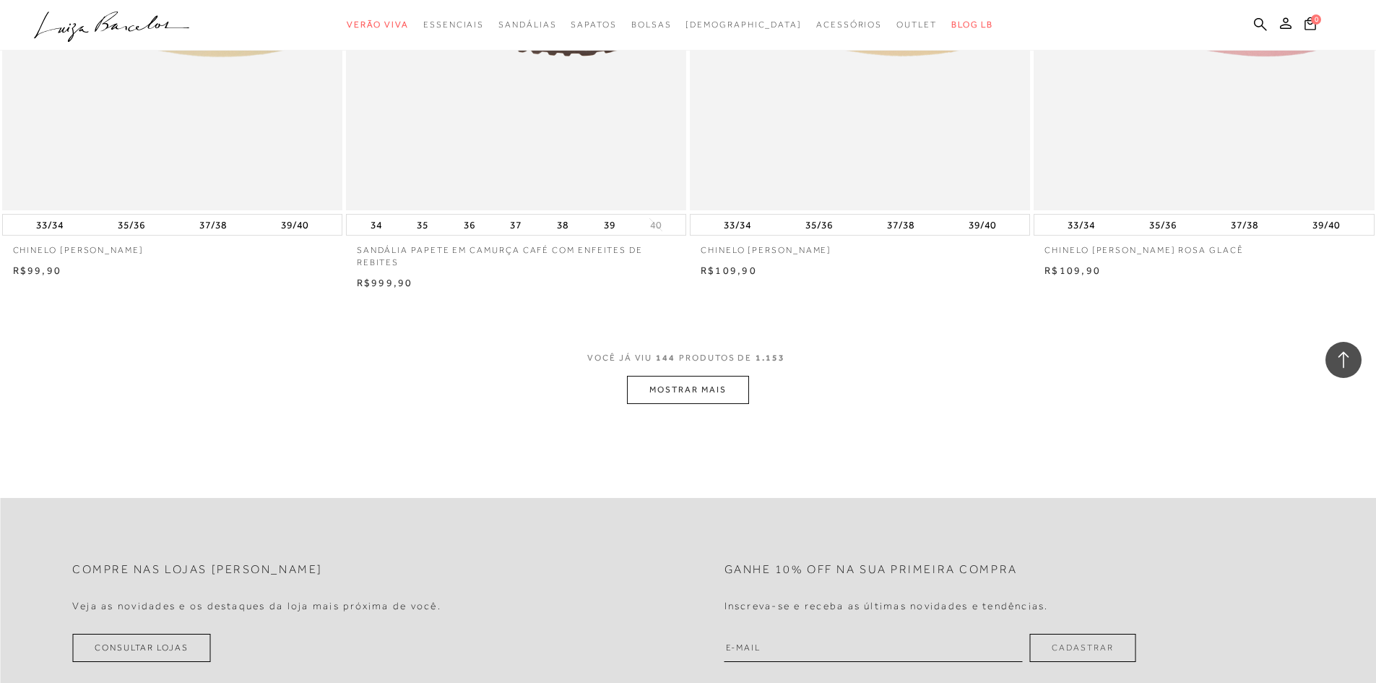
click at [714, 392] on button "MOSTRAR MAIS" at bounding box center [687, 390] width 121 height 28
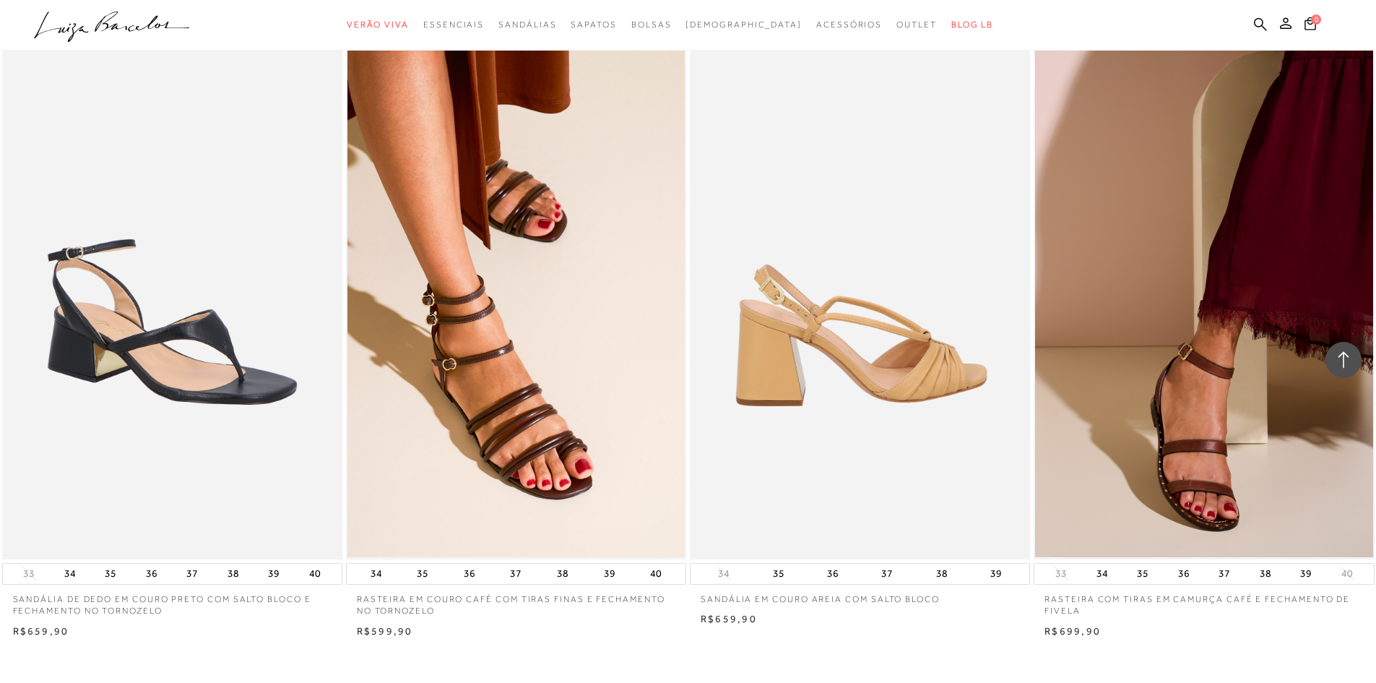
scroll to position [25017, 0]
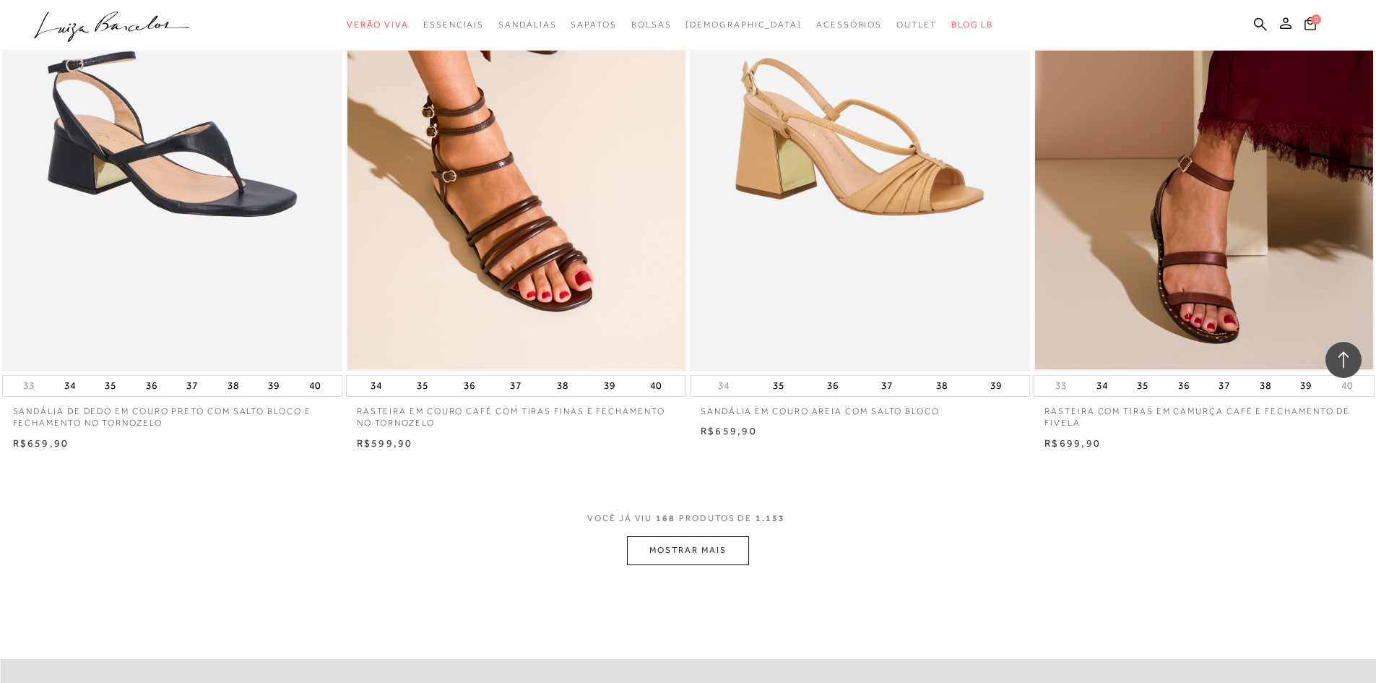
click at [723, 557] on button "MOSTRAR MAIS" at bounding box center [687, 550] width 121 height 28
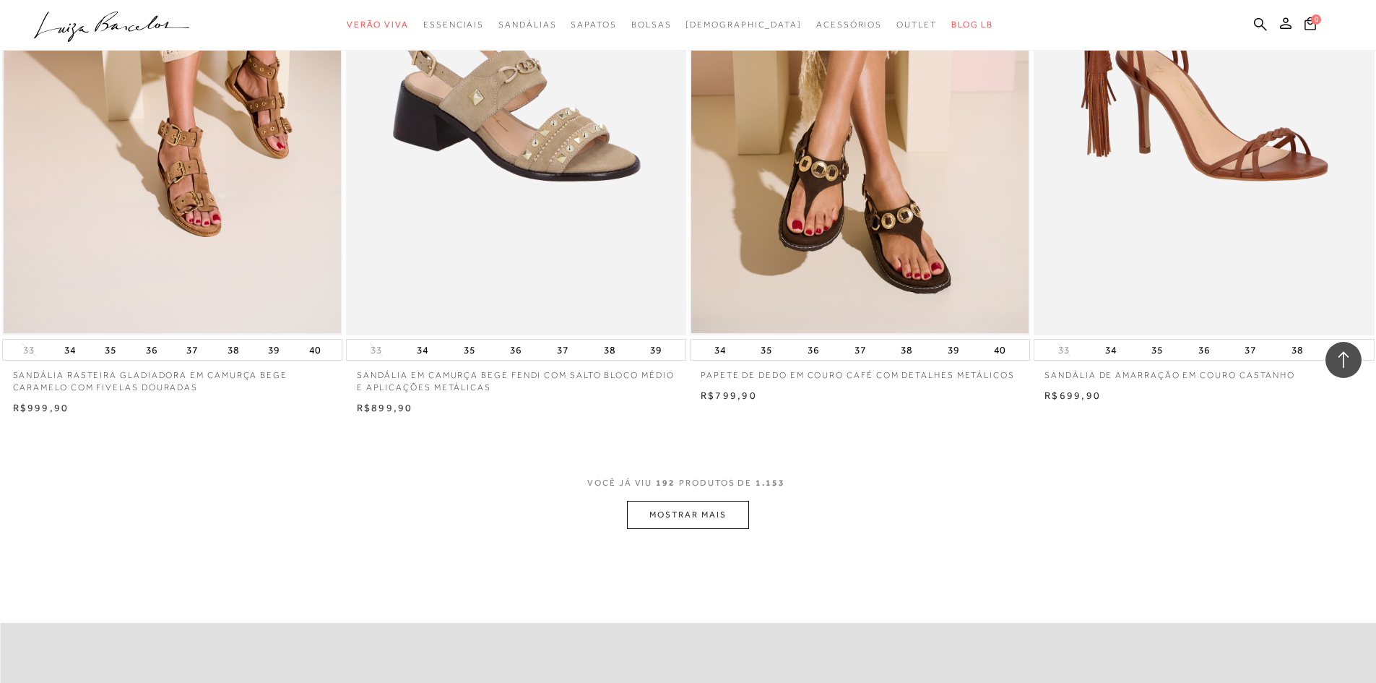
scroll to position [28773, 0]
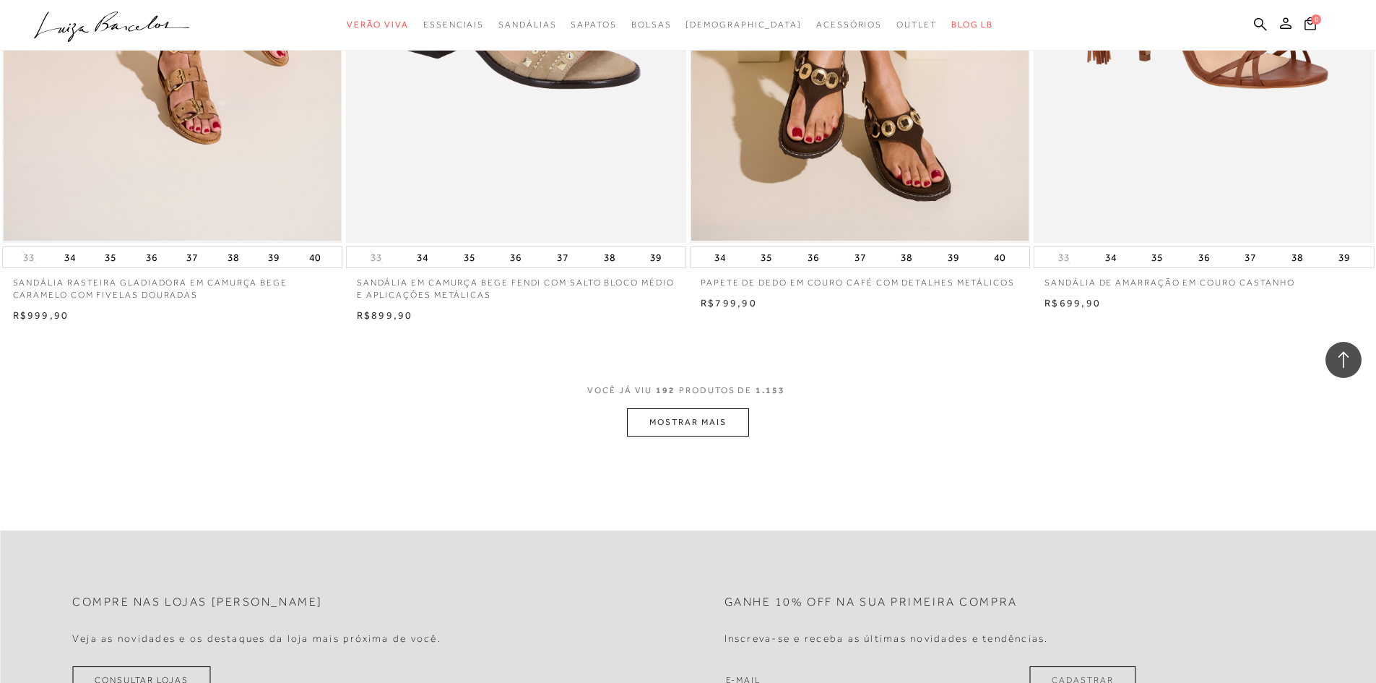
click at [730, 417] on button "MOSTRAR MAIS" at bounding box center [687, 422] width 121 height 28
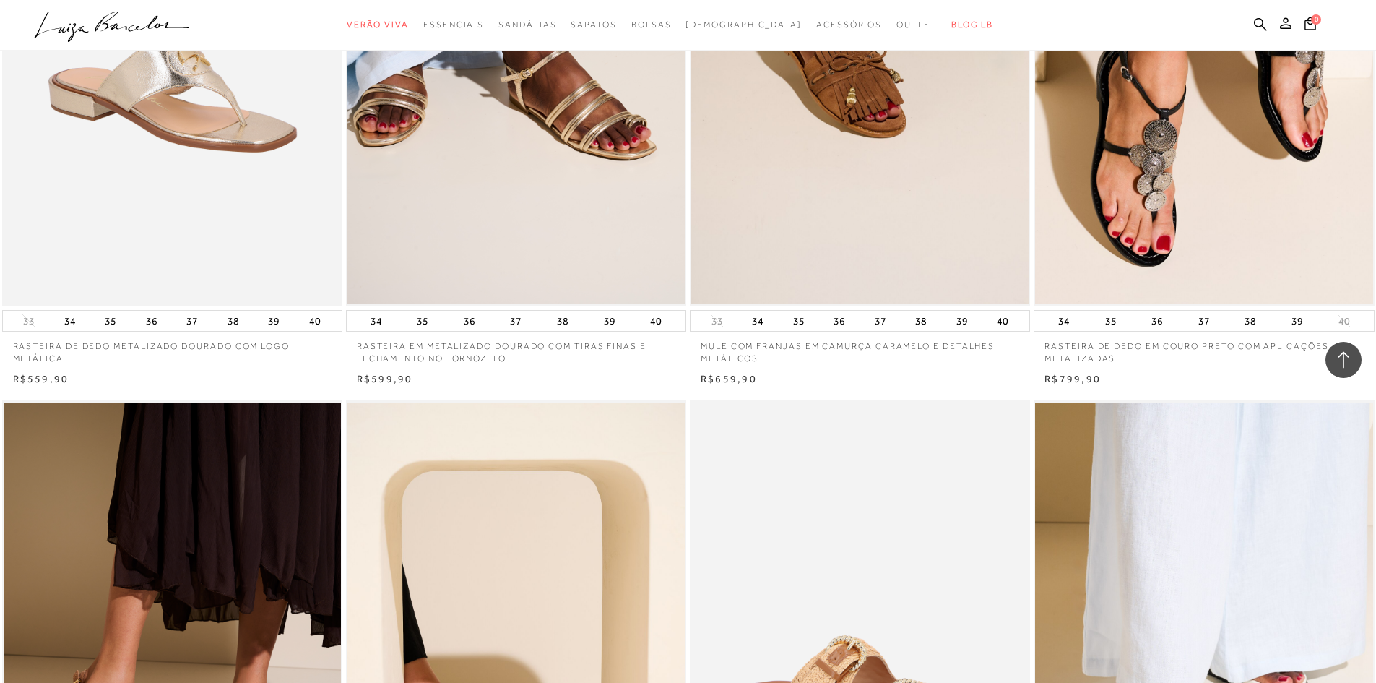
scroll to position [29062, 0]
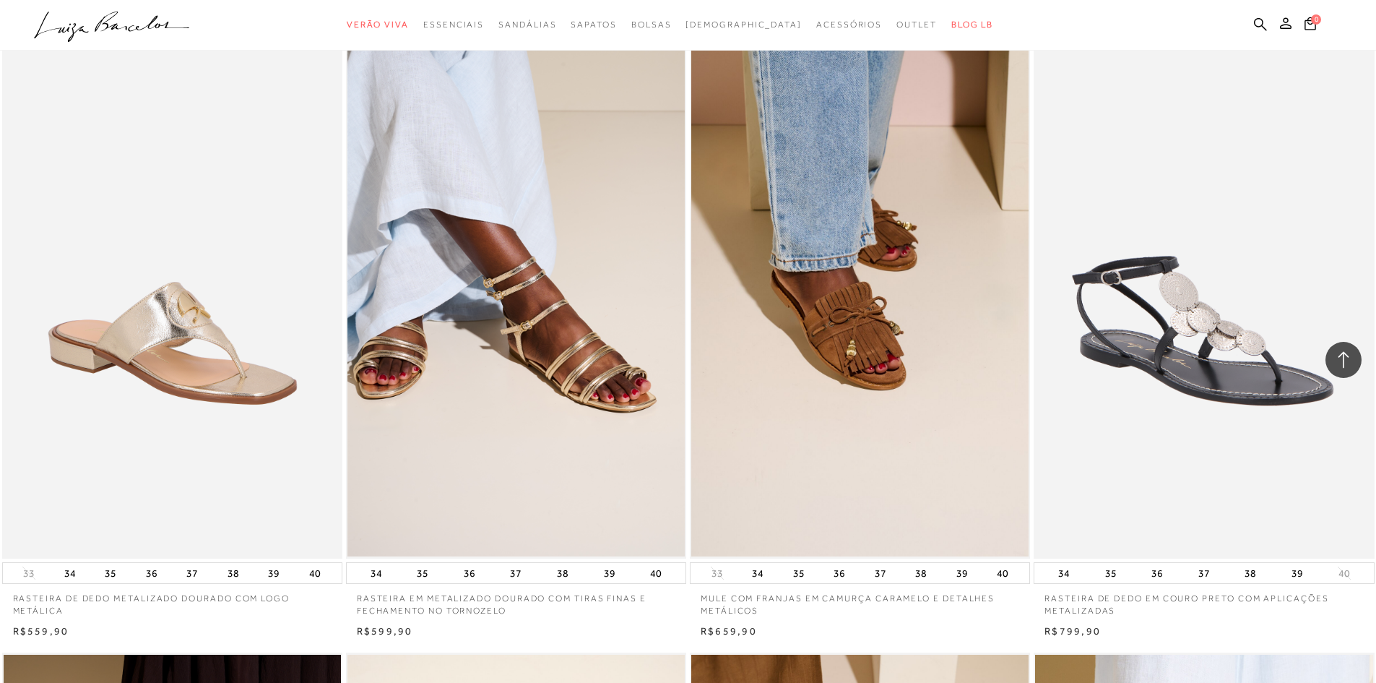
click at [1148, 475] on img at bounding box center [1204, 303] width 339 height 511
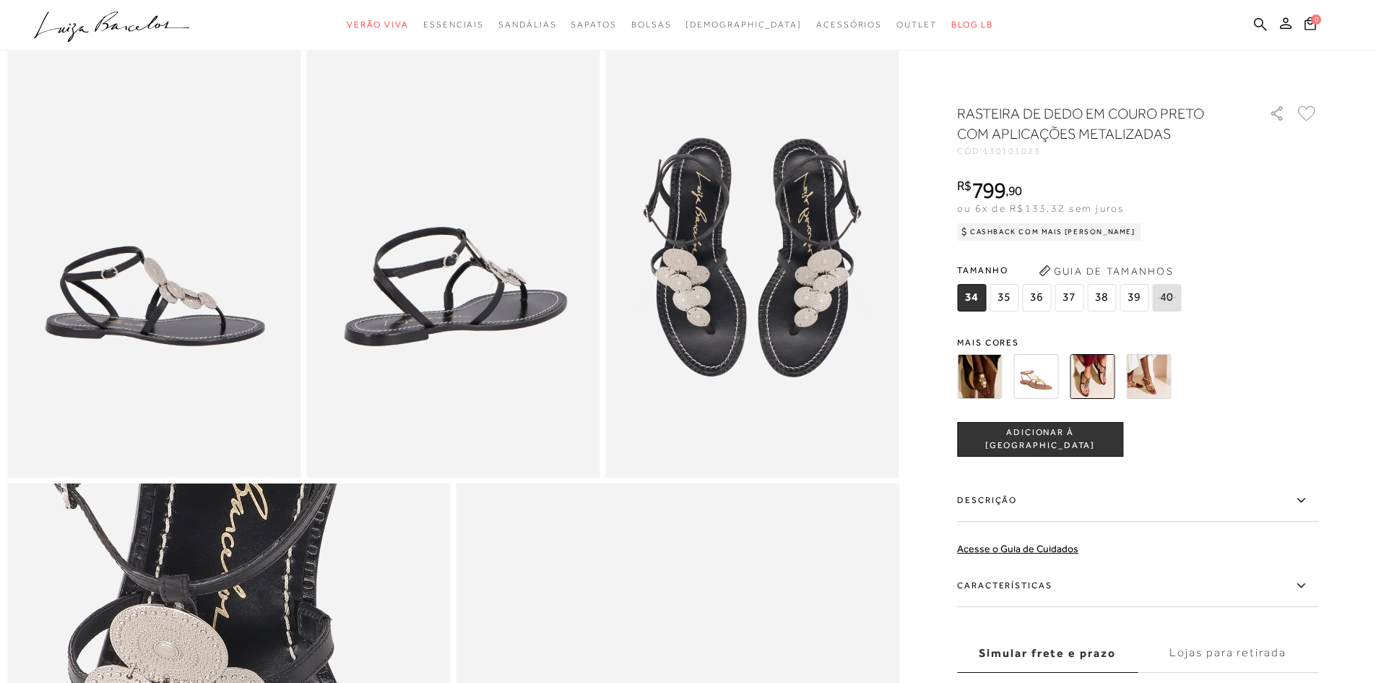
scroll to position [650, 0]
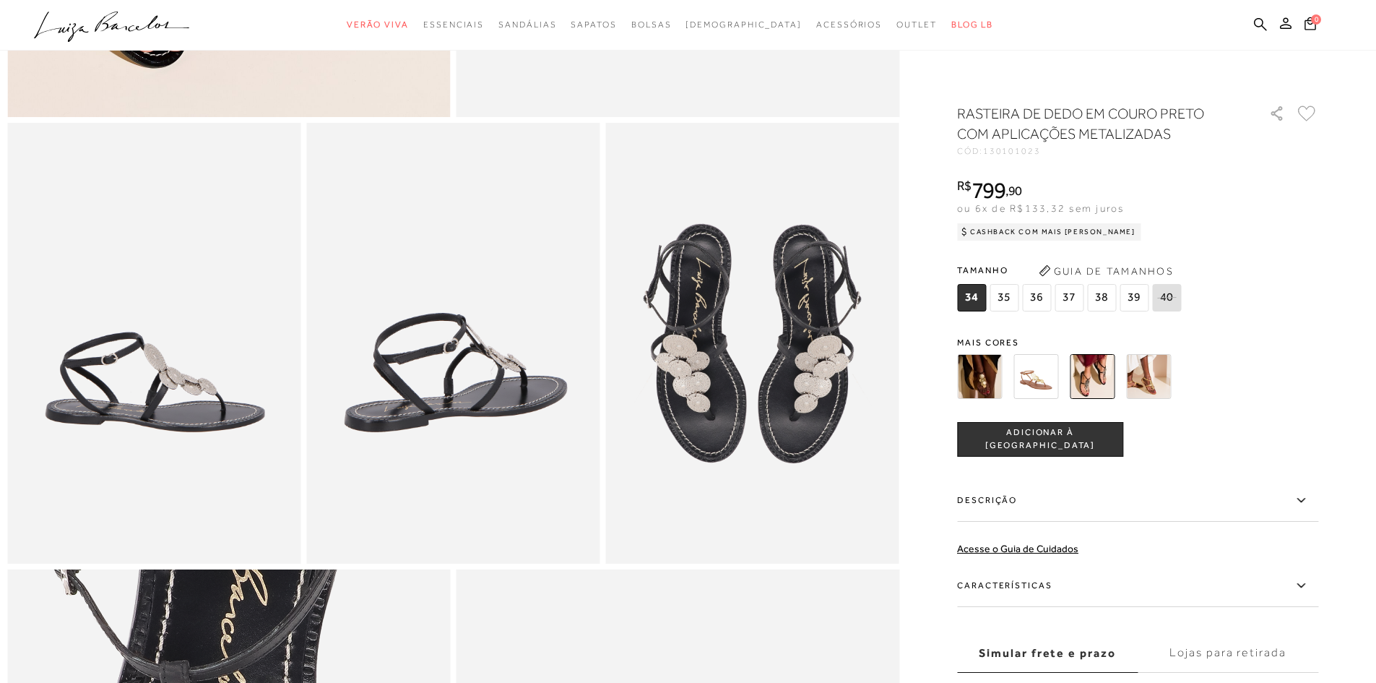
click at [1110, 391] on img at bounding box center [1092, 376] width 45 height 45
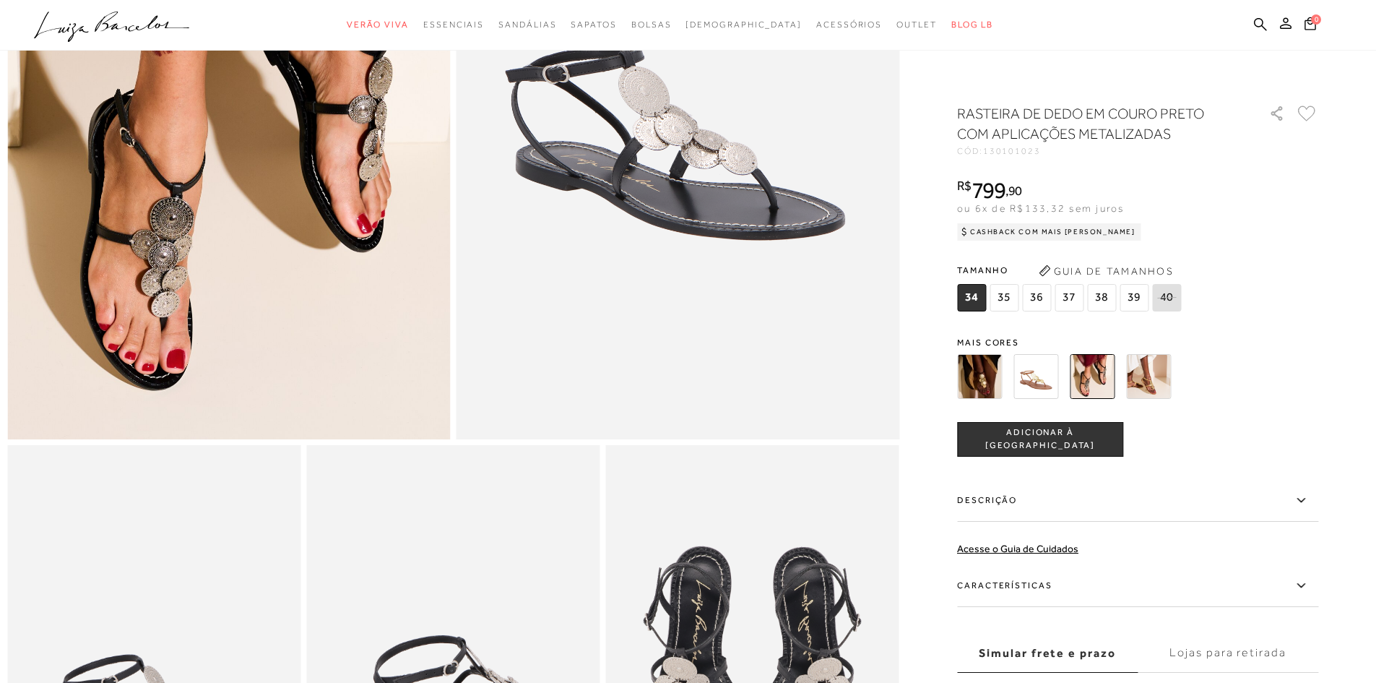
scroll to position [217, 0]
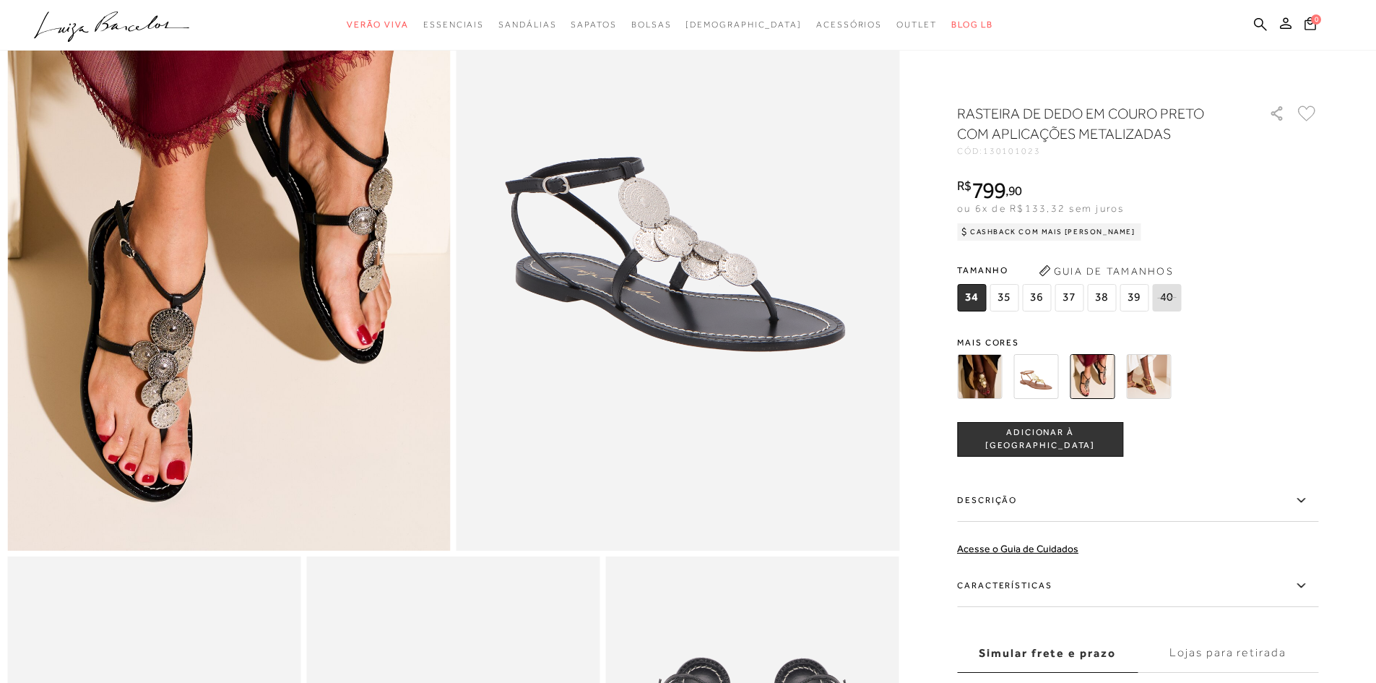
click at [1145, 386] on img at bounding box center [1148, 376] width 45 height 45
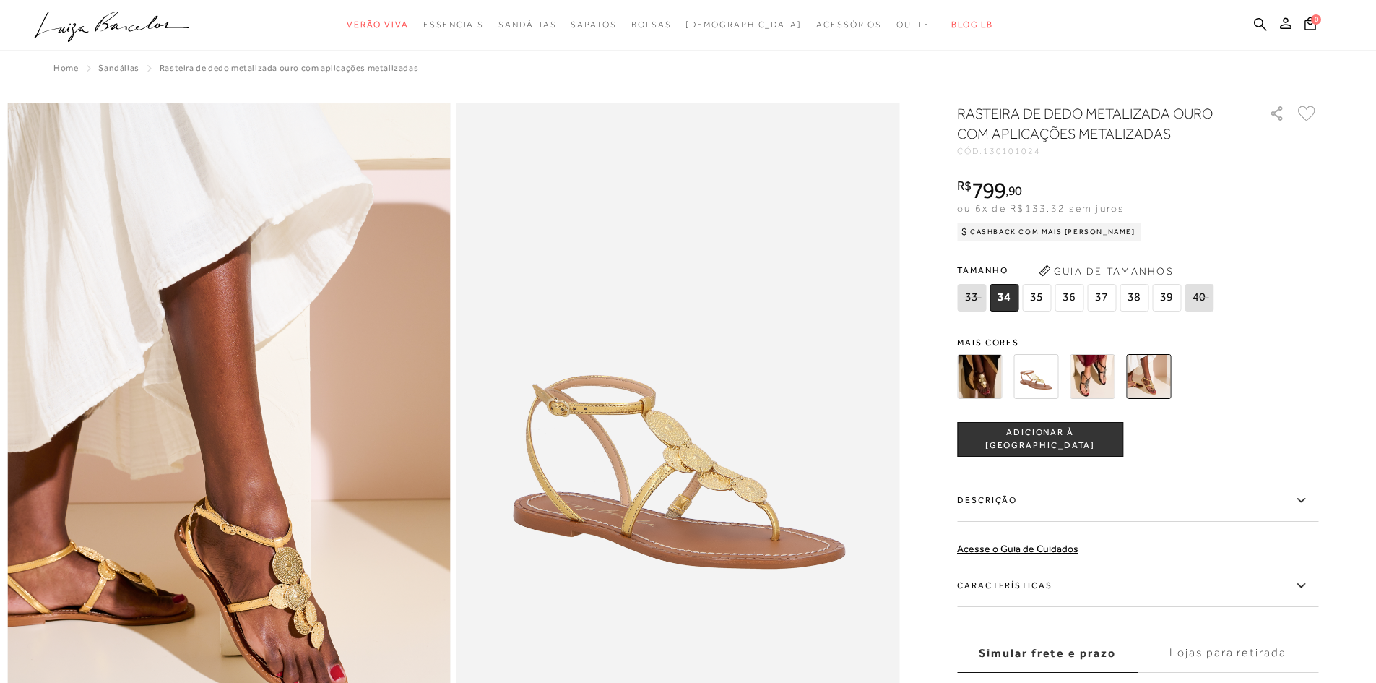
click at [994, 387] on img at bounding box center [979, 376] width 45 height 45
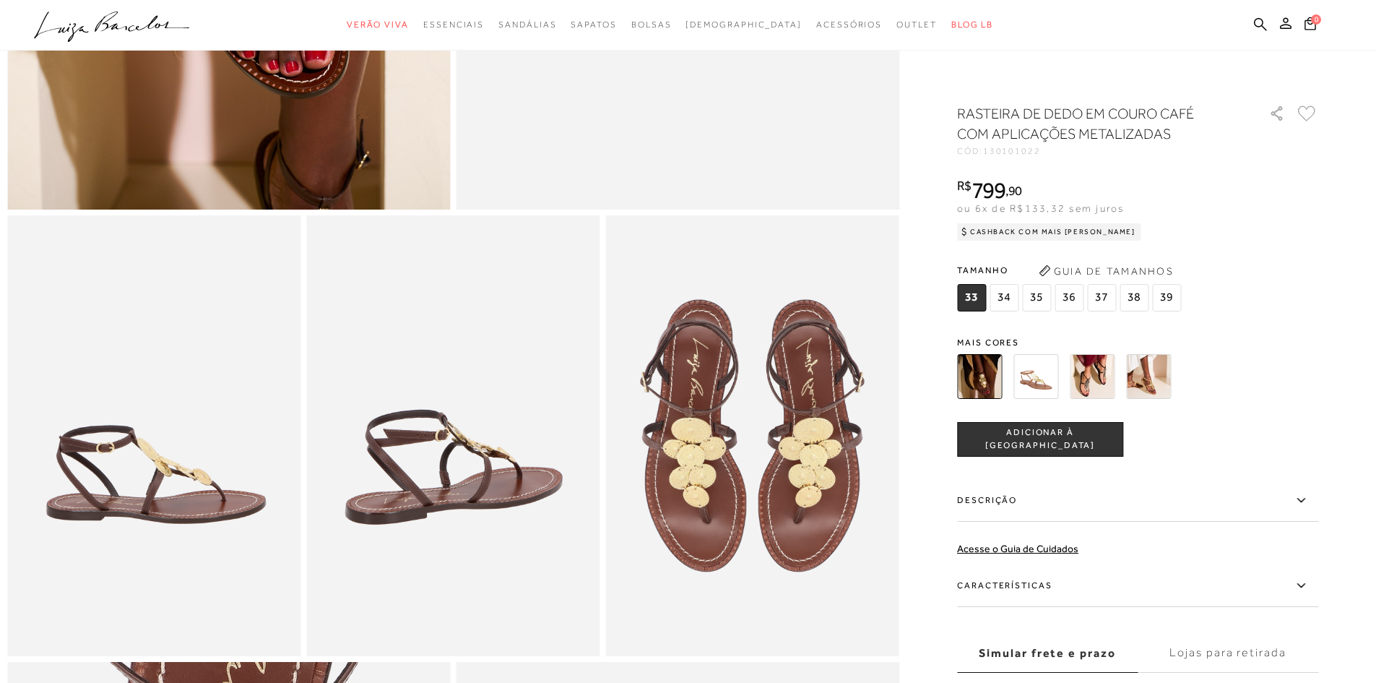
scroll to position [578, 0]
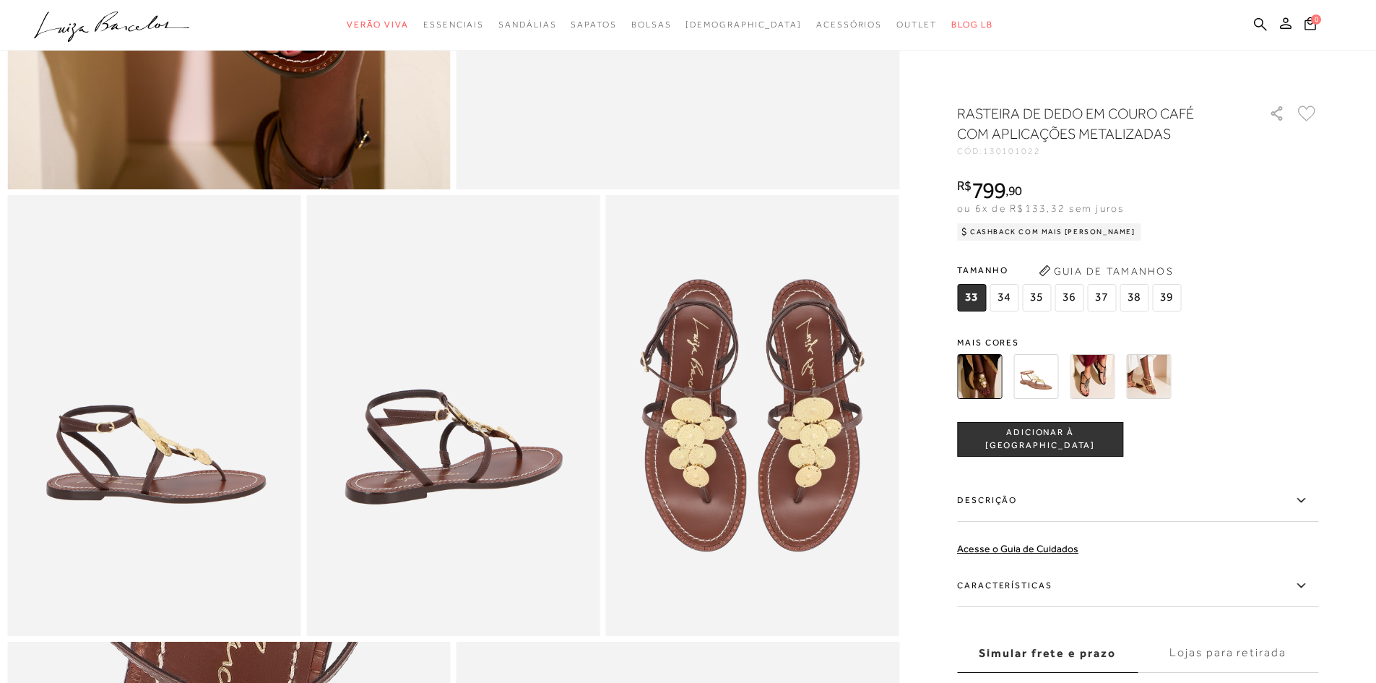
click at [1041, 381] on img at bounding box center [1036, 376] width 45 height 45
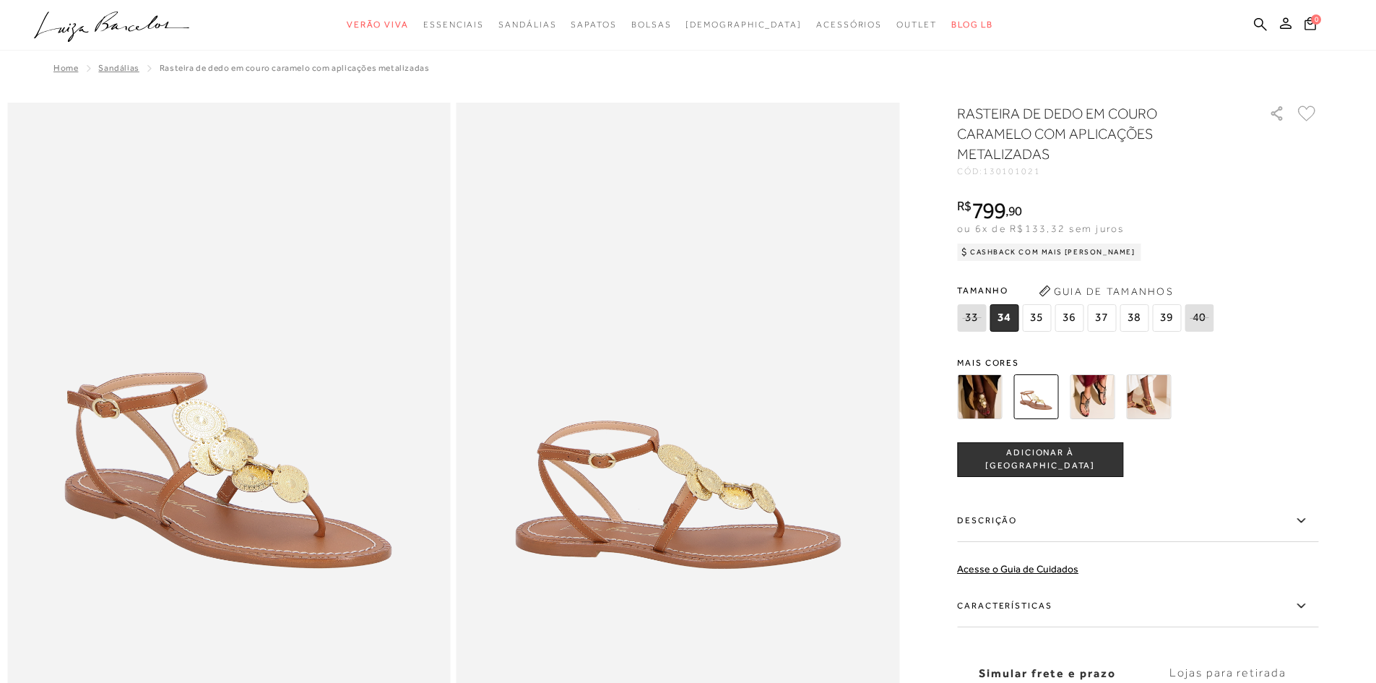
click at [1110, 407] on img at bounding box center [1092, 396] width 45 height 45
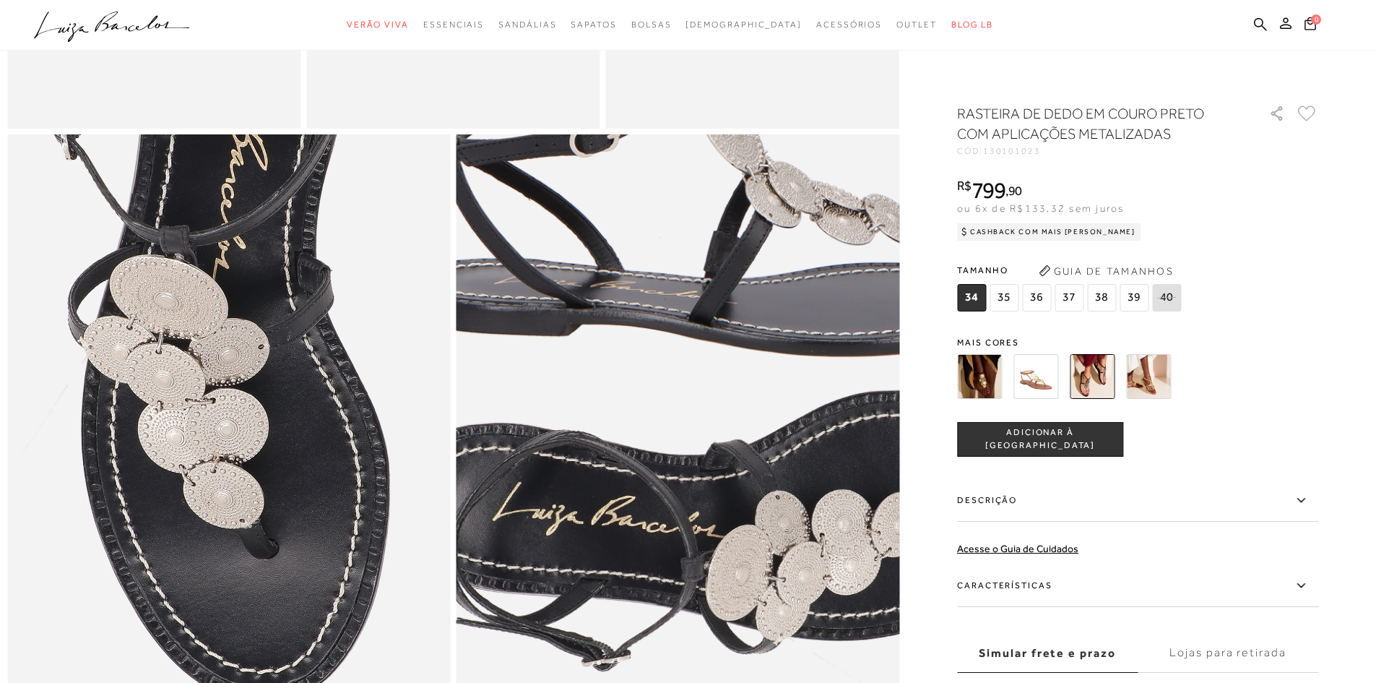
scroll to position [1084, 0]
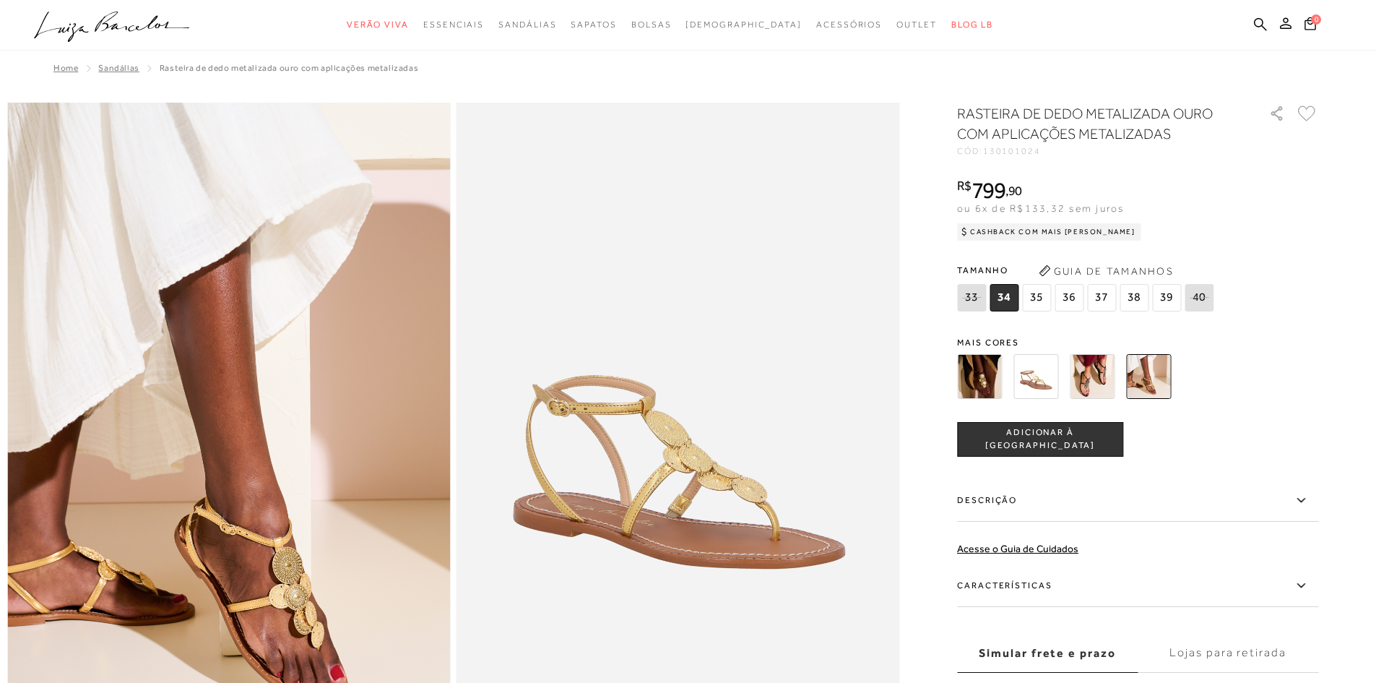
click at [18, 0] on div at bounding box center [688, 25] width 1376 height 51
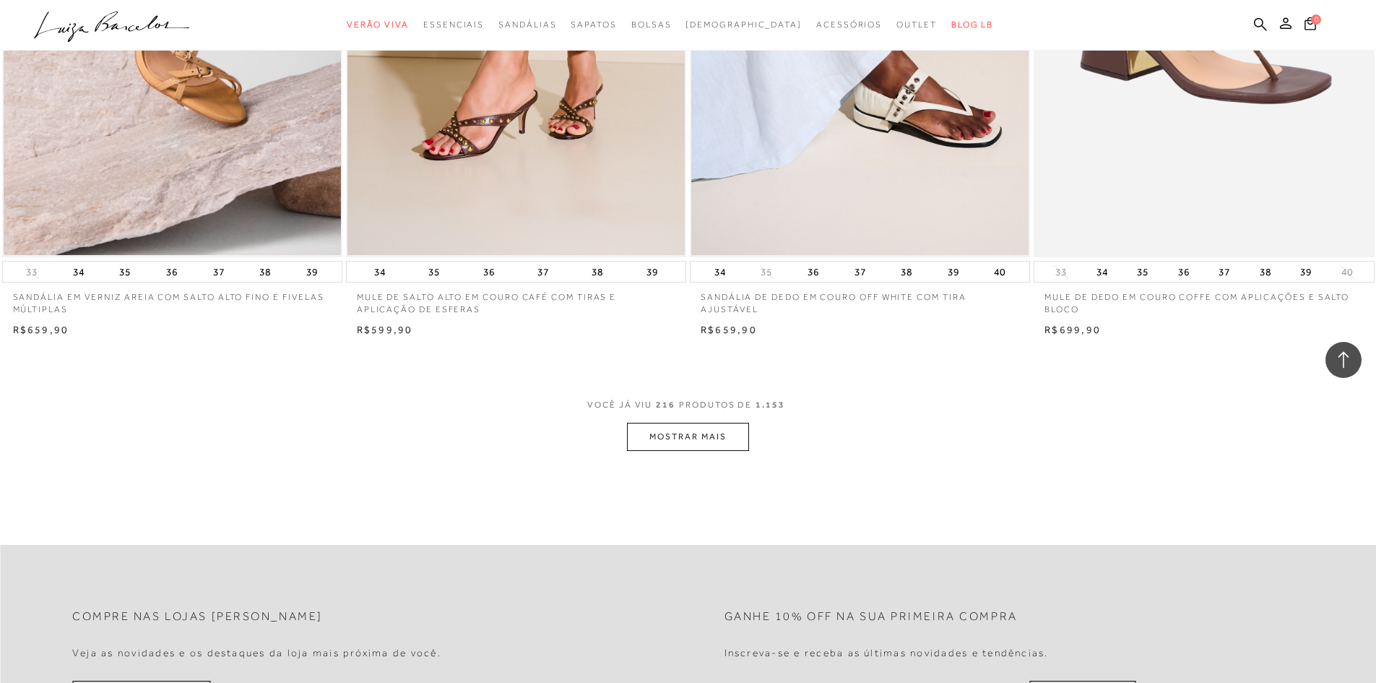
scroll to position [32136, 0]
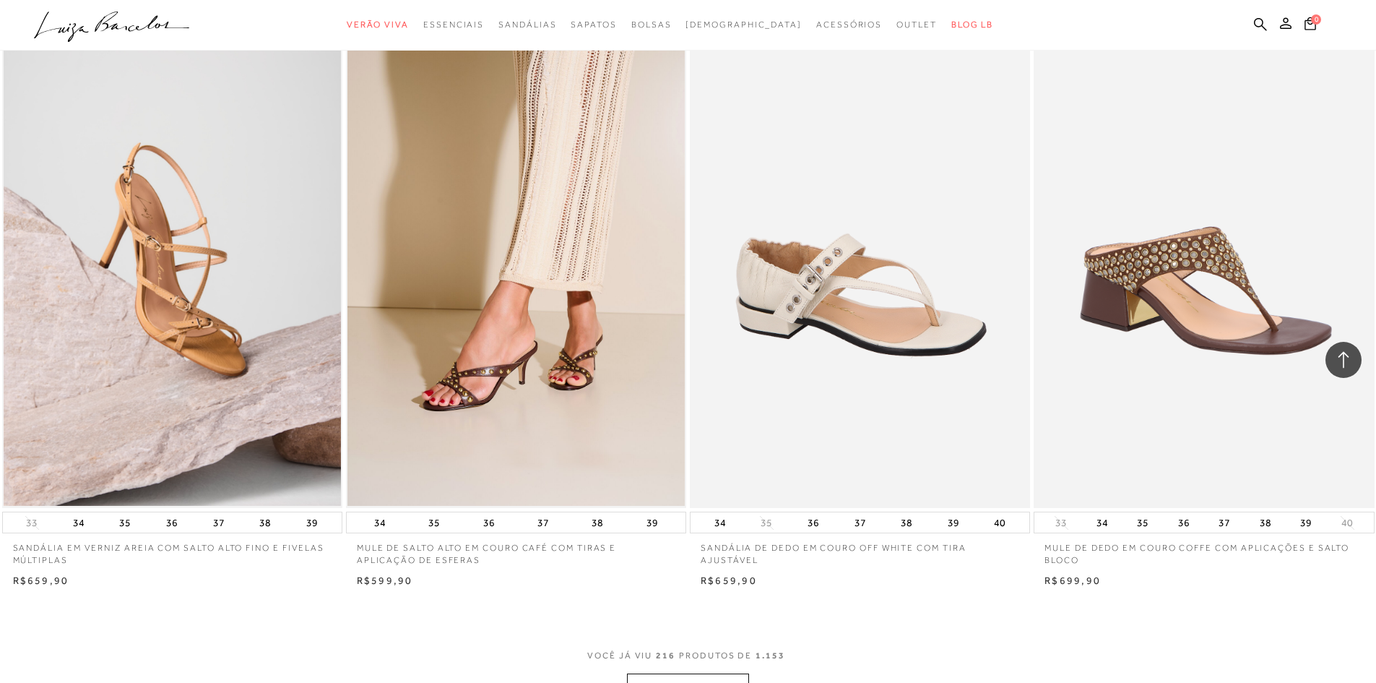
click at [808, 446] on img at bounding box center [860, 252] width 339 height 511
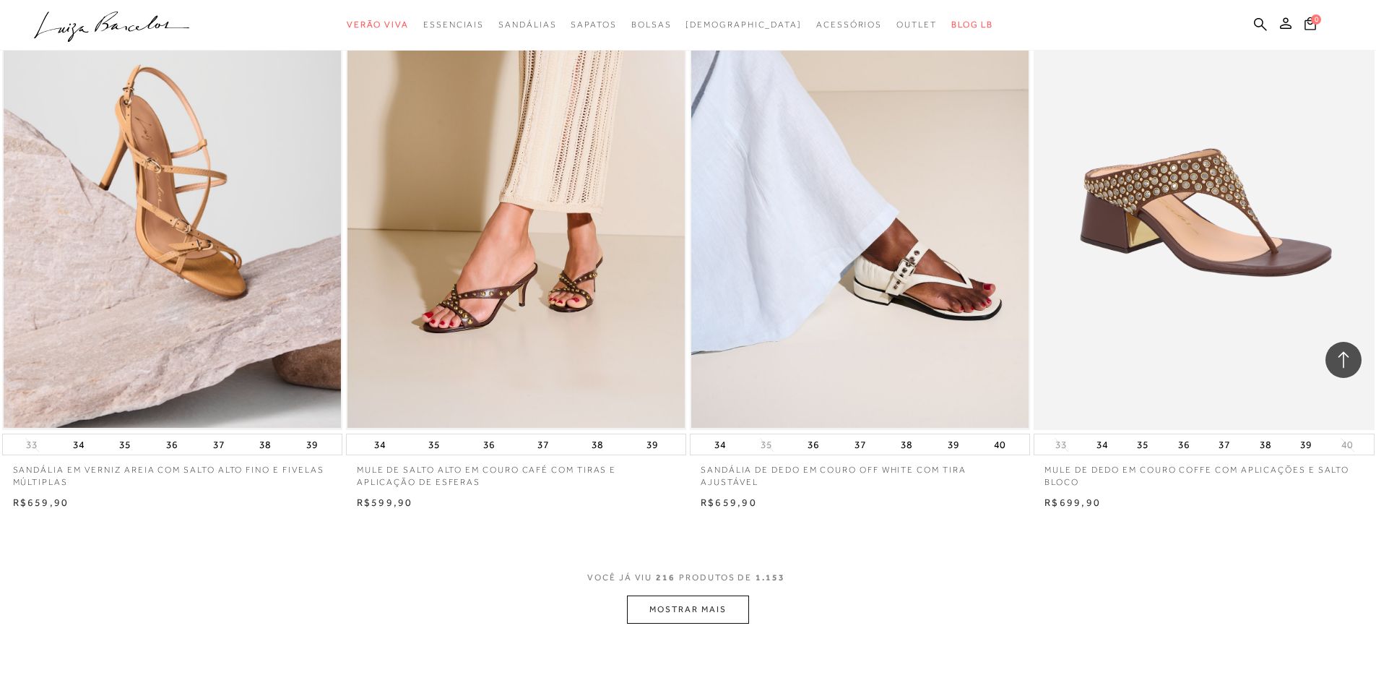
scroll to position [32281, 0]
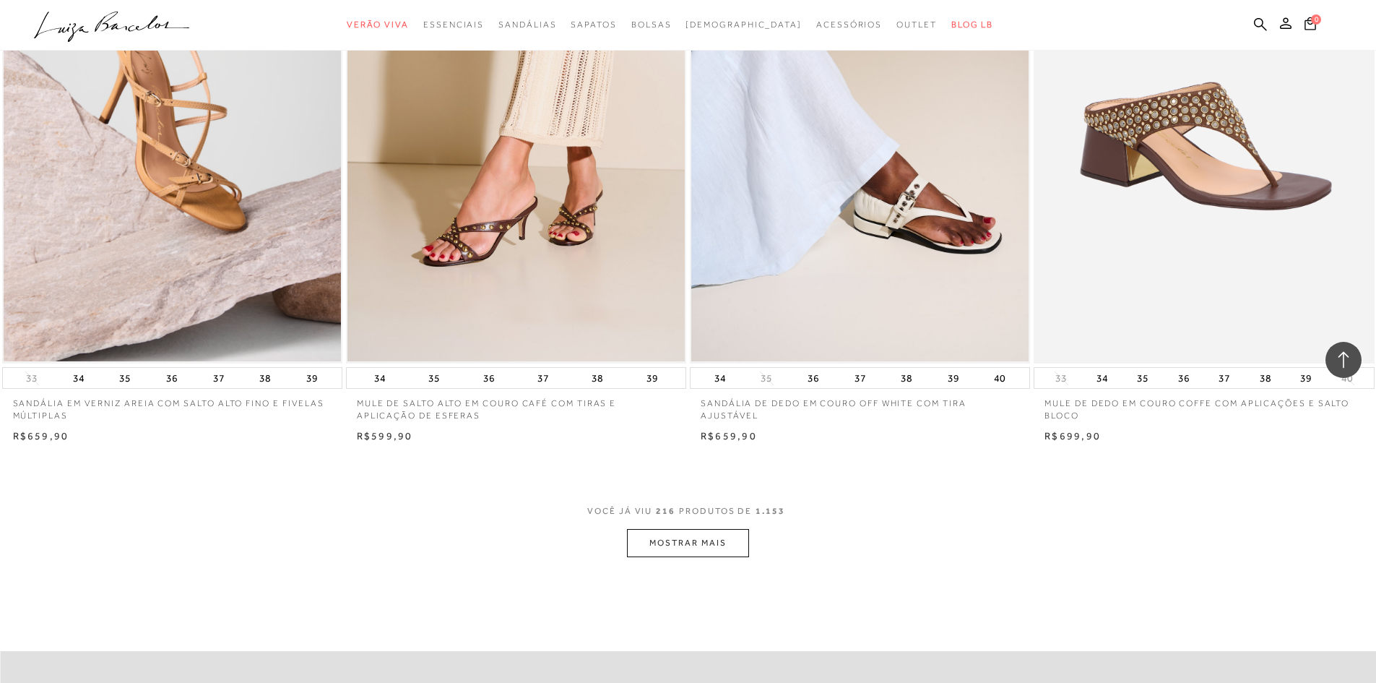
click at [669, 532] on button "MOSTRAR MAIS" at bounding box center [687, 543] width 121 height 28
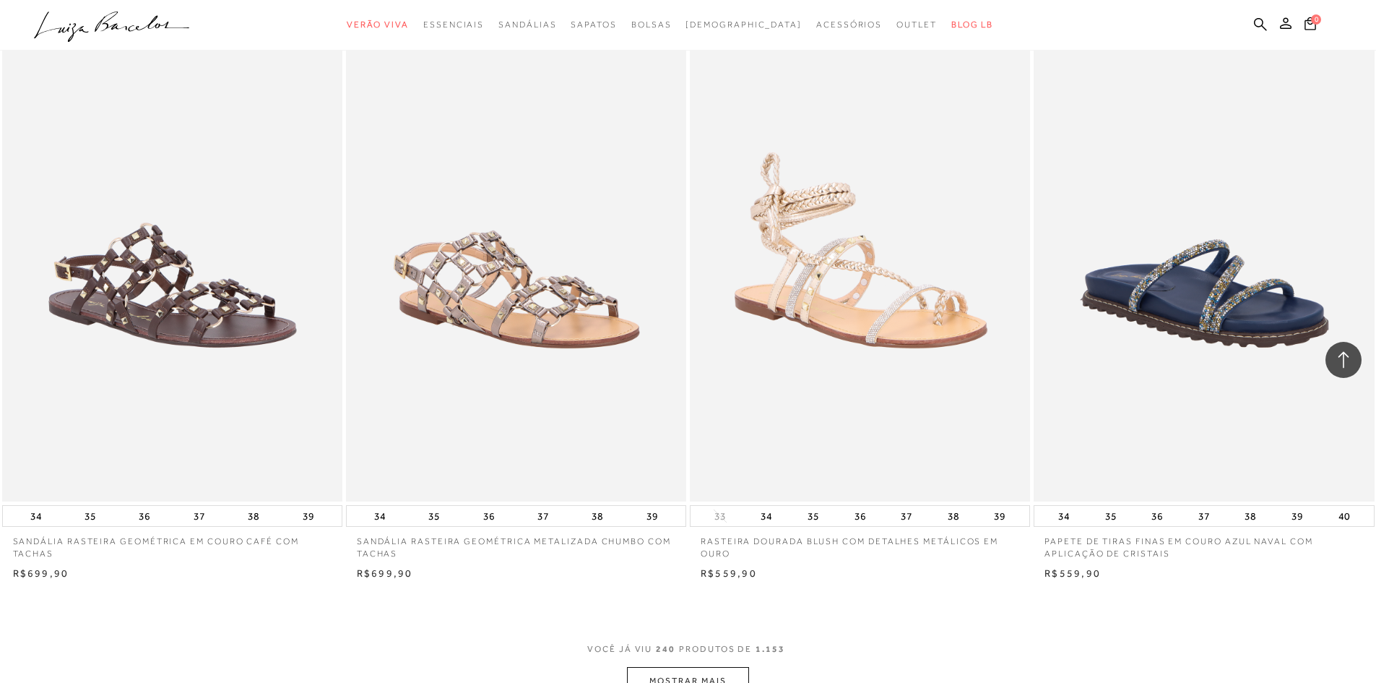
scroll to position [35821, 0]
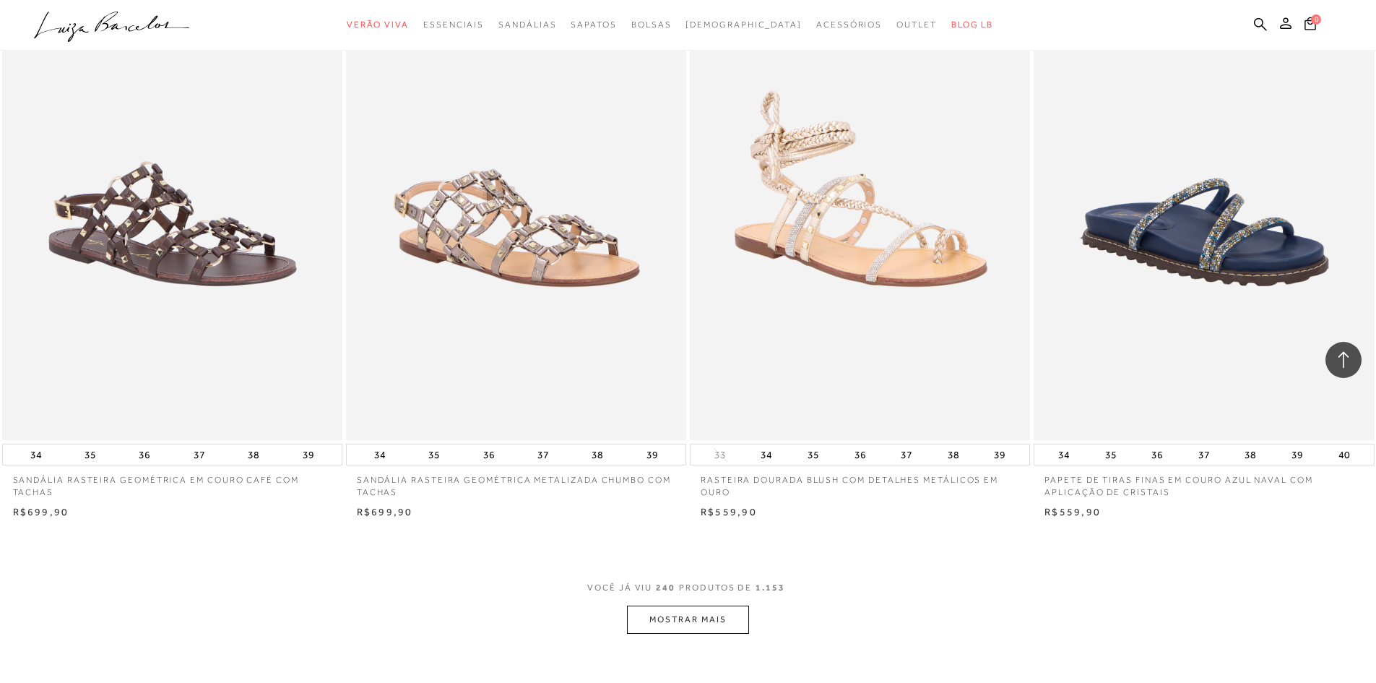
click at [728, 622] on button "MOSTRAR MAIS" at bounding box center [687, 619] width 121 height 28
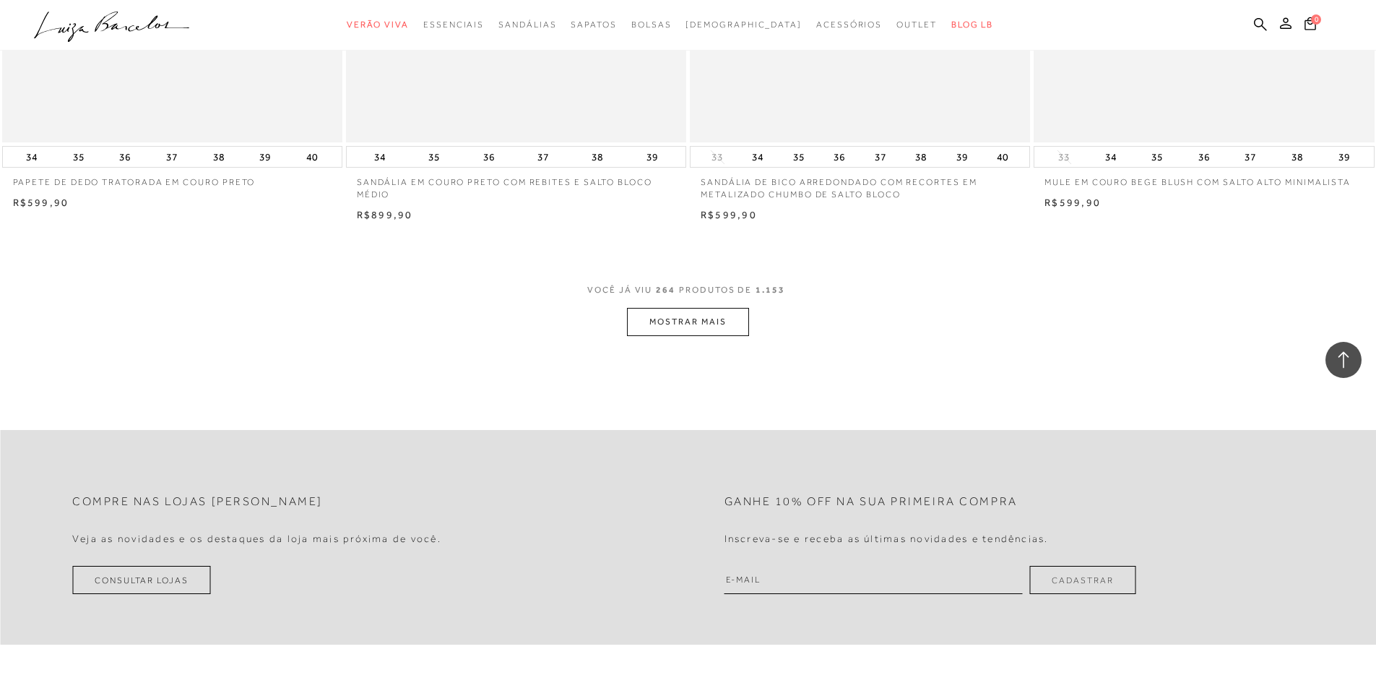
scroll to position [39867, 0]
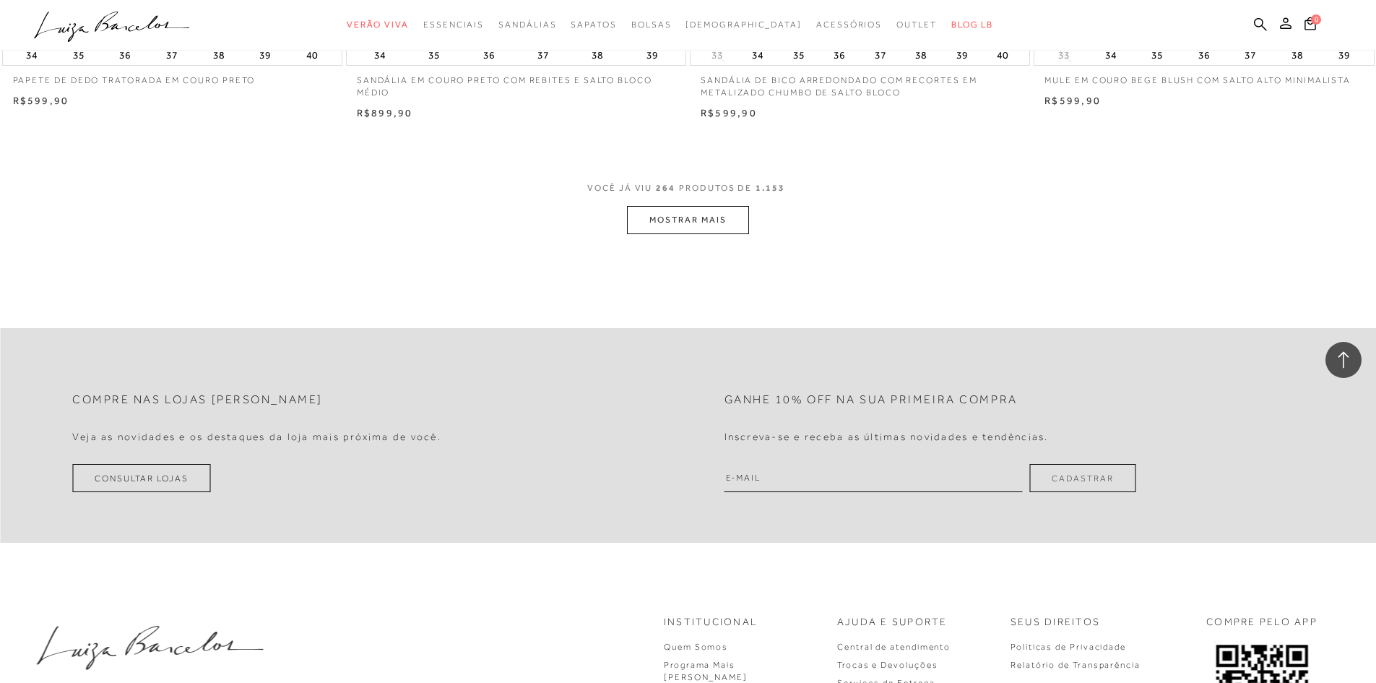
click at [686, 215] on button "MOSTRAR MAIS" at bounding box center [687, 220] width 121 height 28
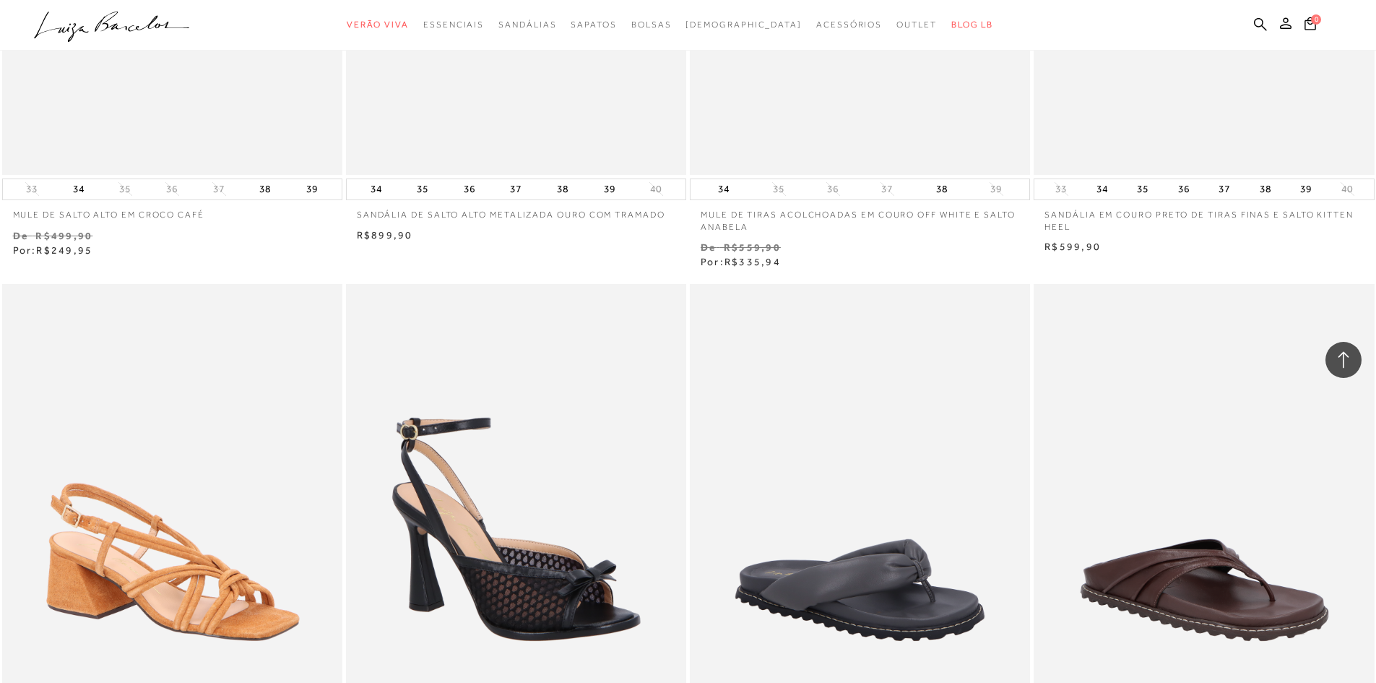
scroll to position [43118, 0]
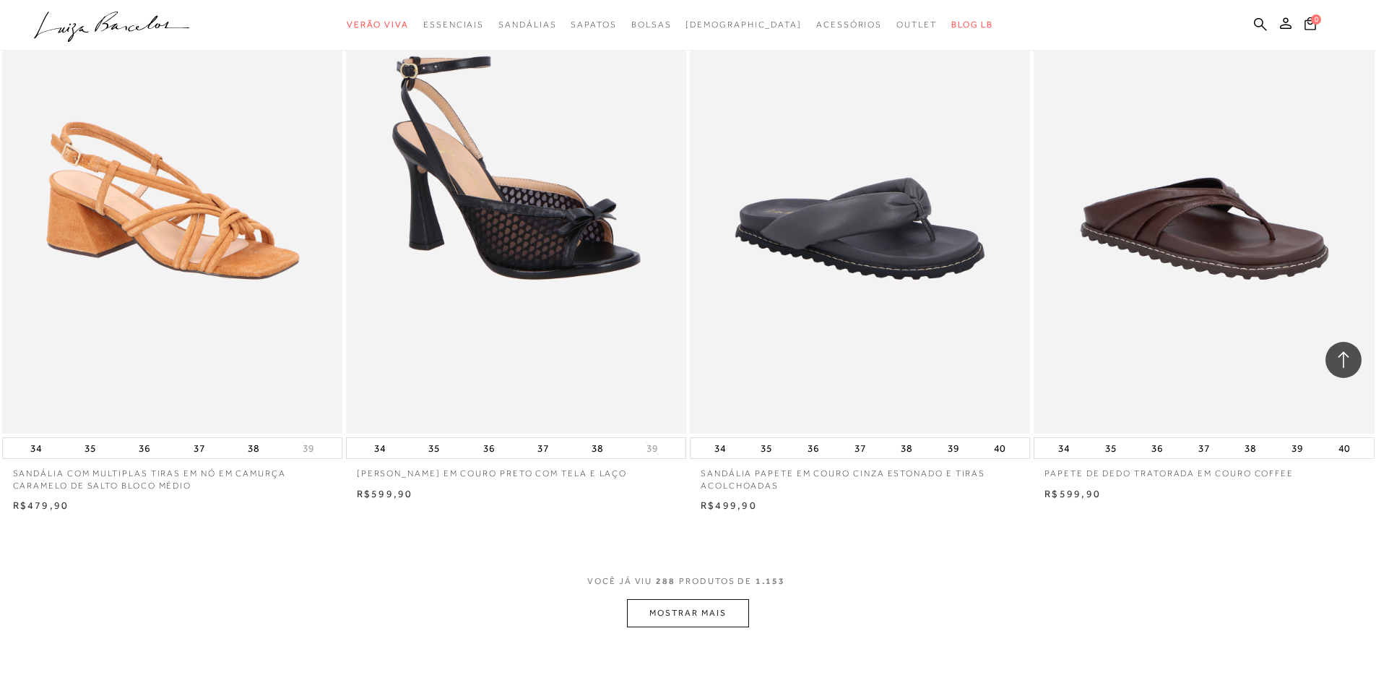
click at [730, 609] on button "MOSTRAR MAIS" at bounding box center [687, 613] width 121 height 28
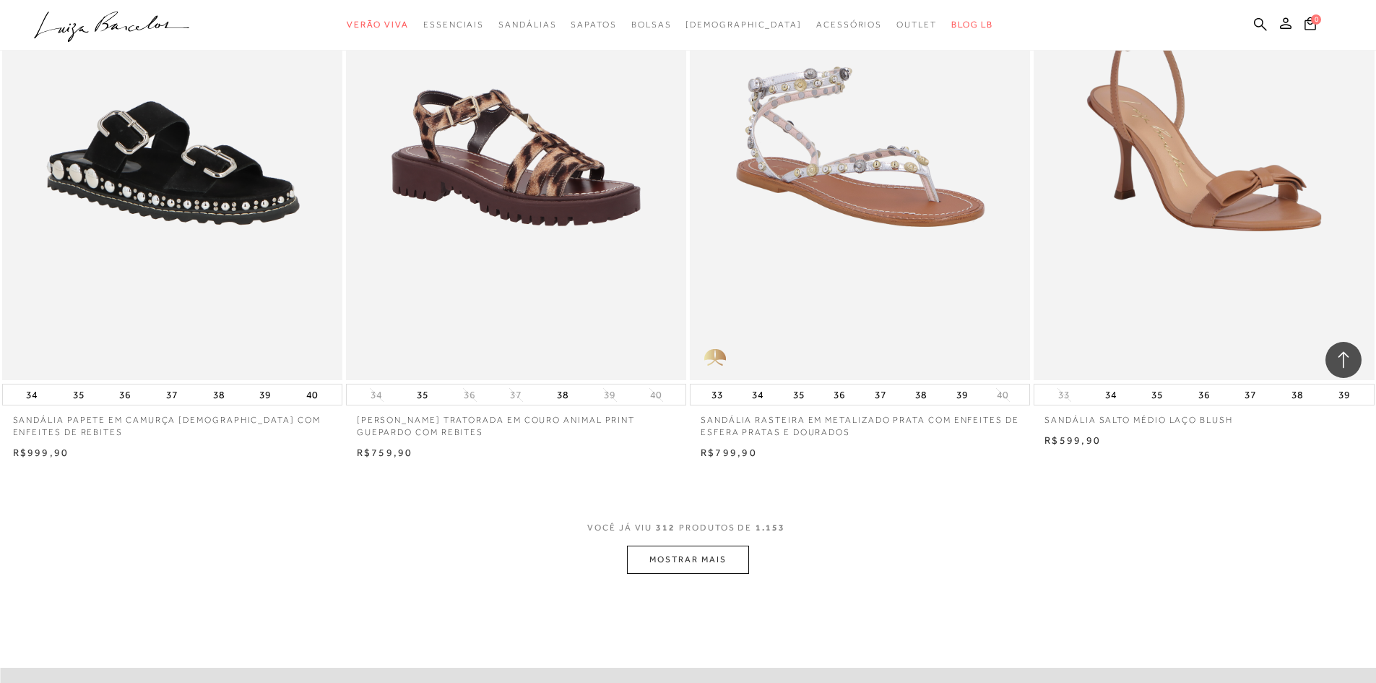
scroll to position [47019, 0]
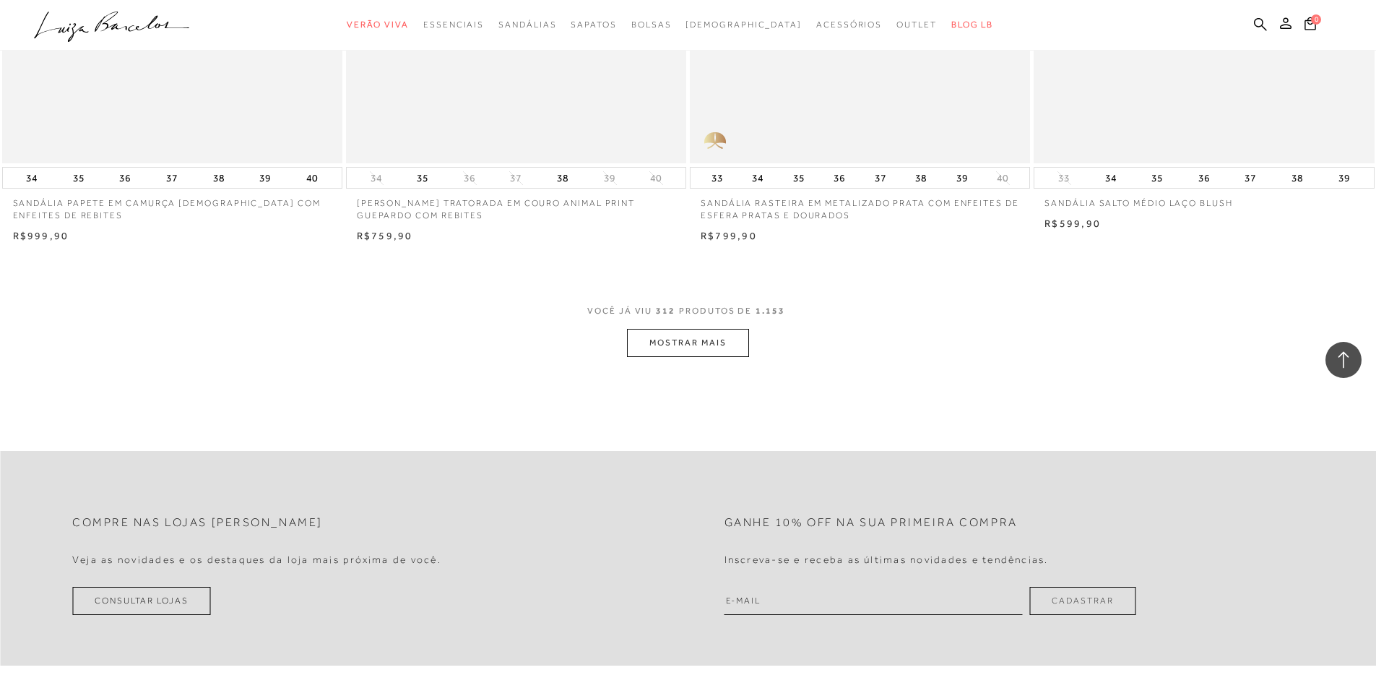
click at [696, 345] on button "MOSTRAR MAIS" at bounding box center [687, 343] width 121 height 28
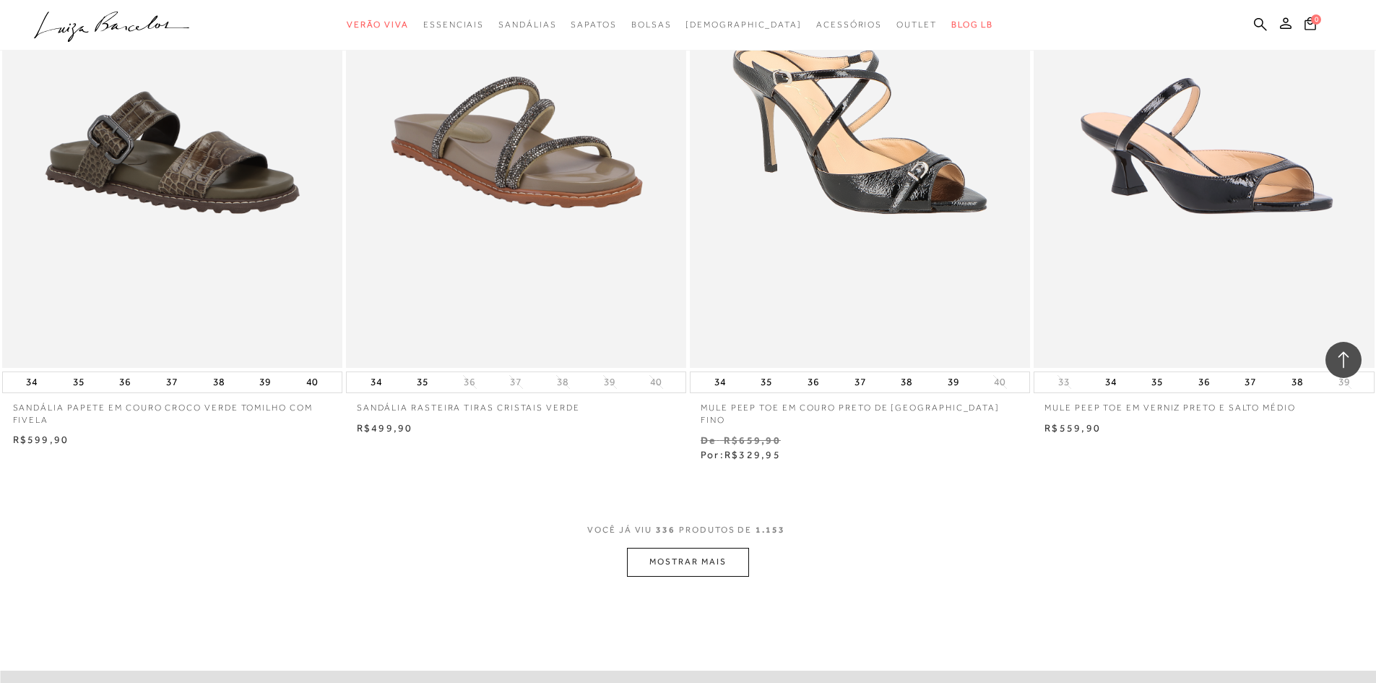
scroll to position [50487, 0]
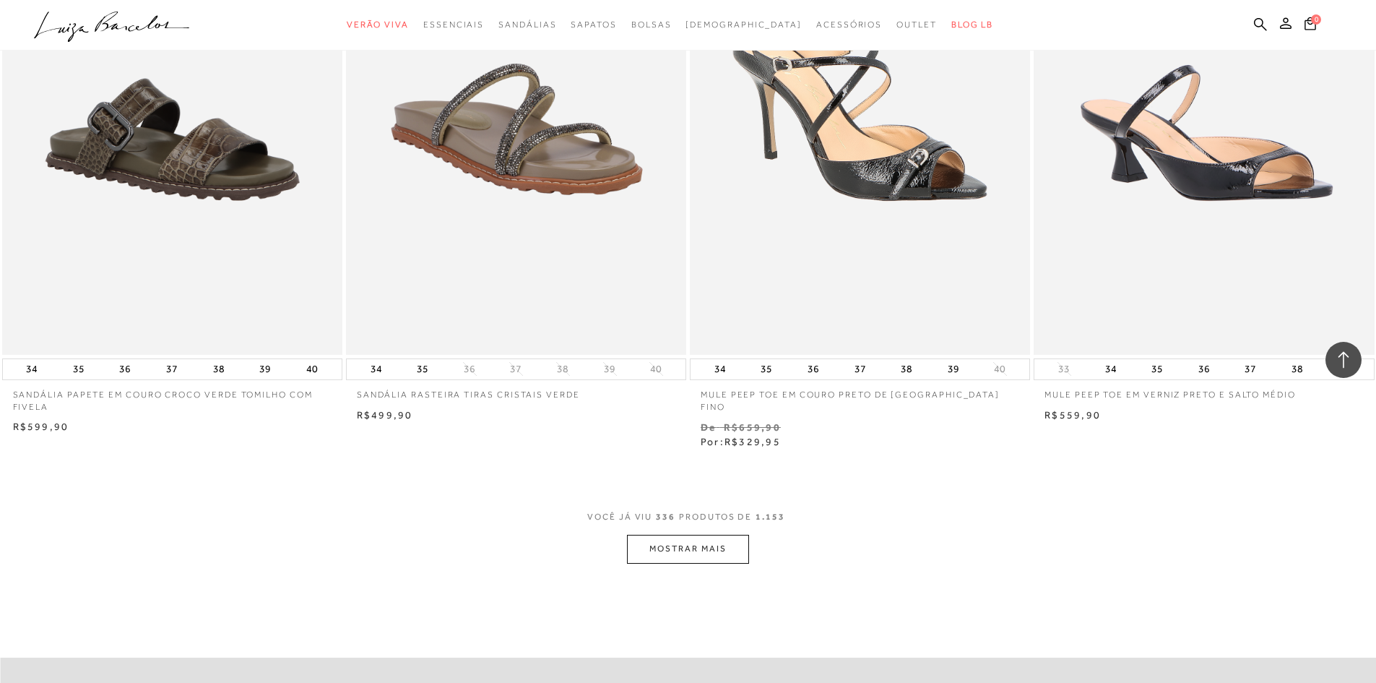
click at [725, 535] on button "MOSTRAR MAIS" at bounding box center [687, 549] width 121 height 28
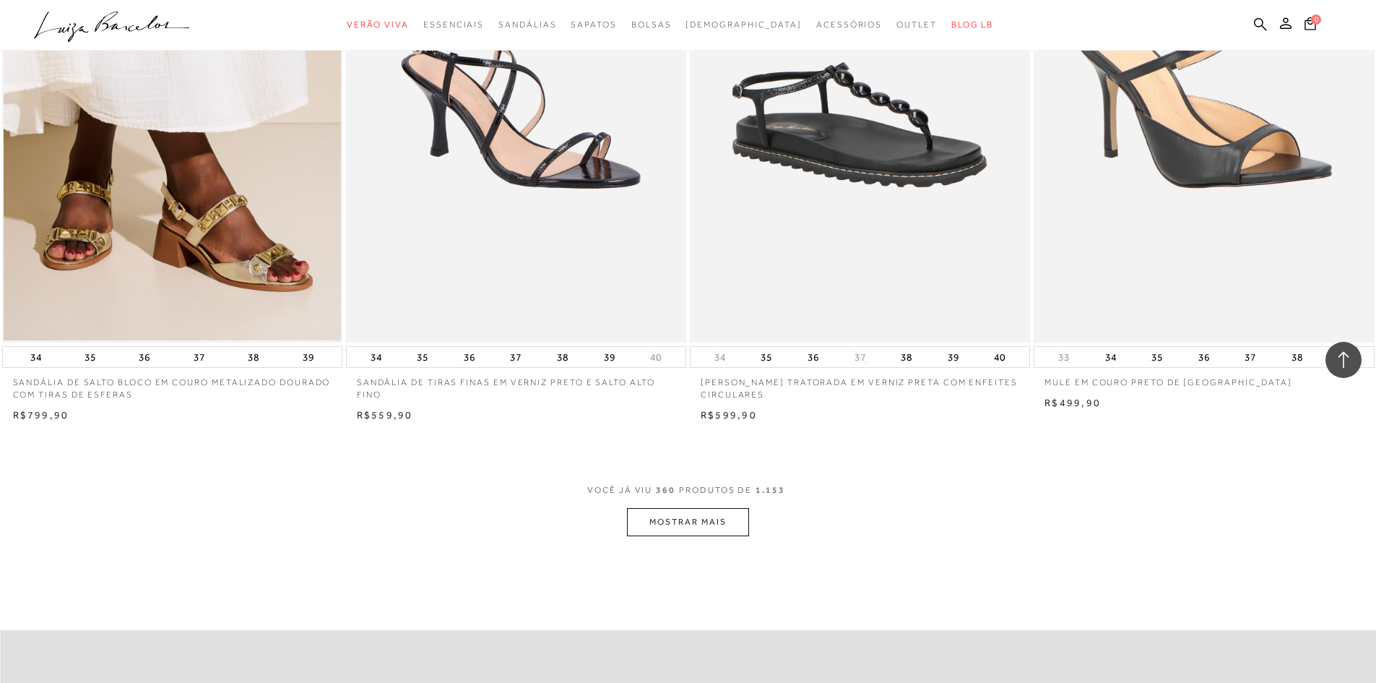
scroll to position [54171, 0]
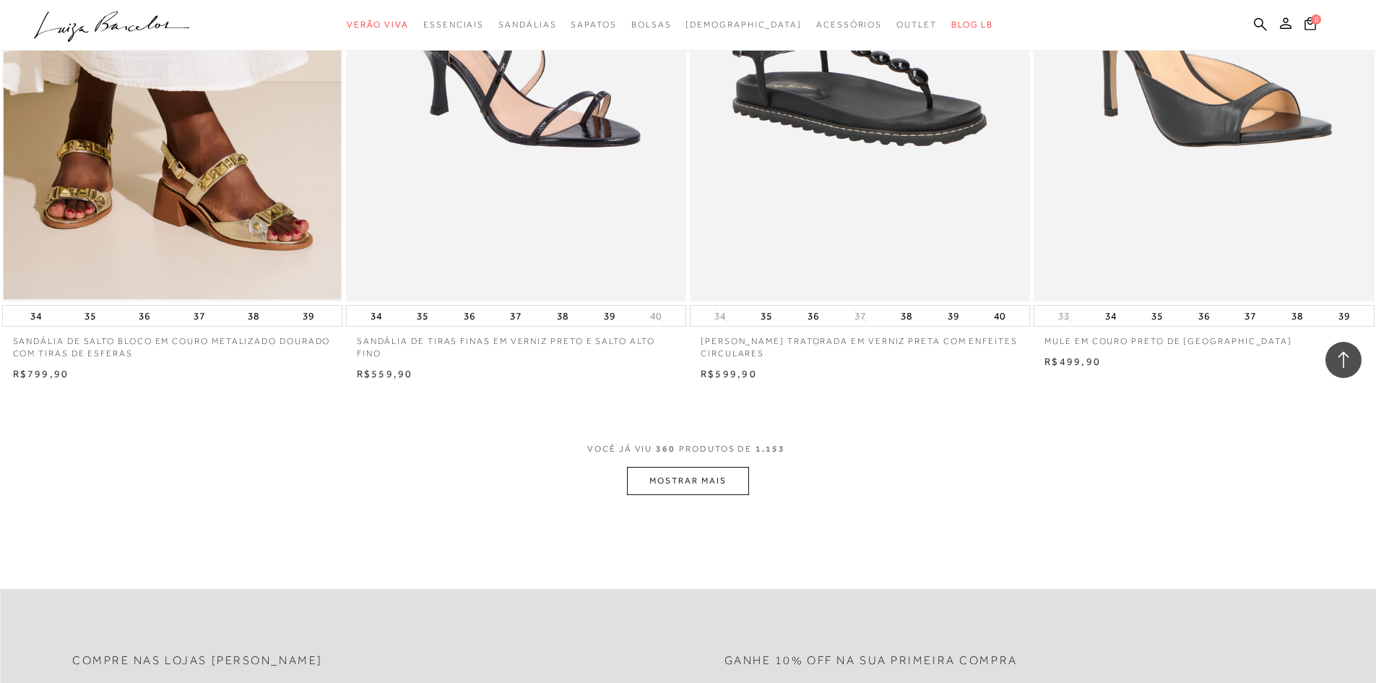
click at [720, 467] on button "MOSTRAR MAIS" at bounding box center [687, 481] width 121 height 28
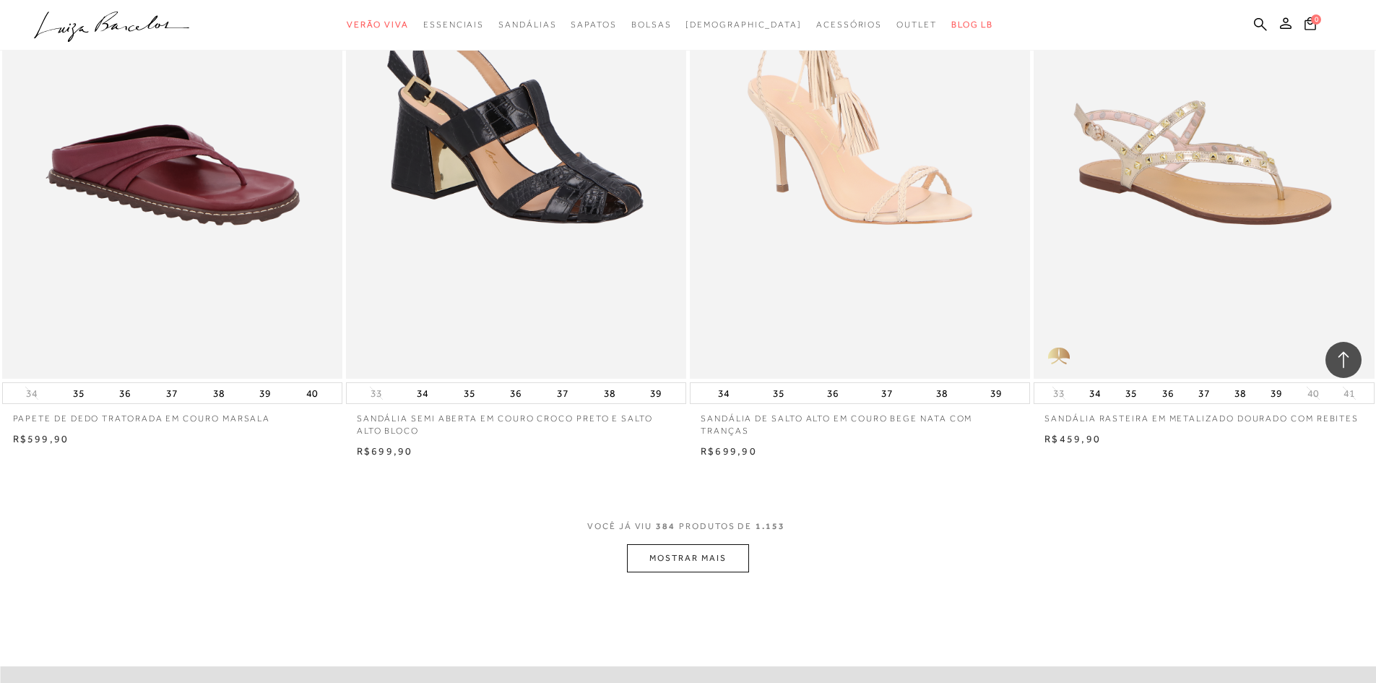
scroll to position [57784, 0]
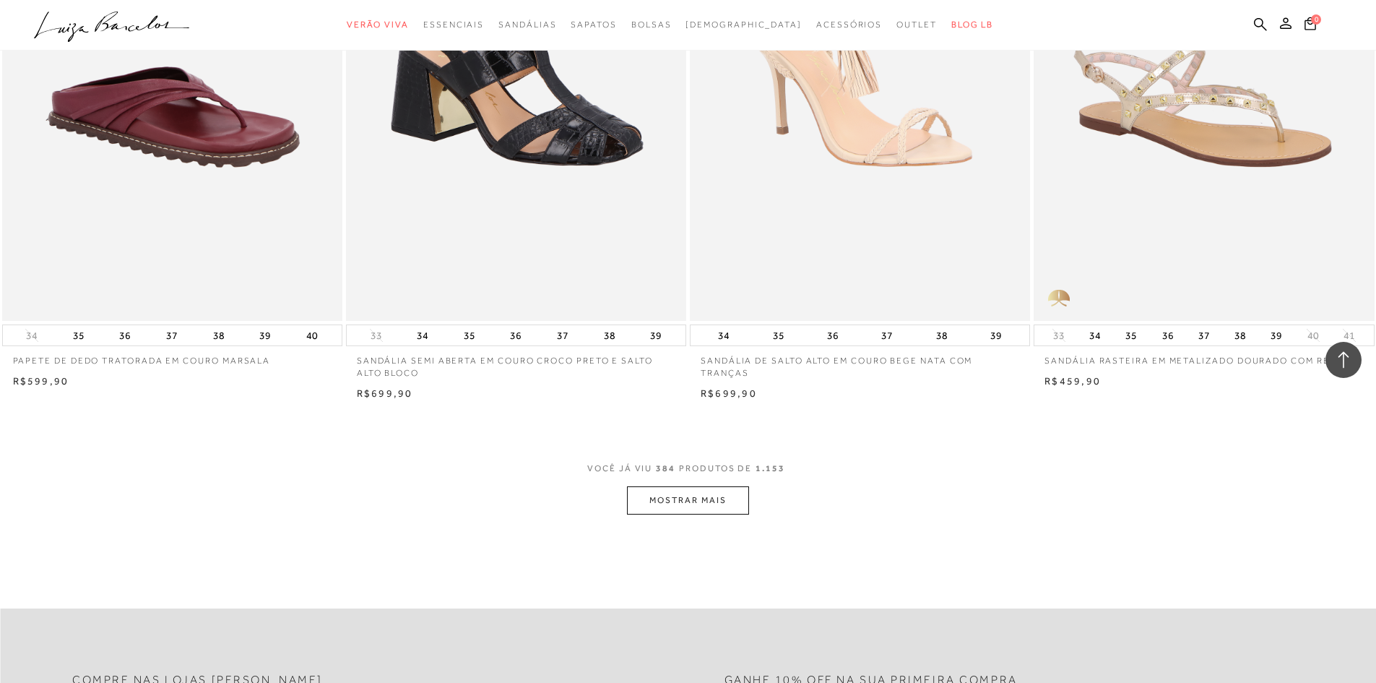
click at [720, 488] on button "MOSTRAR MAIS" at bounding box center [687, 500] width 121 height 28
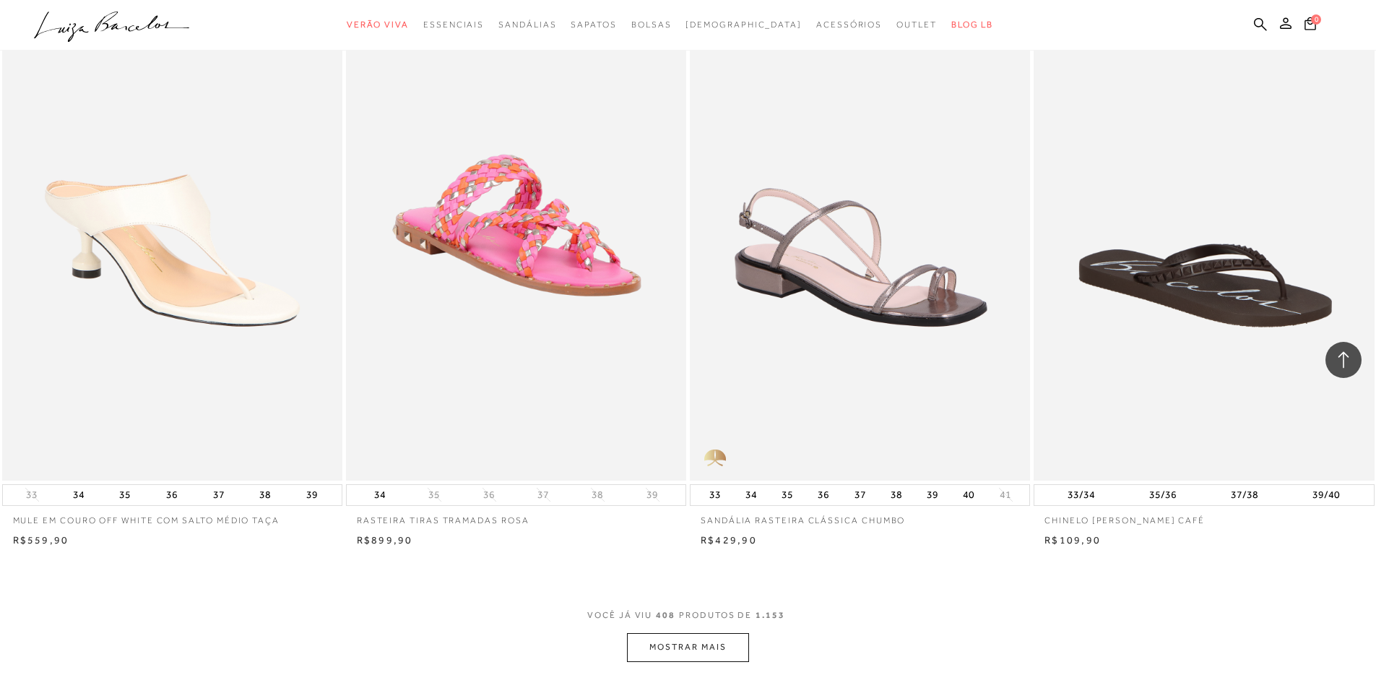
scroll to position [61468, 0]
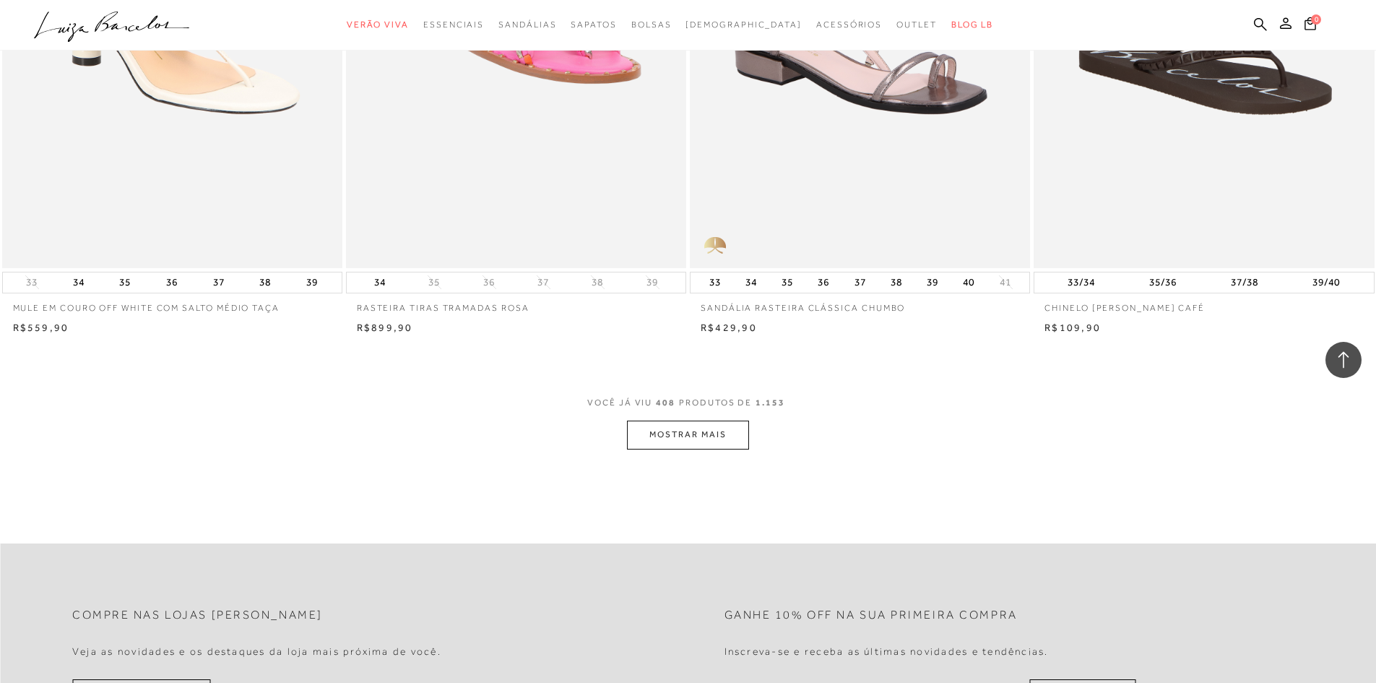
click at [722, 428] on button "MOSTRAR MAIS" at bounding box center [687, 434] width 121 height 28
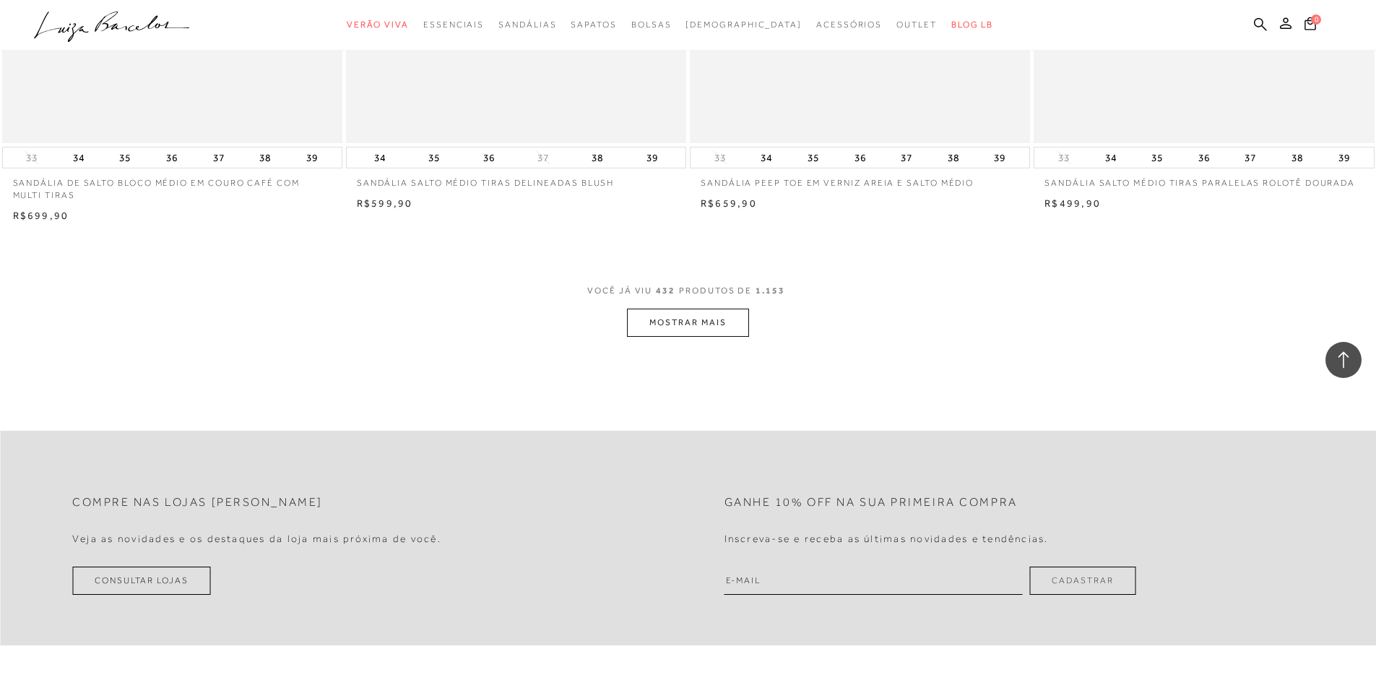
scroll to position [65225, 0]
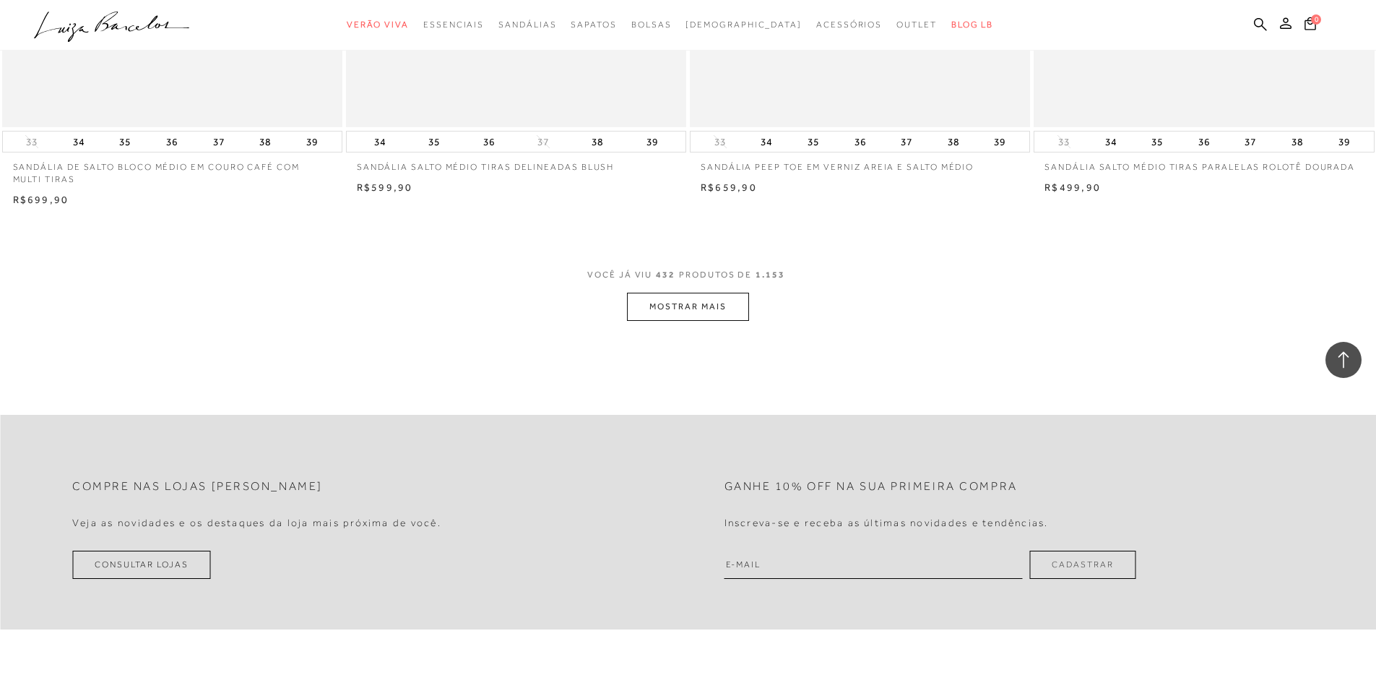
click at [720, 293] on button "MOSTRAR MAIS" at bounding box center [687, 307] width 121 height 28
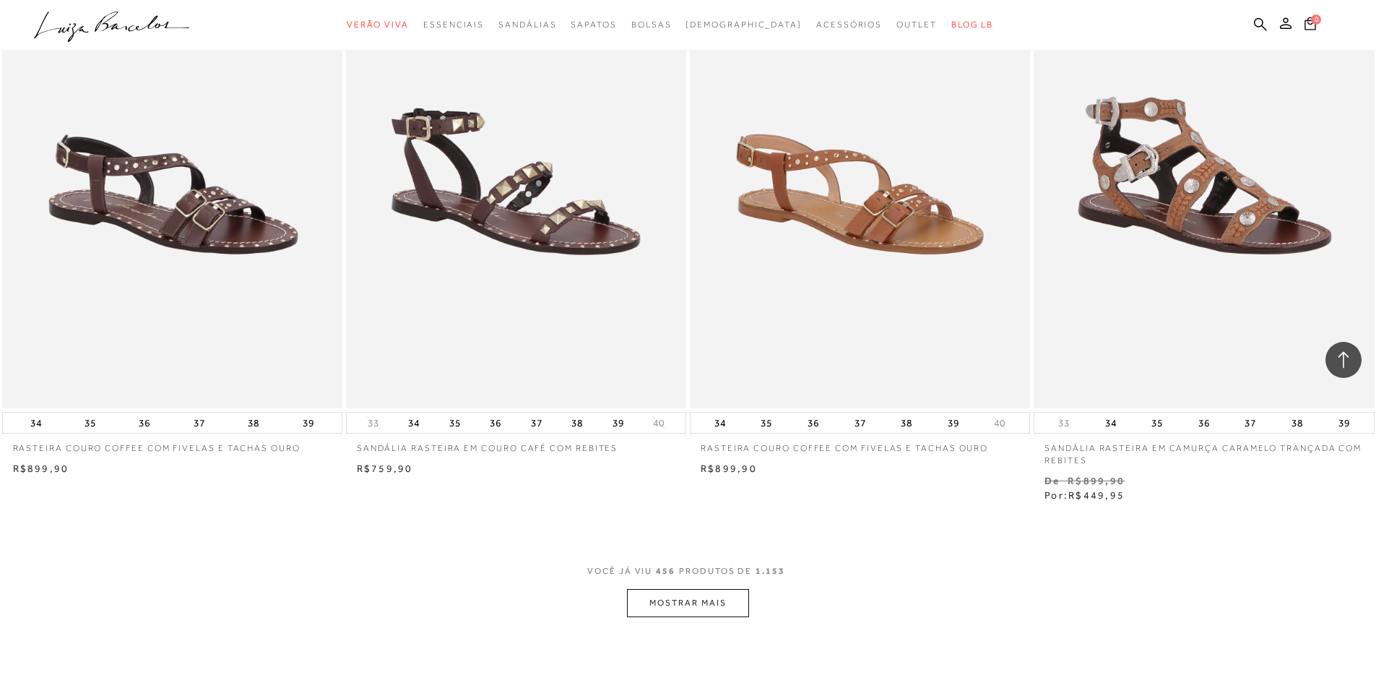
scroll to position [68574, 0]
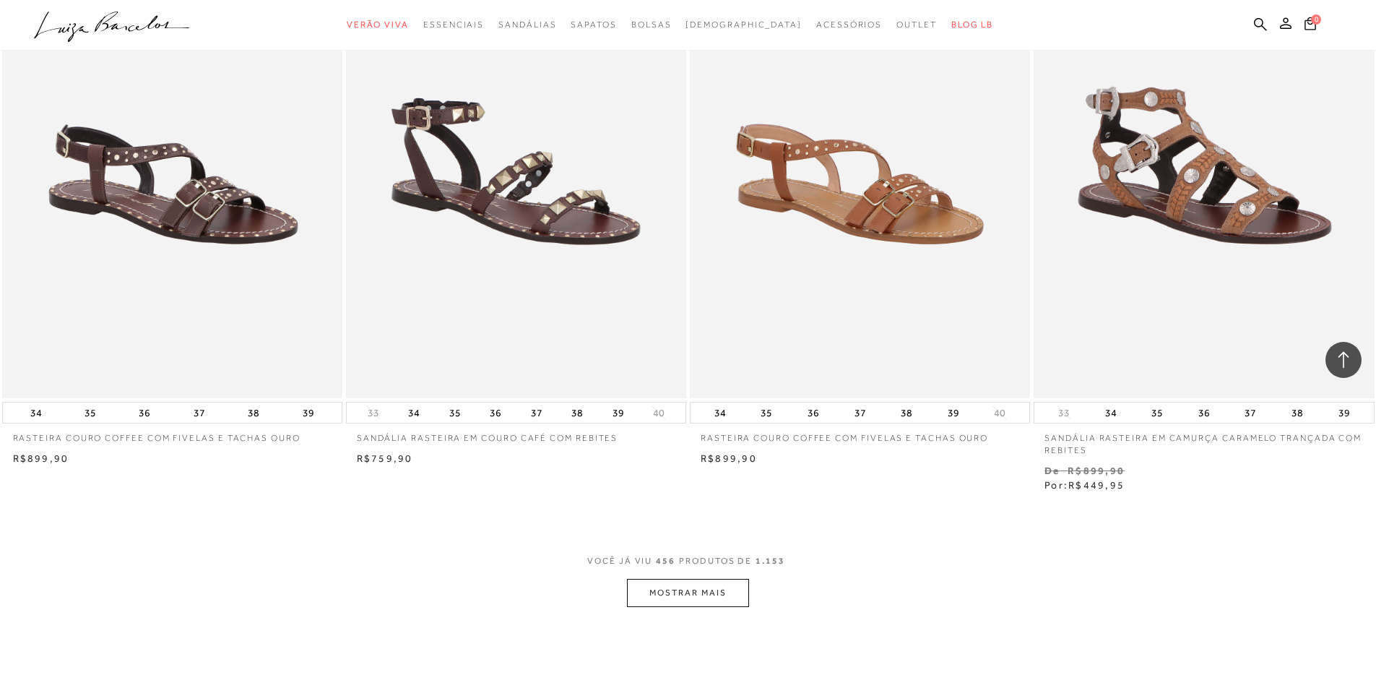
click at [729, 587] on button "MOSTRAR MAIS" at bounding box center [687, 593] width 121 height 28
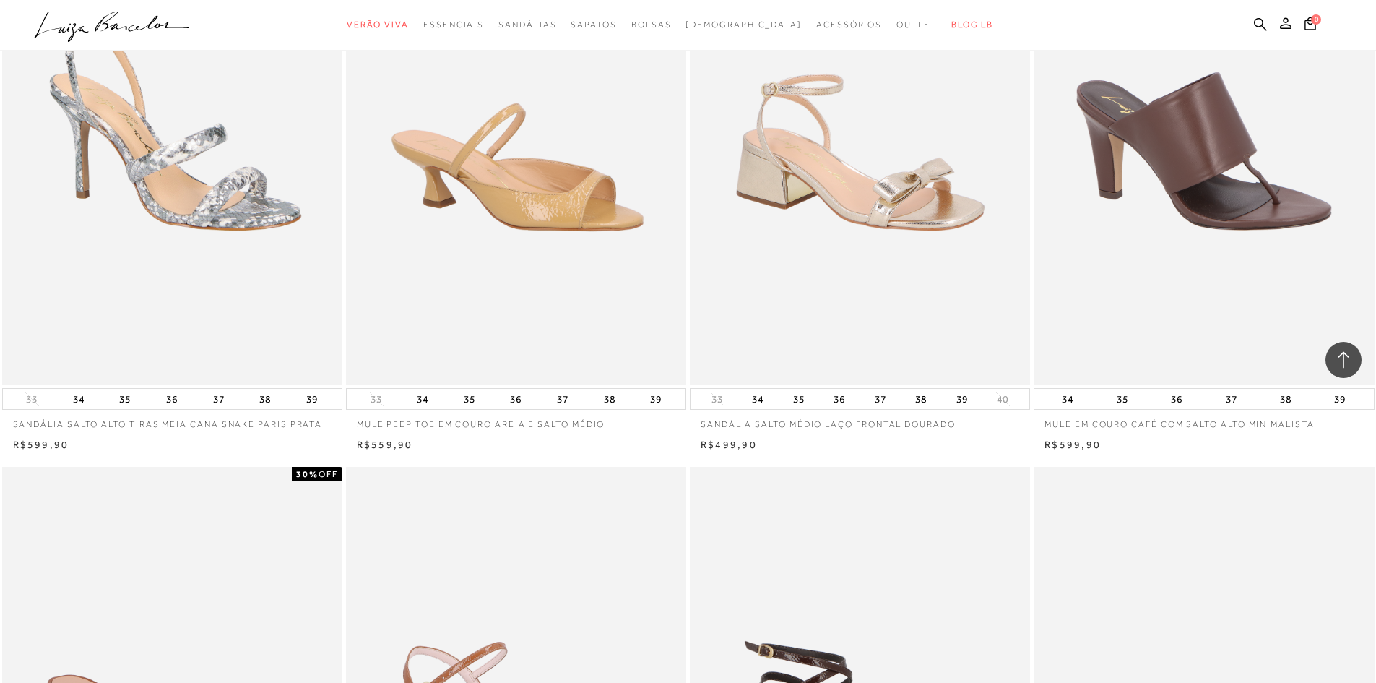
scroll to position [83496, 0]
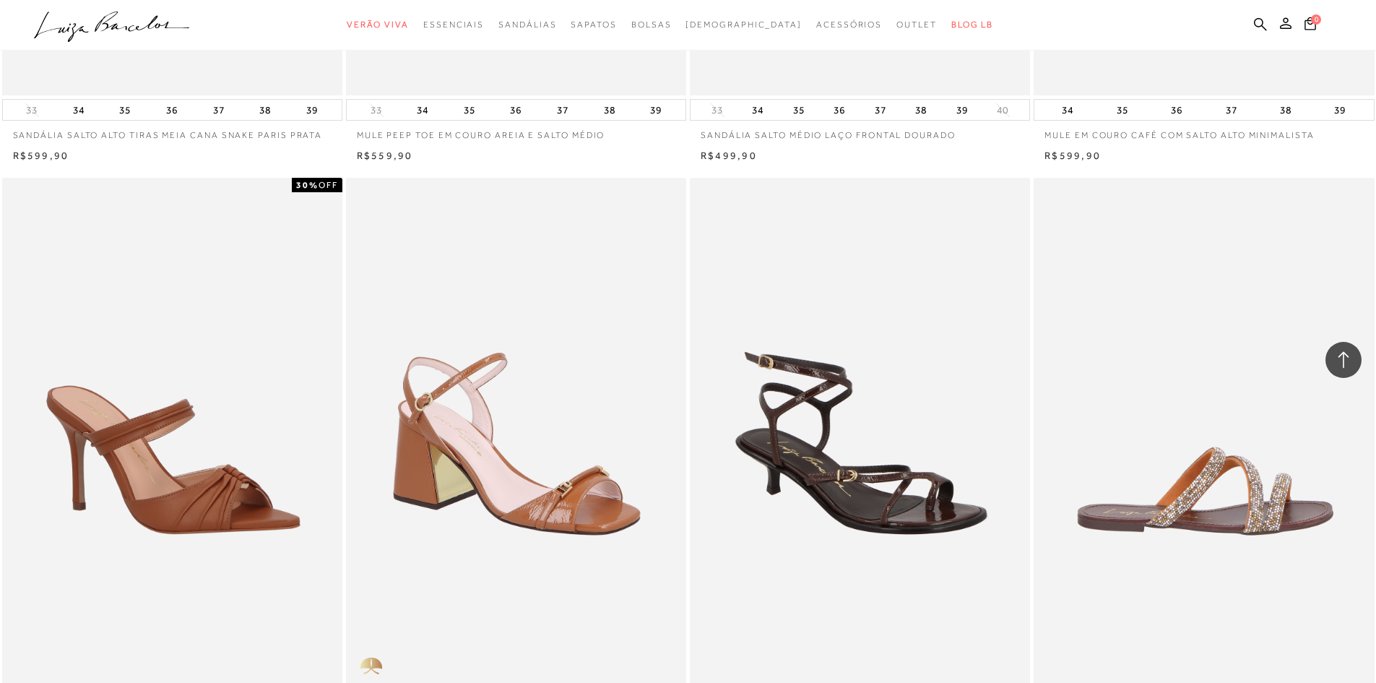
click at [1164, 463] on img at bounding box center [1204, 433] width 339 height 511
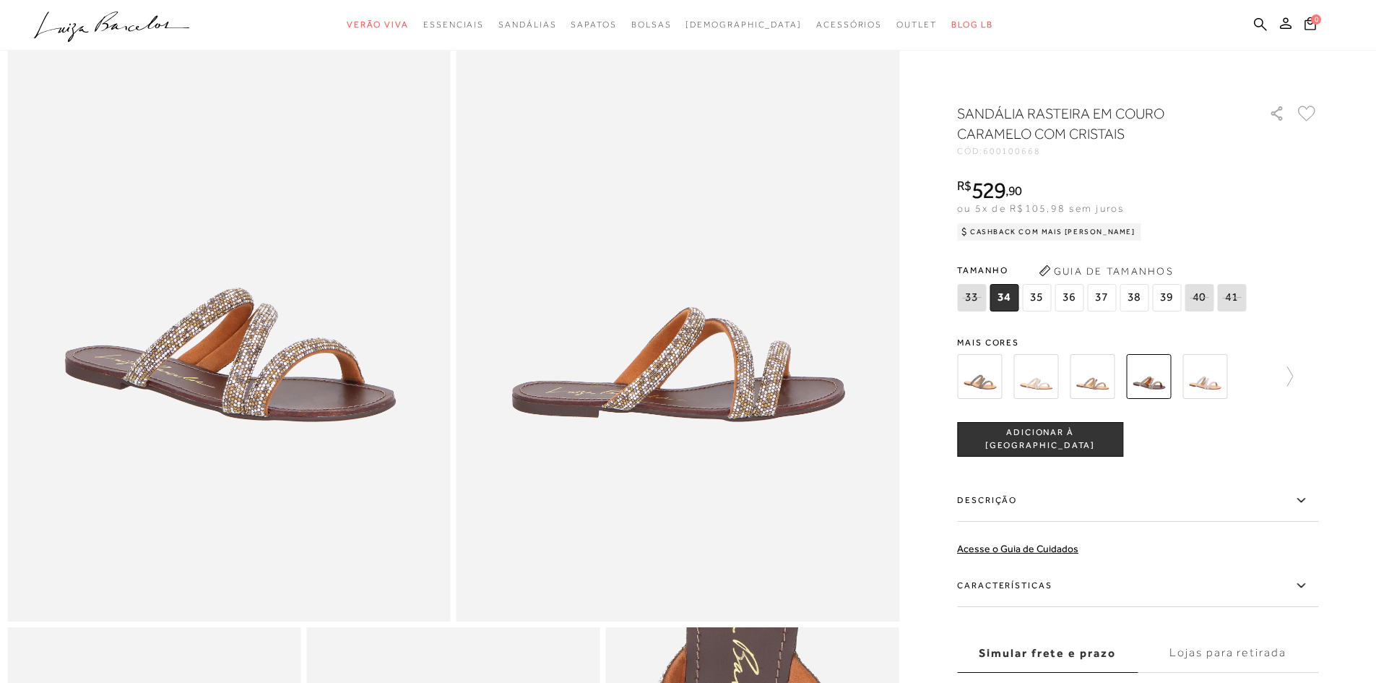
scroll to position [144, 0]
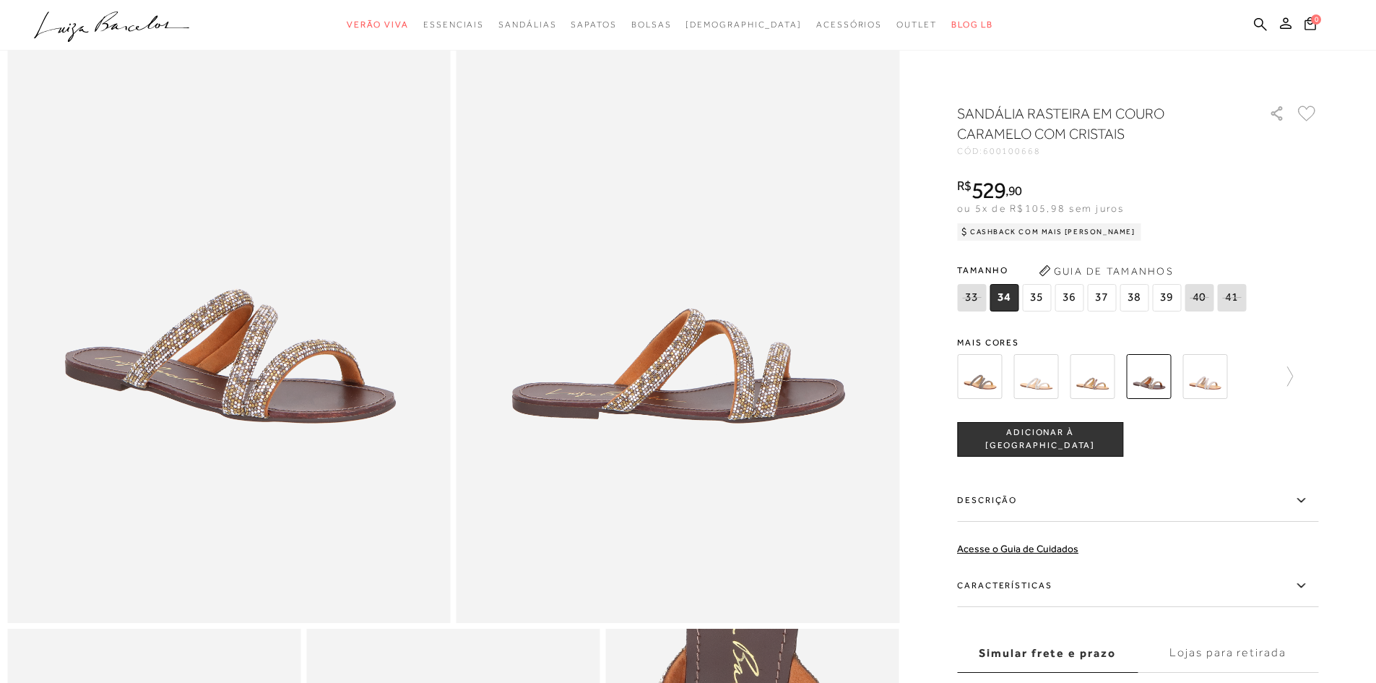
click at [1299, 376] on div at bounding box center [1137, 376] width 361 height 53
click at [1293, 373] on icon at bounding box center [1283, 376] width 20 height 20
click at [1133, 386] on img at bounding box center [1117, 376] width 45 height 45
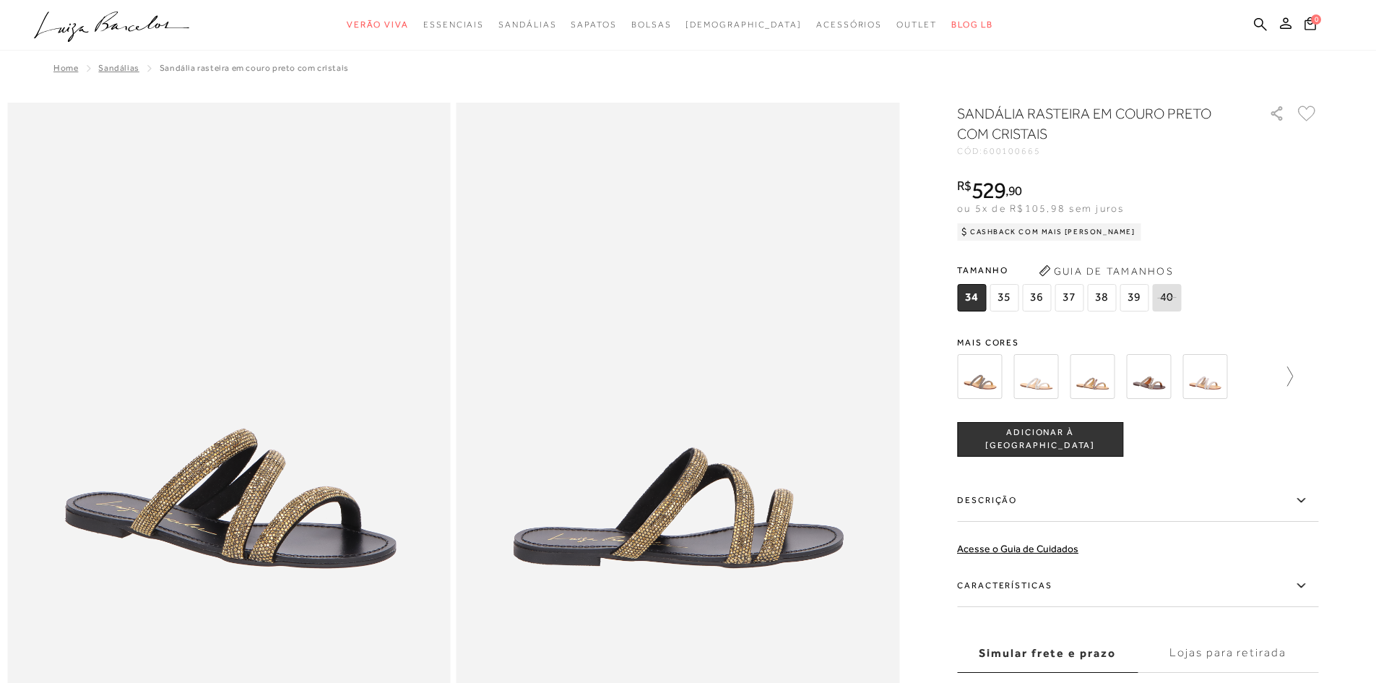
click at [1293, 376] on icon at bounding box center [1283, 376] width 20 height 20
click at [1084, 389] on img at bounding box center [1061, 376] width 45 height 45
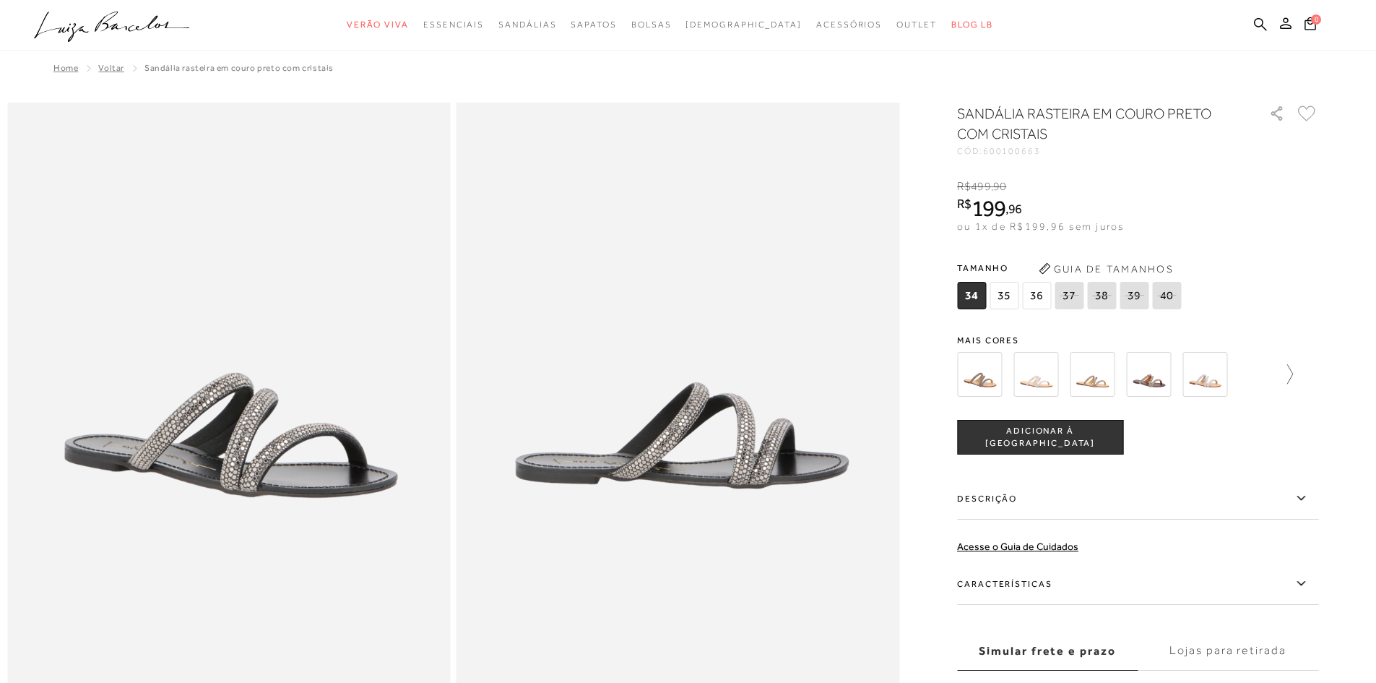
click at [1293, 371] on icon at bounding box center [1290, 374] width 6 height 20
click at [1016, 389] on img at bounding box center [1005, 374] width 45 height 45
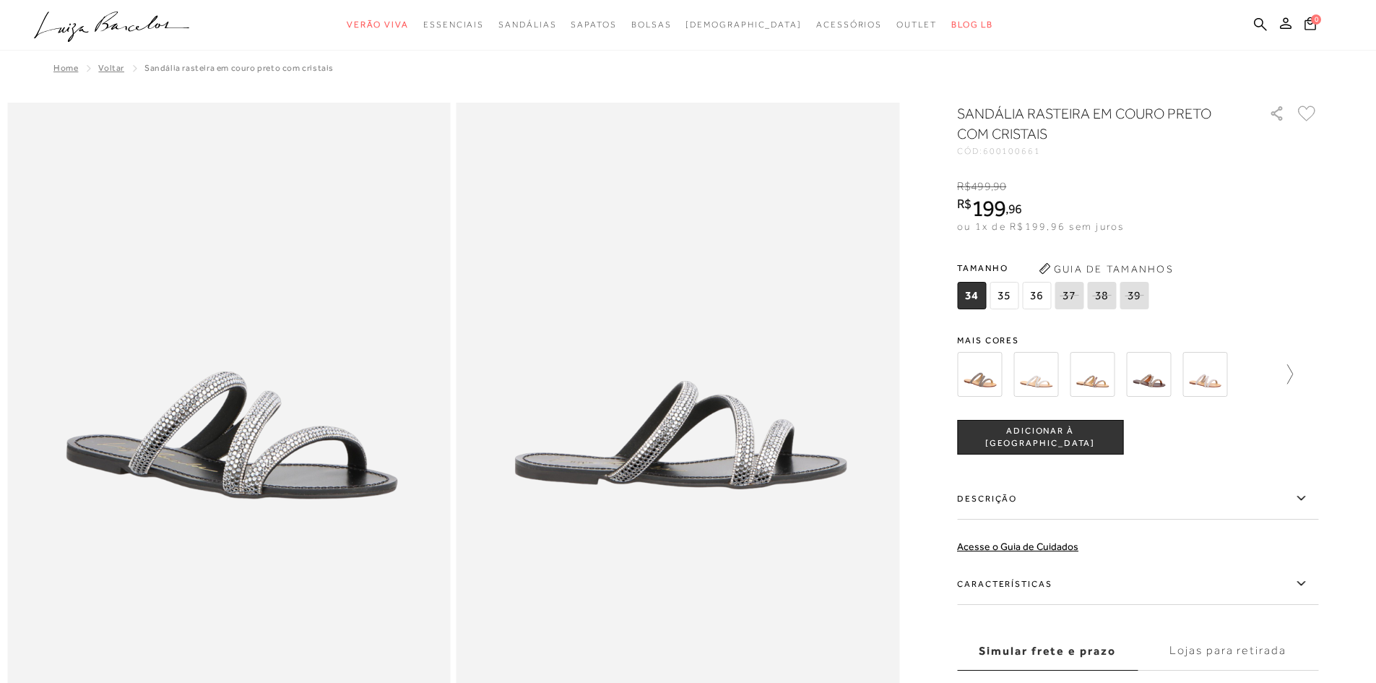
click at [1293, 374] on icon at bounding box center [1283, 374] width 20 height 20
click at [967, 375] on icon at bounding box center [967, 374] width 20 height 20
click at [1222, 384] on img at bounding box center [1205, 374] width 45 height 45
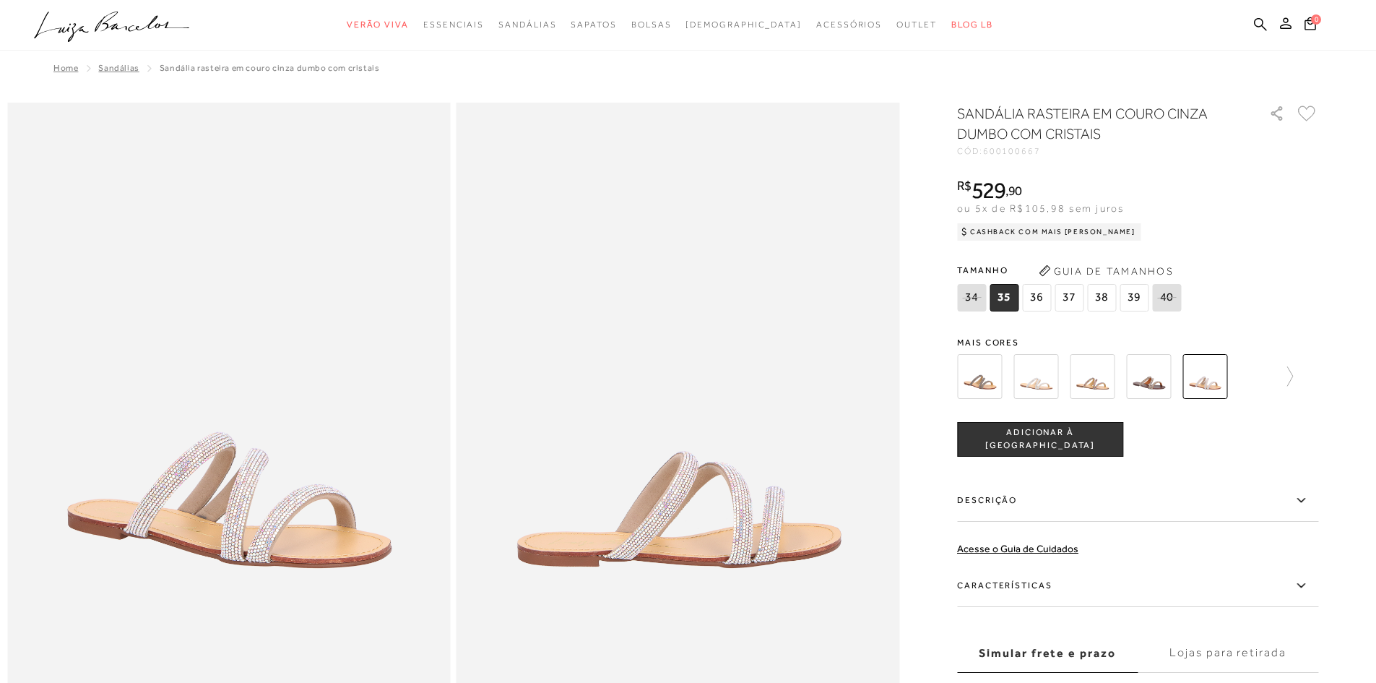
click at [1141, 373] on img at bounding box center [1148, 376] width 45 height 45
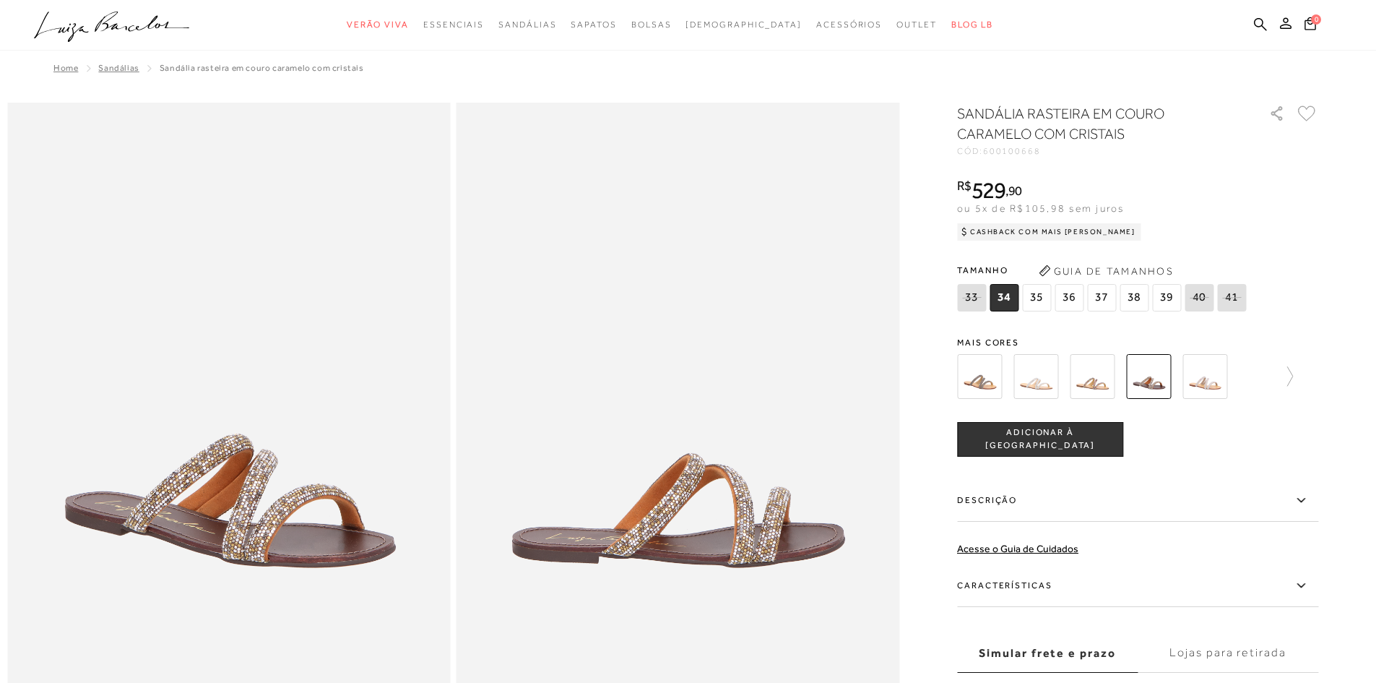
click at [1098, 381] on img at bounding box center [1092, 376] width 45 height 45
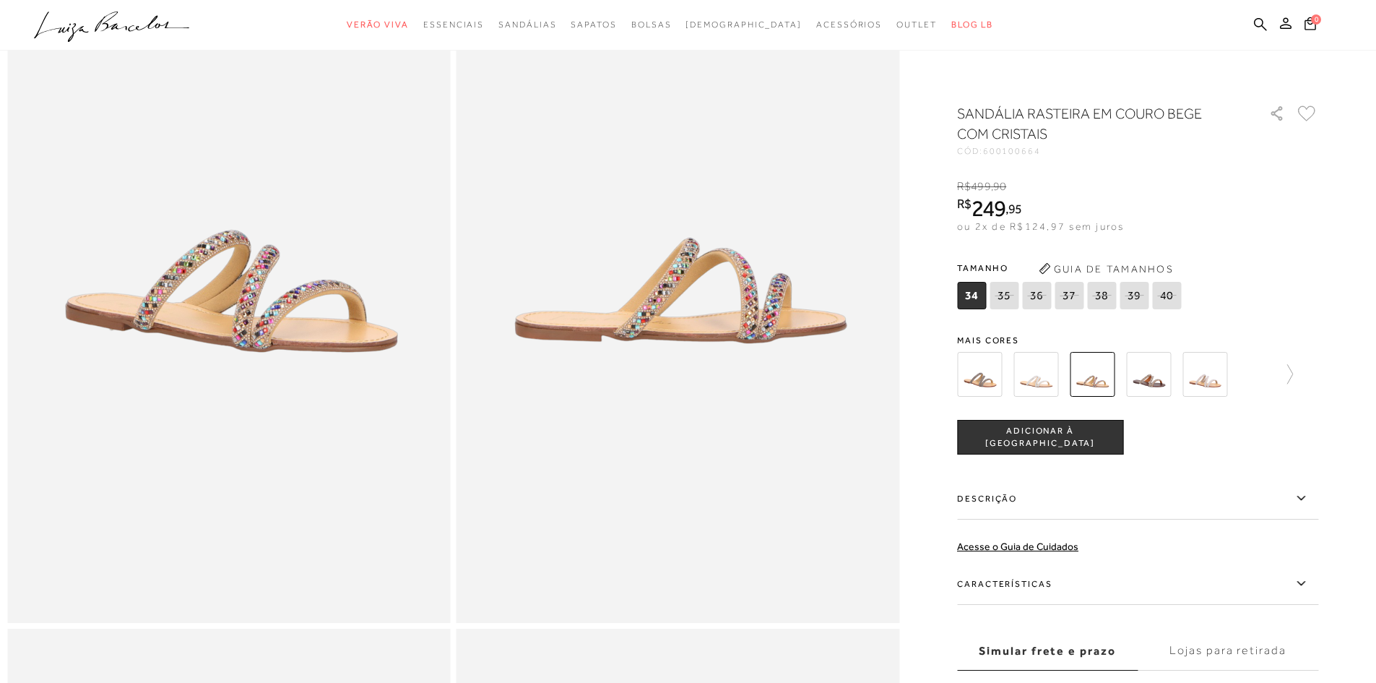
scroll to position [72, 0]
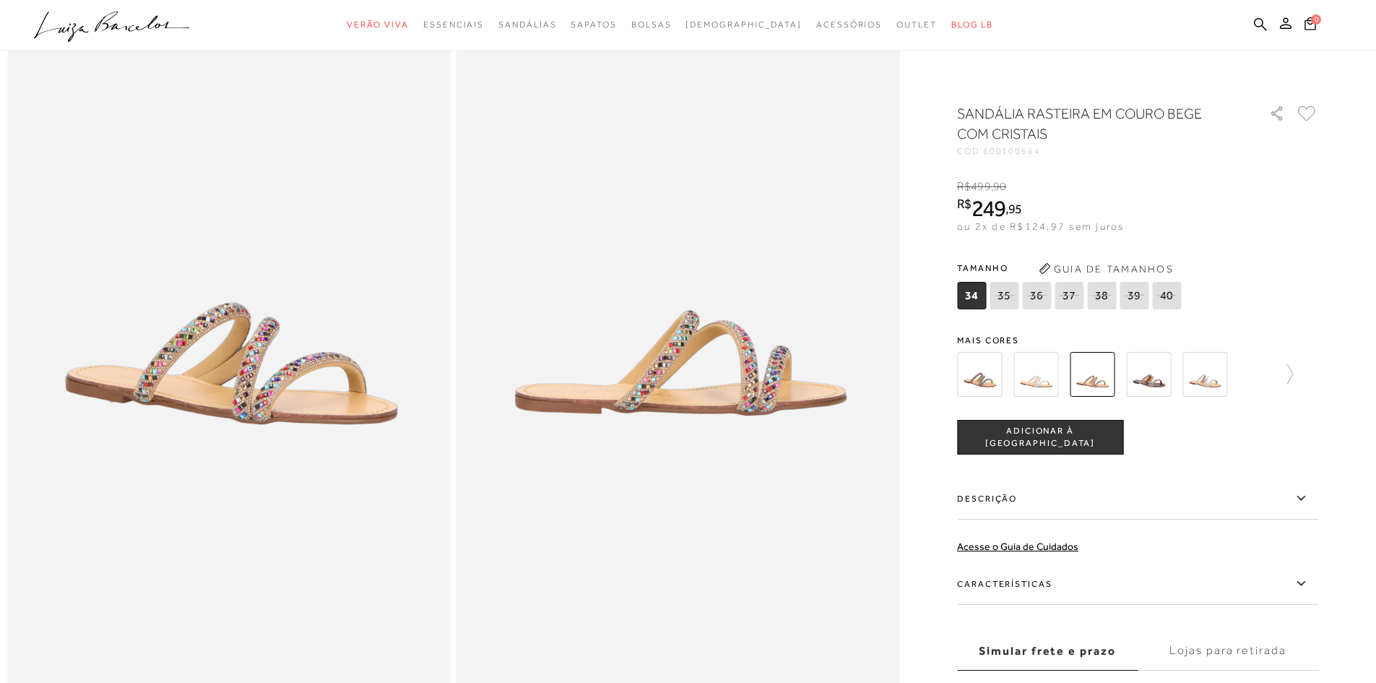
click at [1030, 378] on img at bounding box center [1036, 374] width 45 height 45
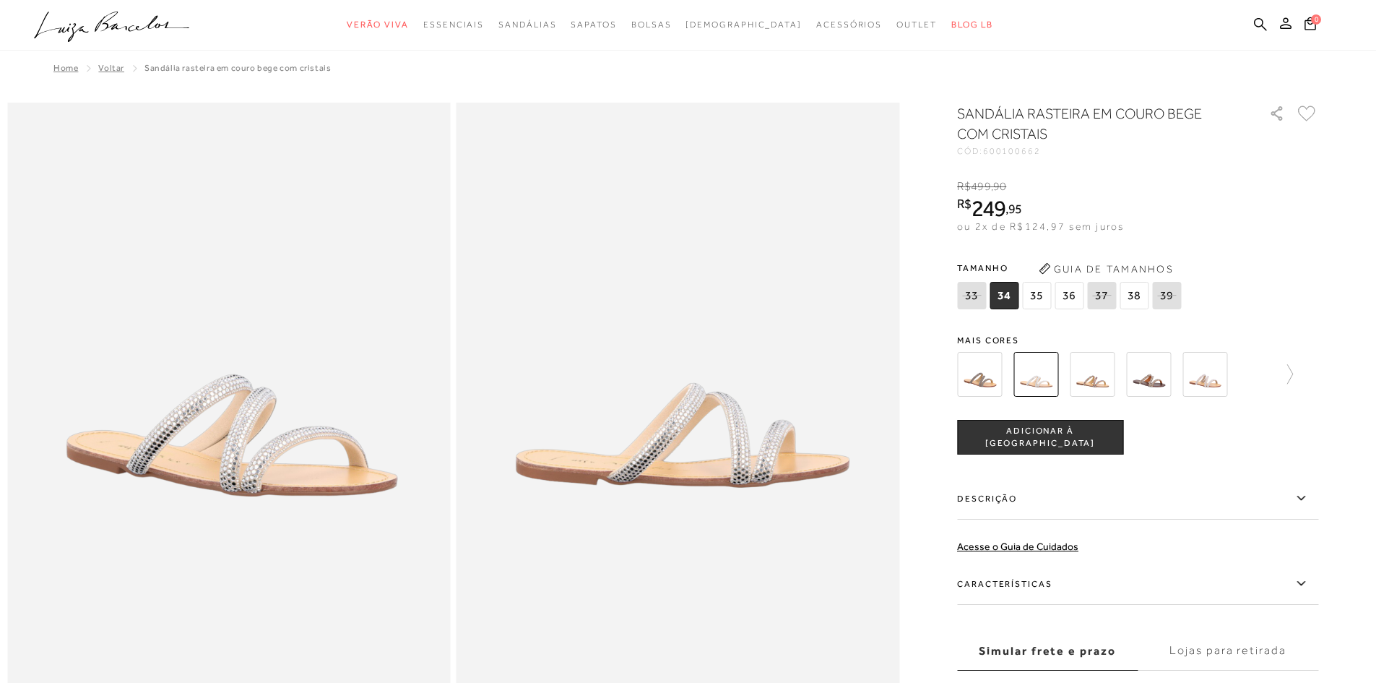
click at [987, 373] on img at bounding box center [979, 374] width 45 height 45
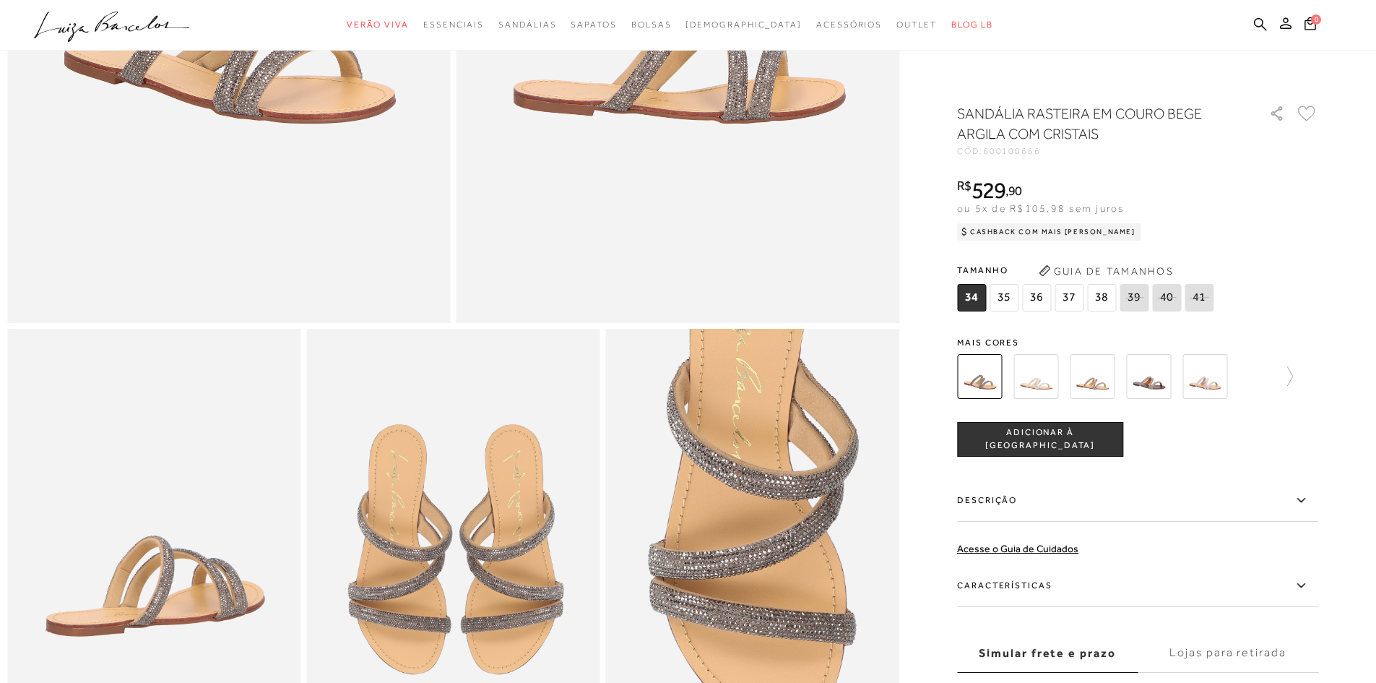
scroll to position [578, 0]
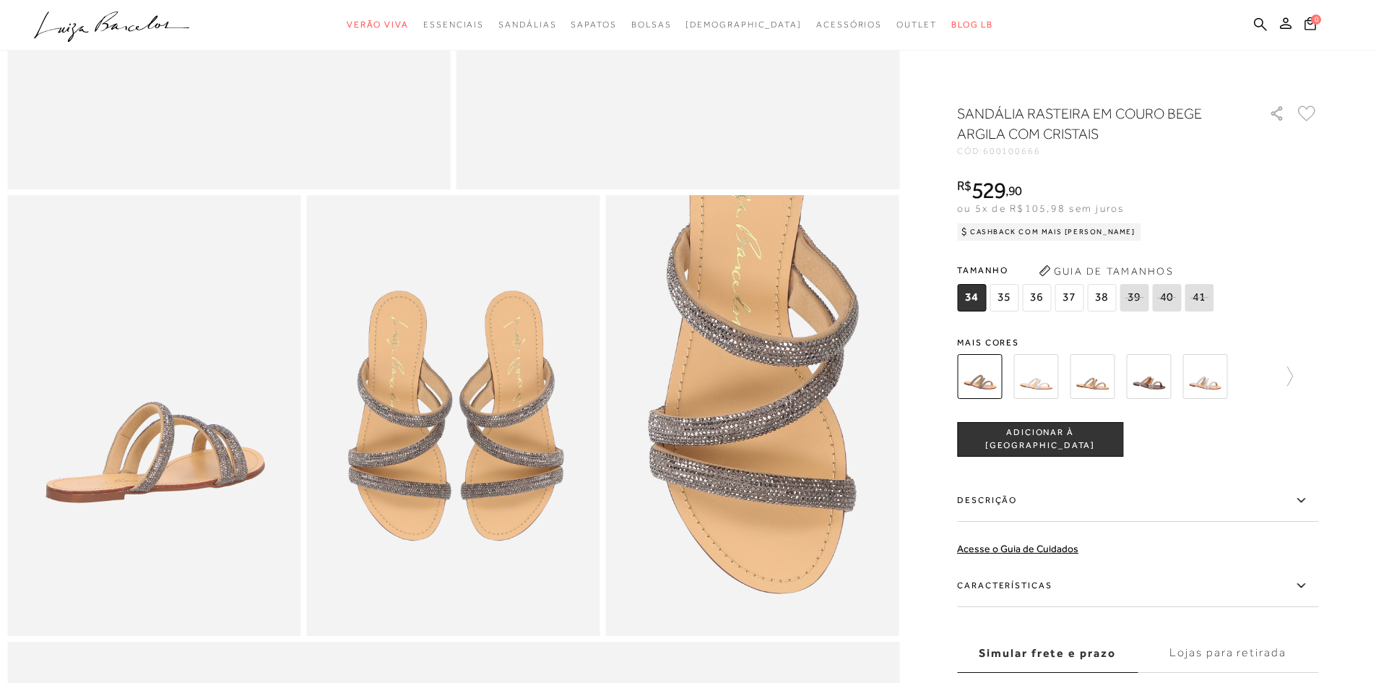
click at [1149, 384] on img at bounding box center [1148, 376] width 45 height 45
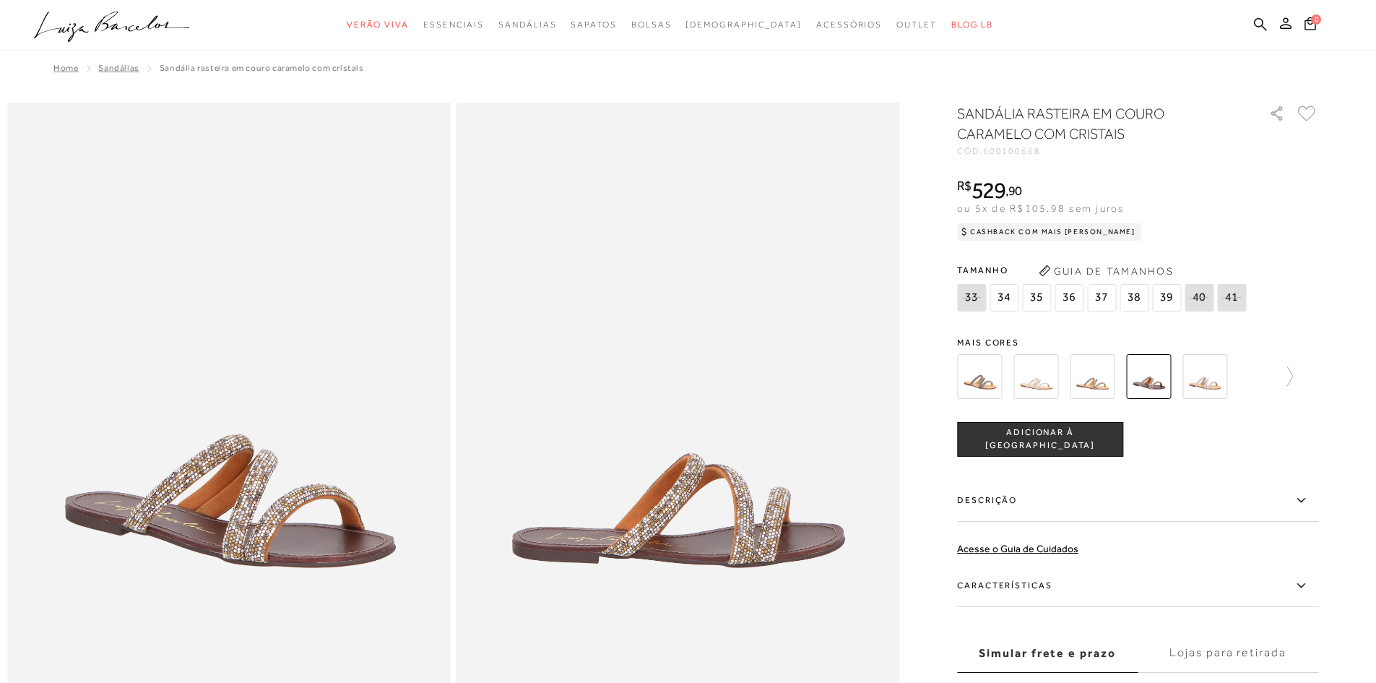
scroll to position [650, 0]
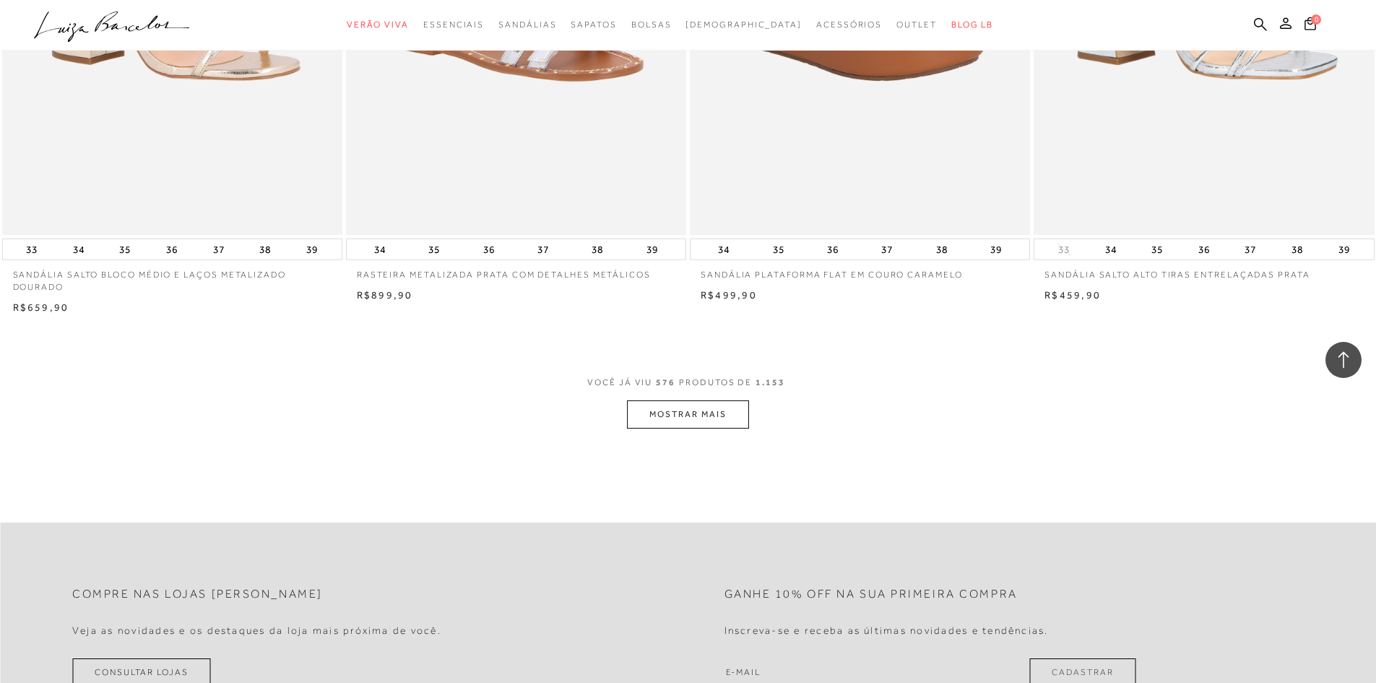
scroll to position [86779, 0]
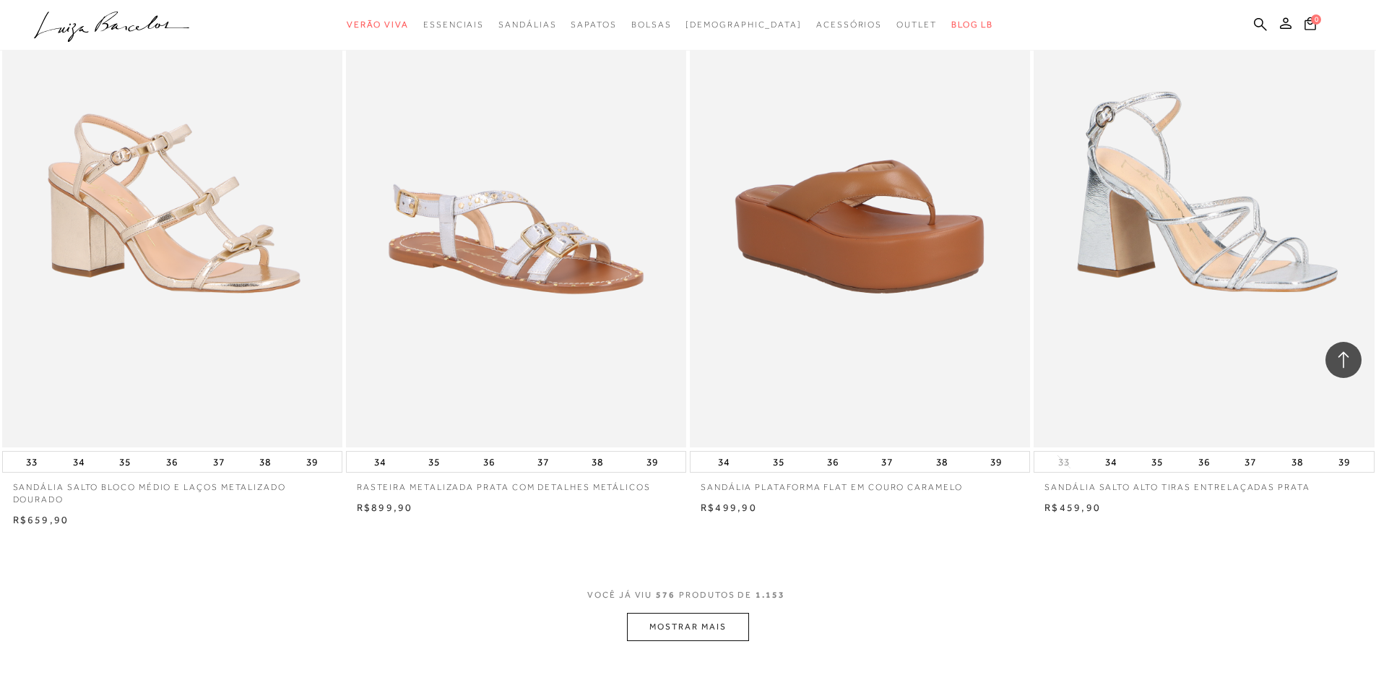
click at [739, 613] on button "MOSTRAR MAIS" at bounding box center [687, 627] width 121 height 28
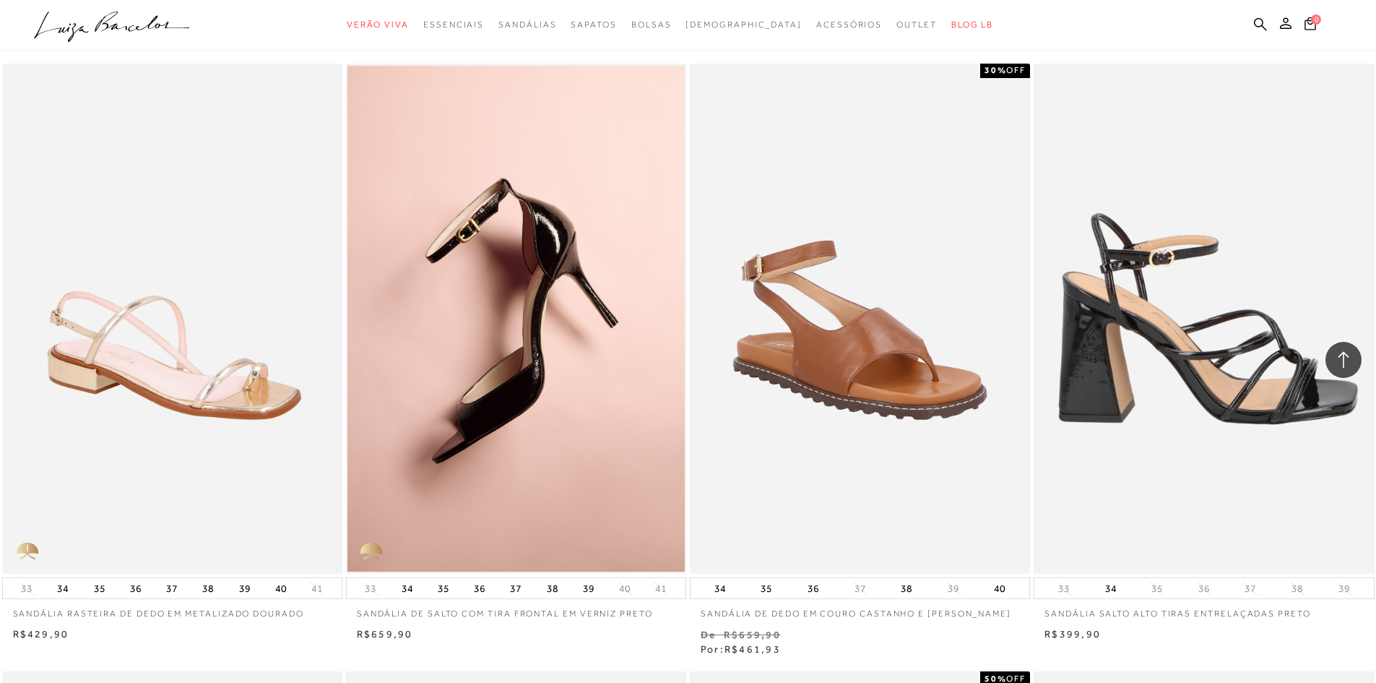
scroll to position [90471, 0]
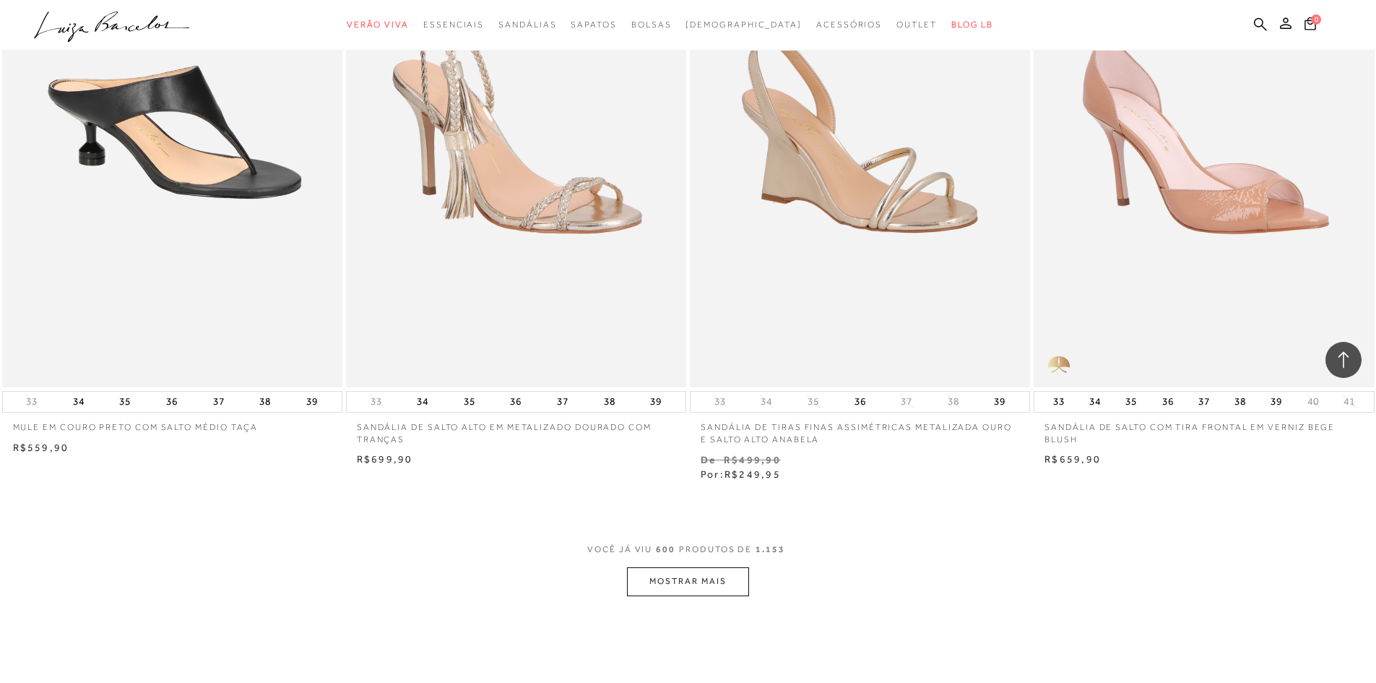
click at [689, 580] on button "MOSTRAR MAIS" at bounding box center [687, 581] width 121 height 28
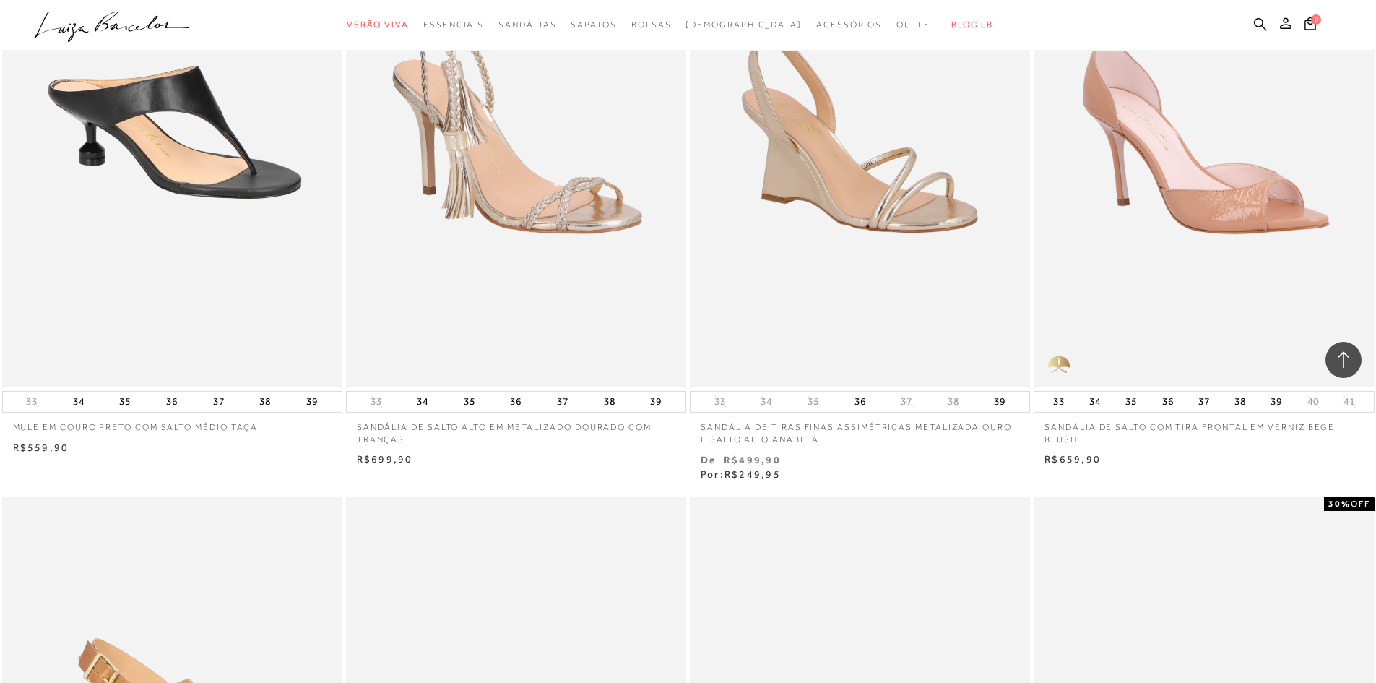
scroll to position [92825, 0]
